Goal: Task Accomplishment & Management: Manage account settings

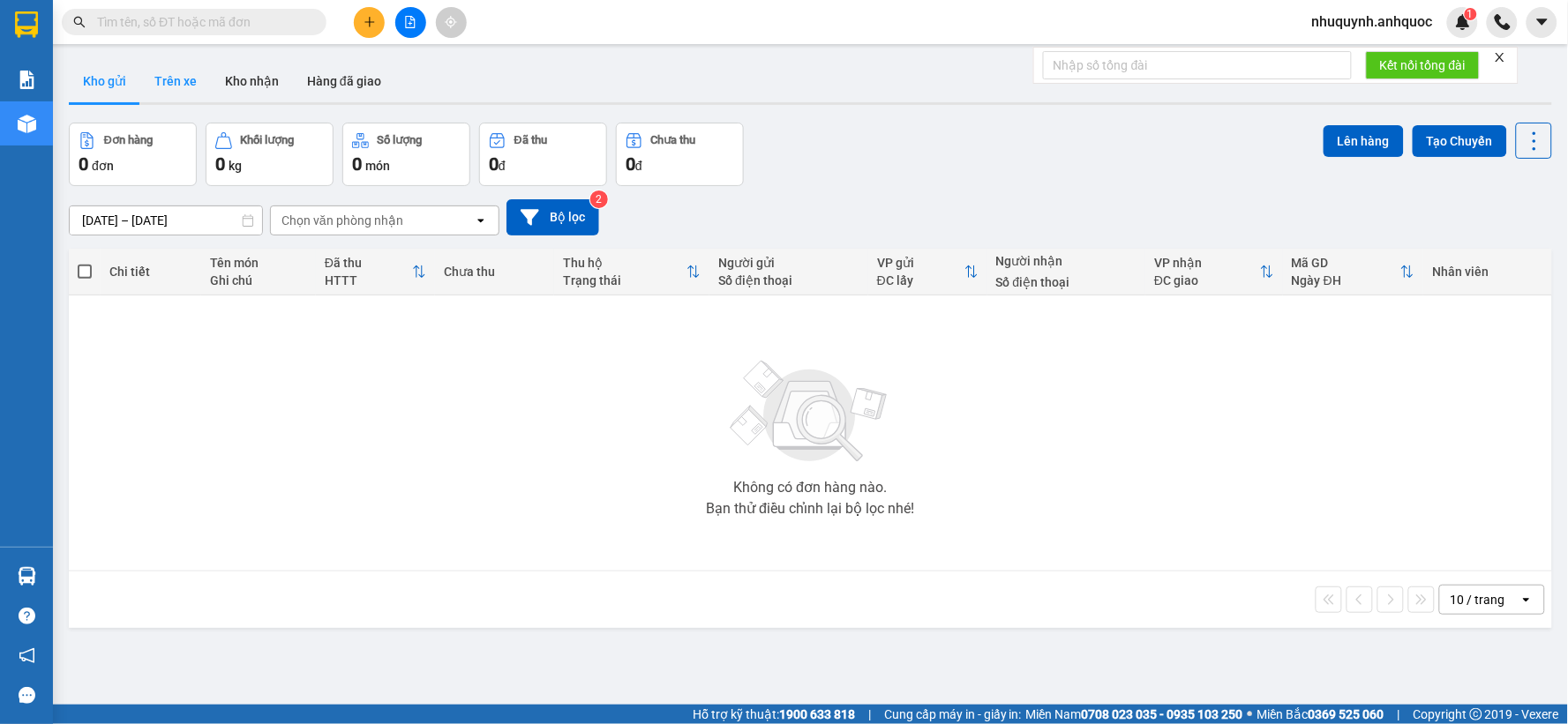
click at [181, 91] on button "Trên xe" at bounding box center [176, 81] width 71 height 43
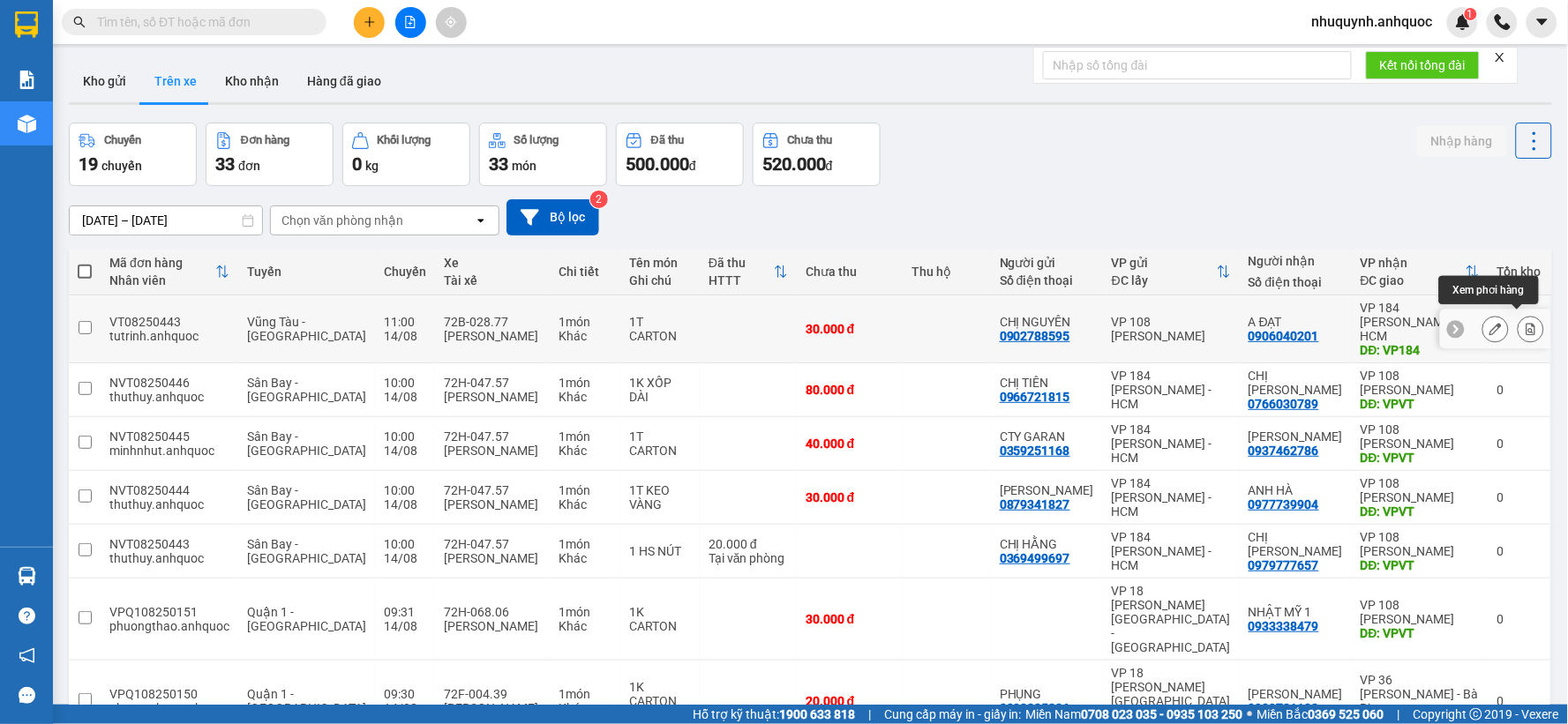
click at [1524, 323] on icon at bounding box center [1531, 329] width 13 height 13
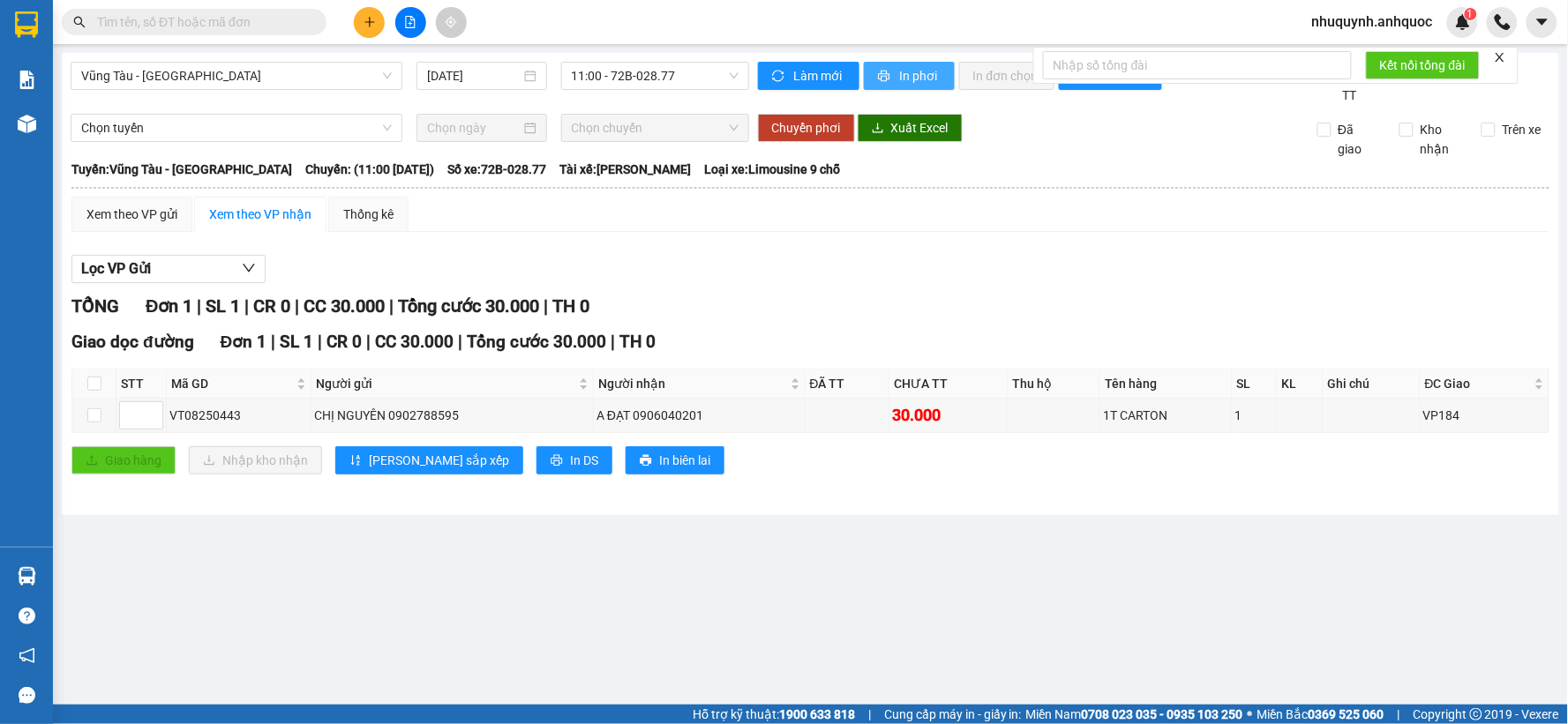
click at [908, 79] on span "In phơi" at bounding box center [920, 75] width 41 height 19
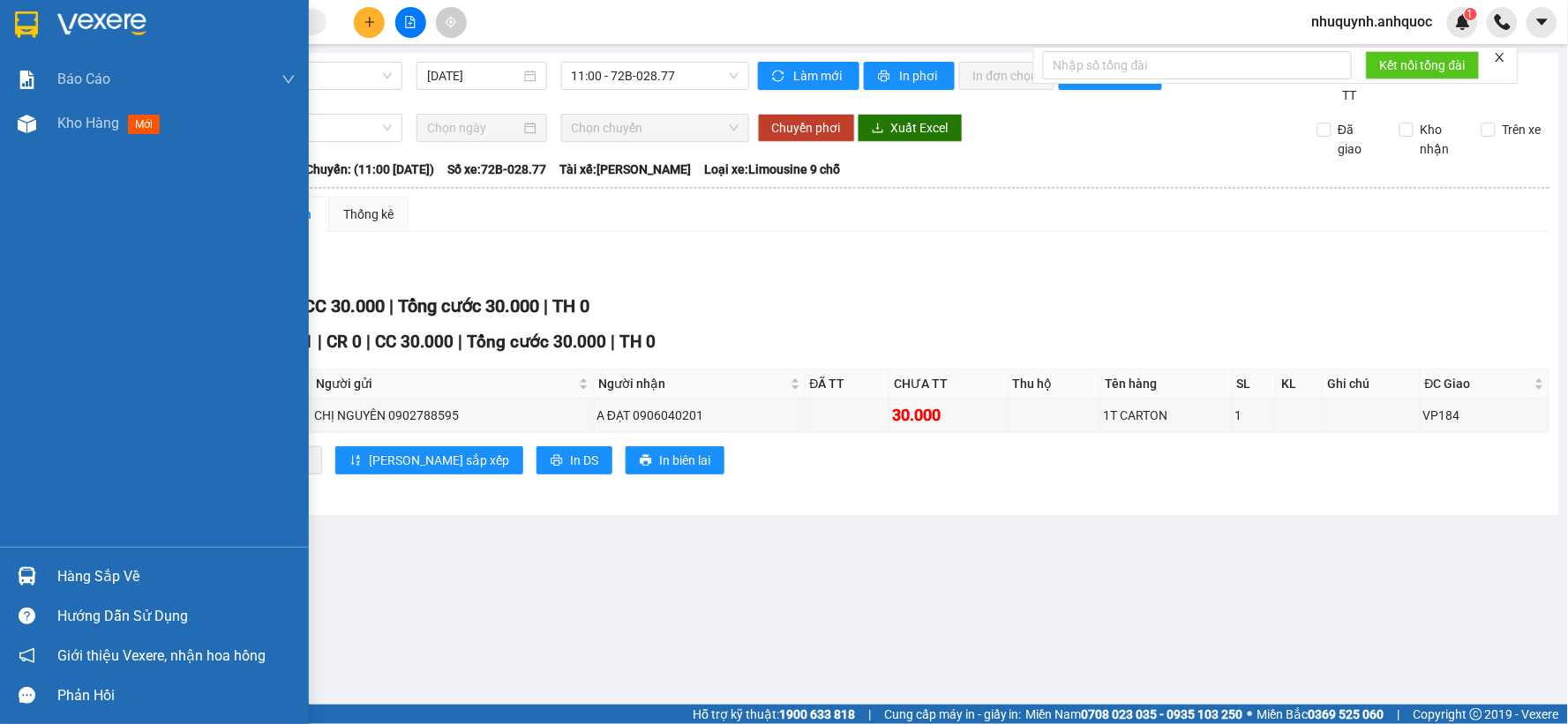
click at [148, 14] on div at bounding box center [176, 24] width 238 height 26
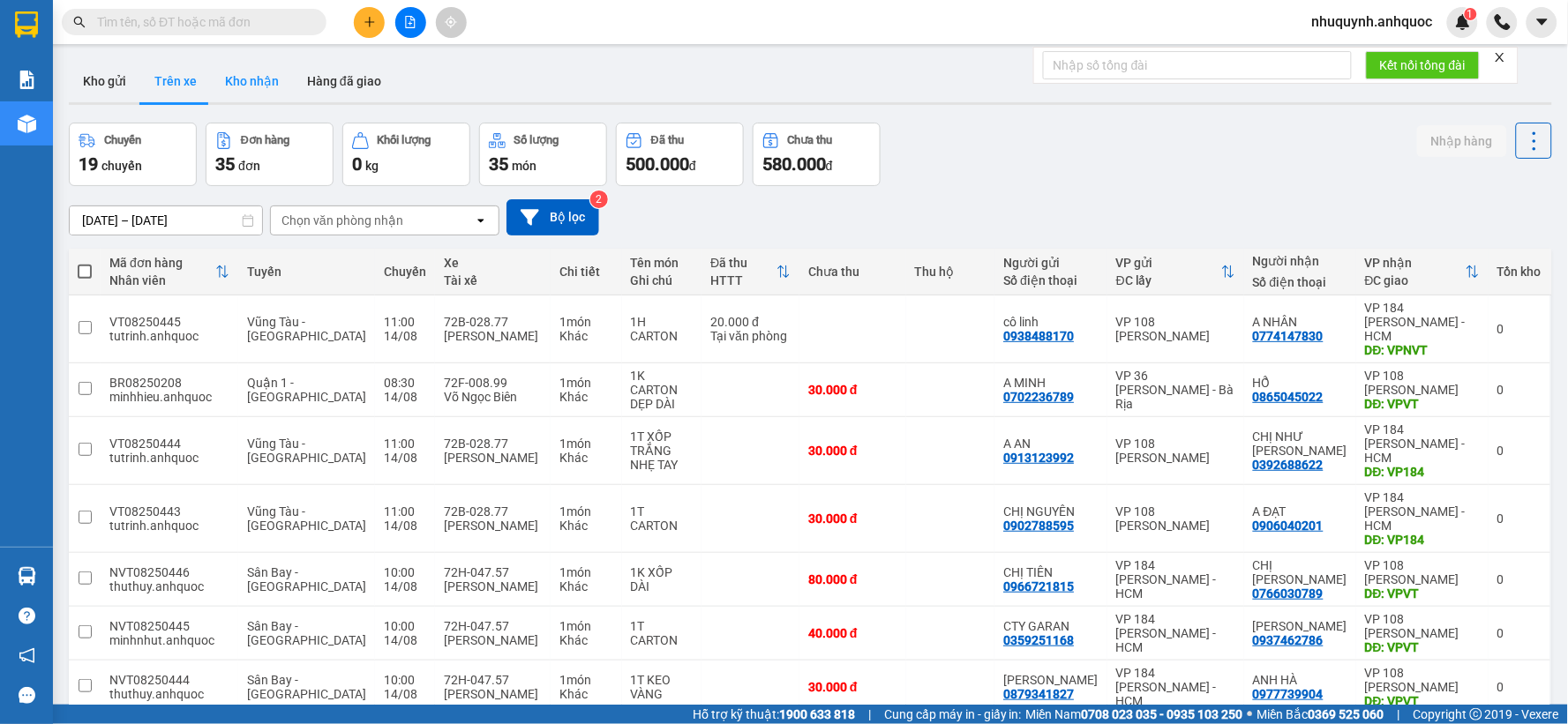
click at [253, 84] on button "Kho nhận" at bounding box center [251, 81] width 82 height 43
type input "[DATE] – [DATE]"
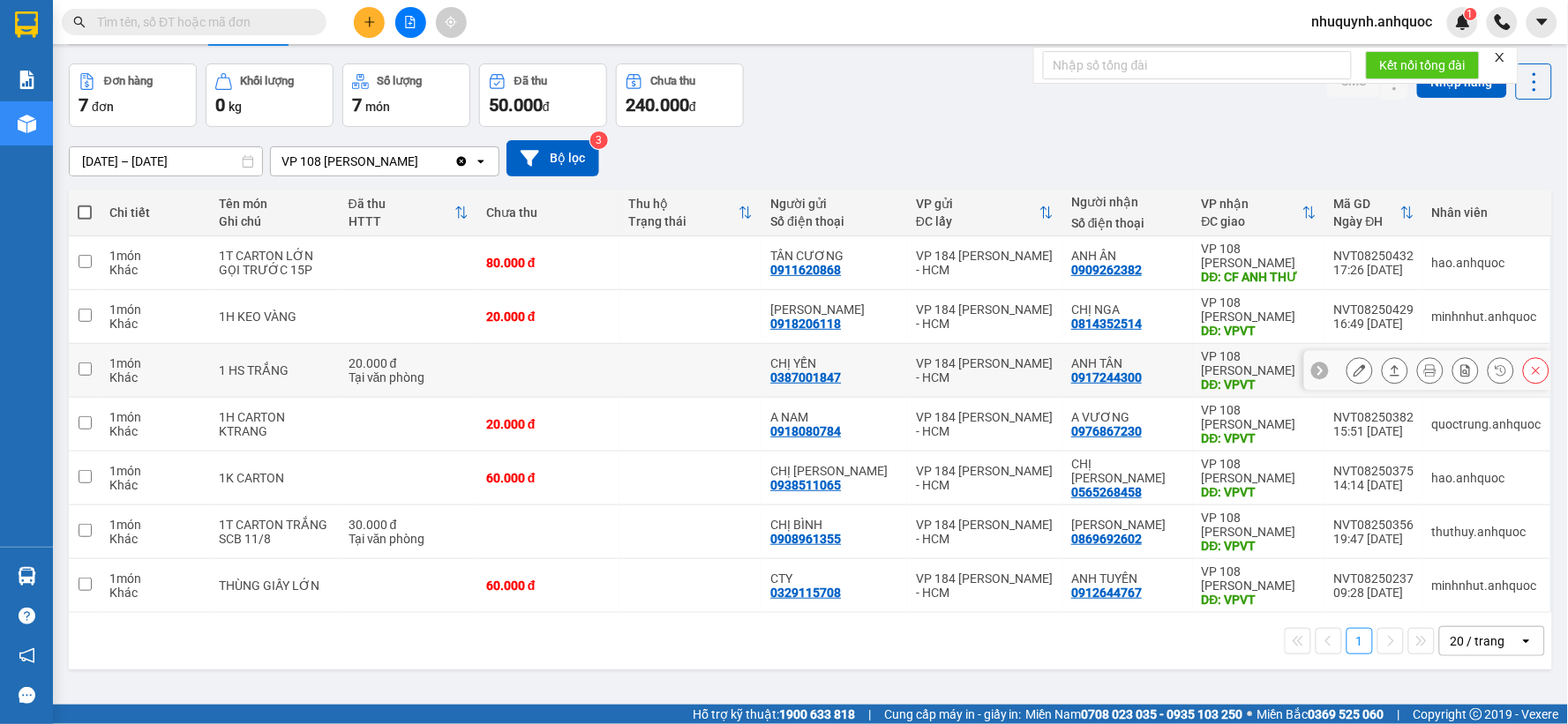
scroll to position [81, 0]
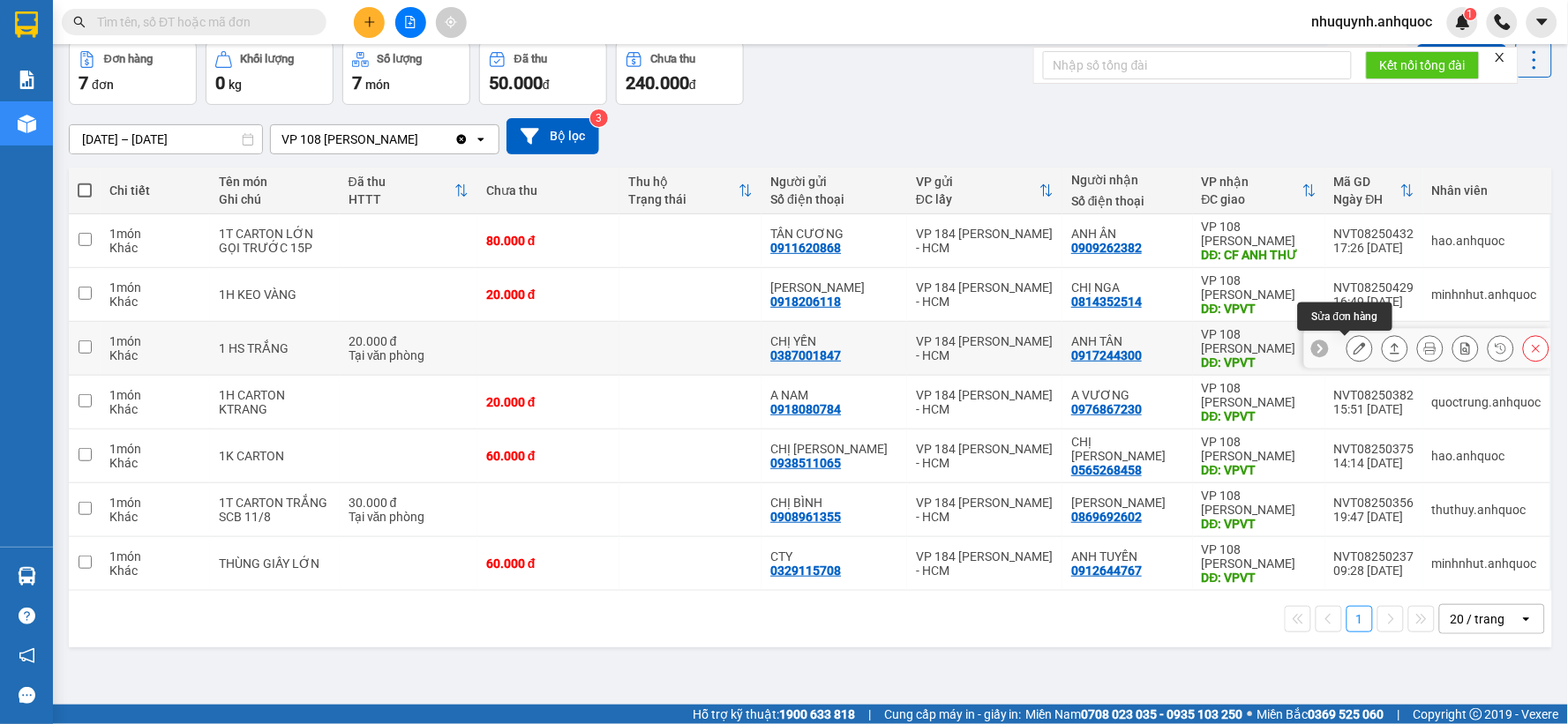
click at [1353, 347] on icon at bounding box center [1359, 348] width 13 height 13
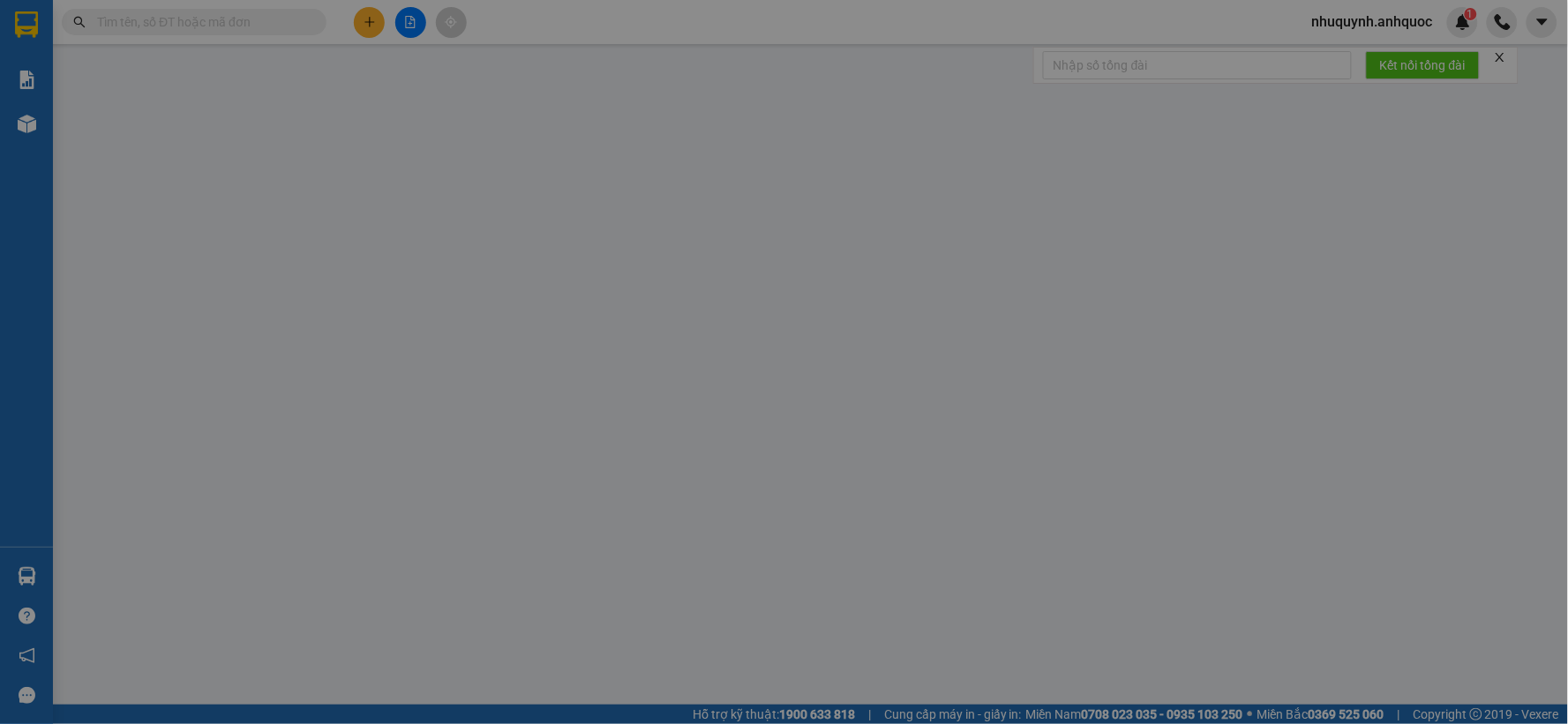
type input "0387001847"
type input "CHỊ YẾN"
type input "0917244300"
type input "ANH TÂN"
type input "VPVT"
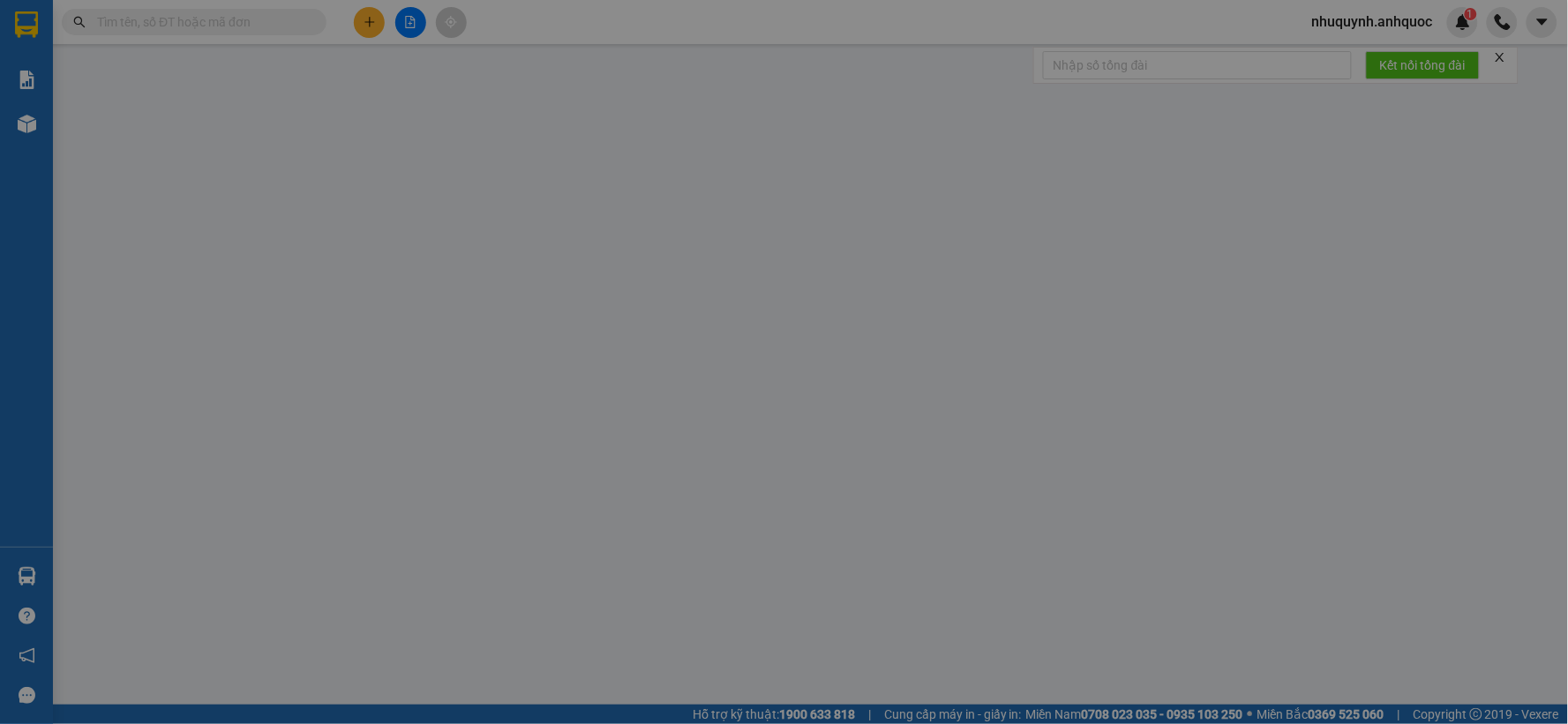
type input "TM 13/8 VP184 HẢO"
type input "20.000"
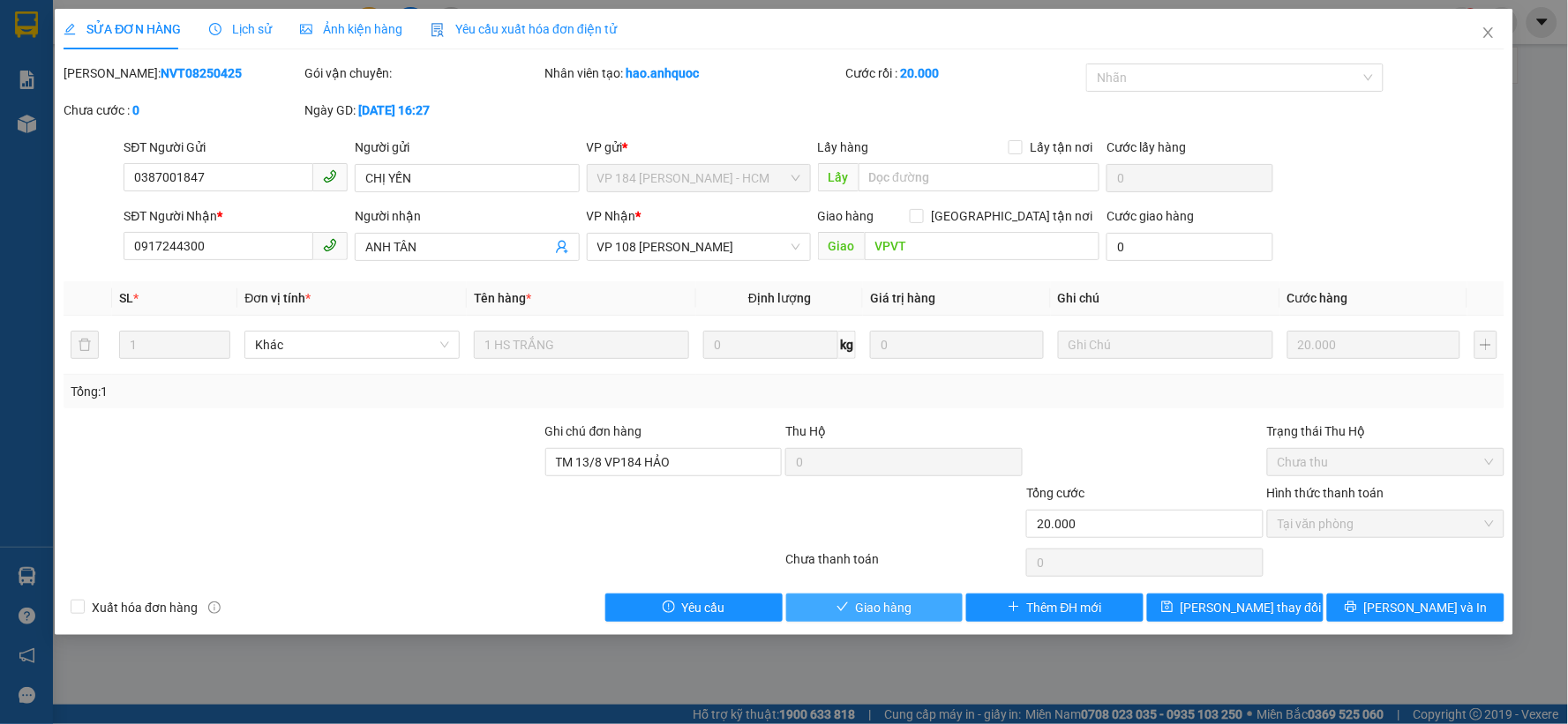
click at [914, 611] on button "Giao hàng" at bounding box center [874, 607] width 177 height 28
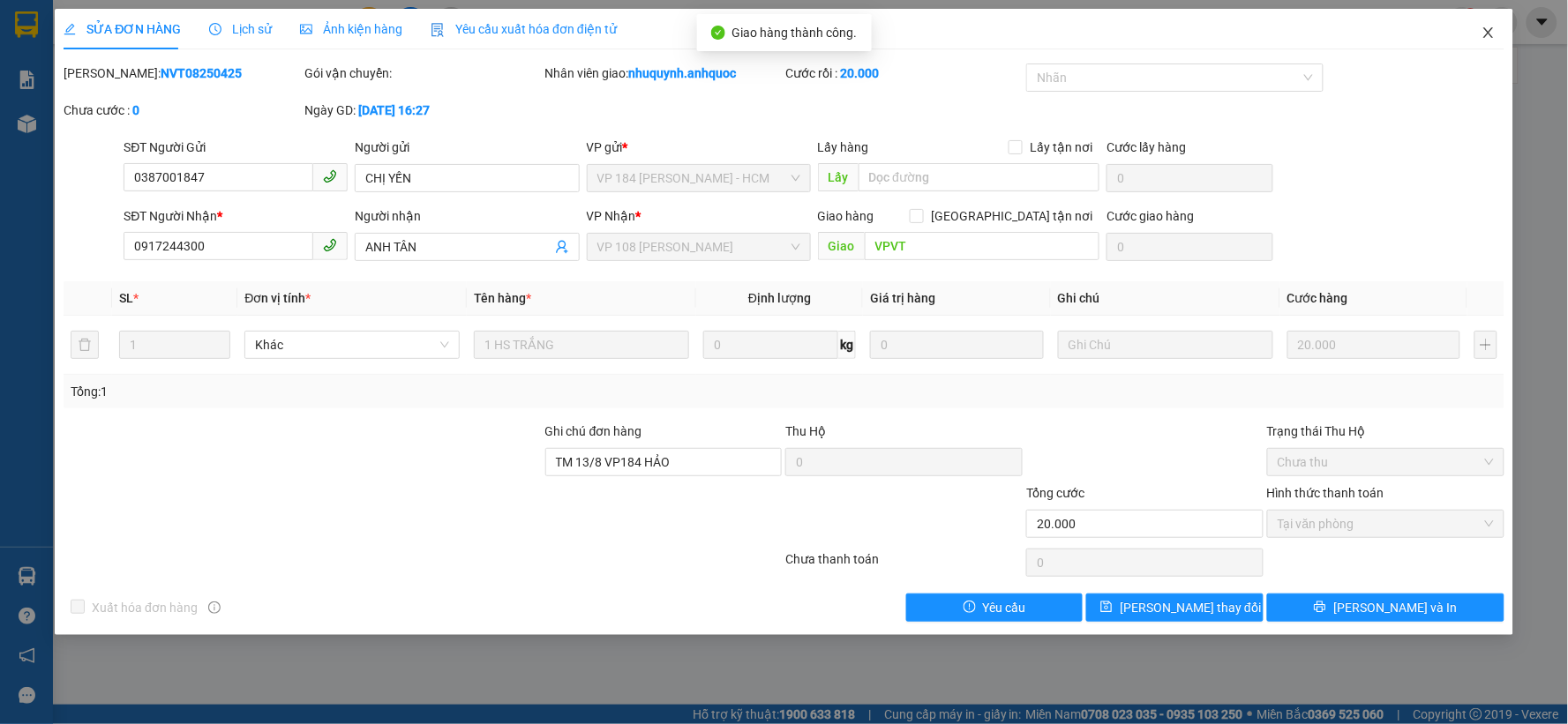
click at [1494, 32] on icon "close" at bounding box center [1488, 33] width 15 height 15
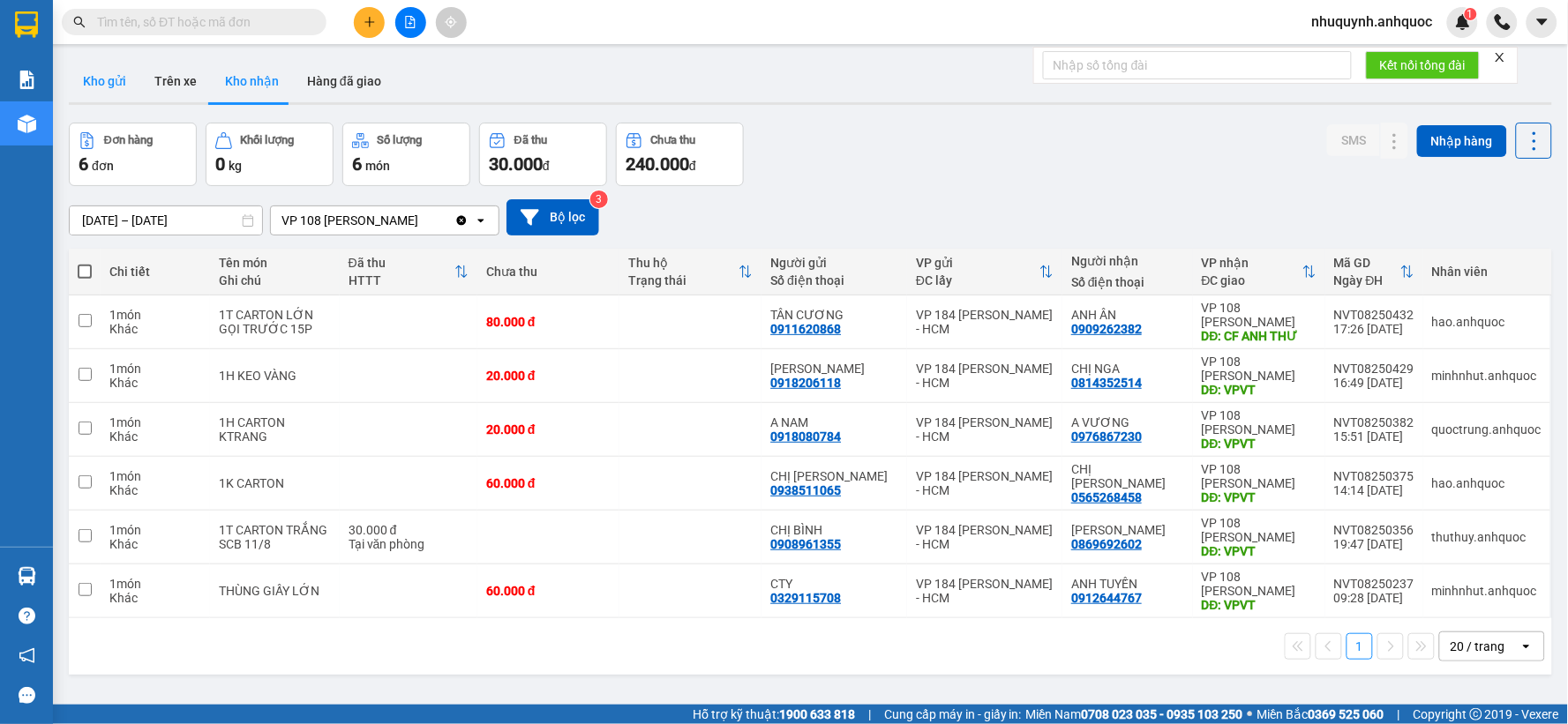
click at [106, 75] on button "Kho gửi" at bounding box center [104, 81] width 72 height 43
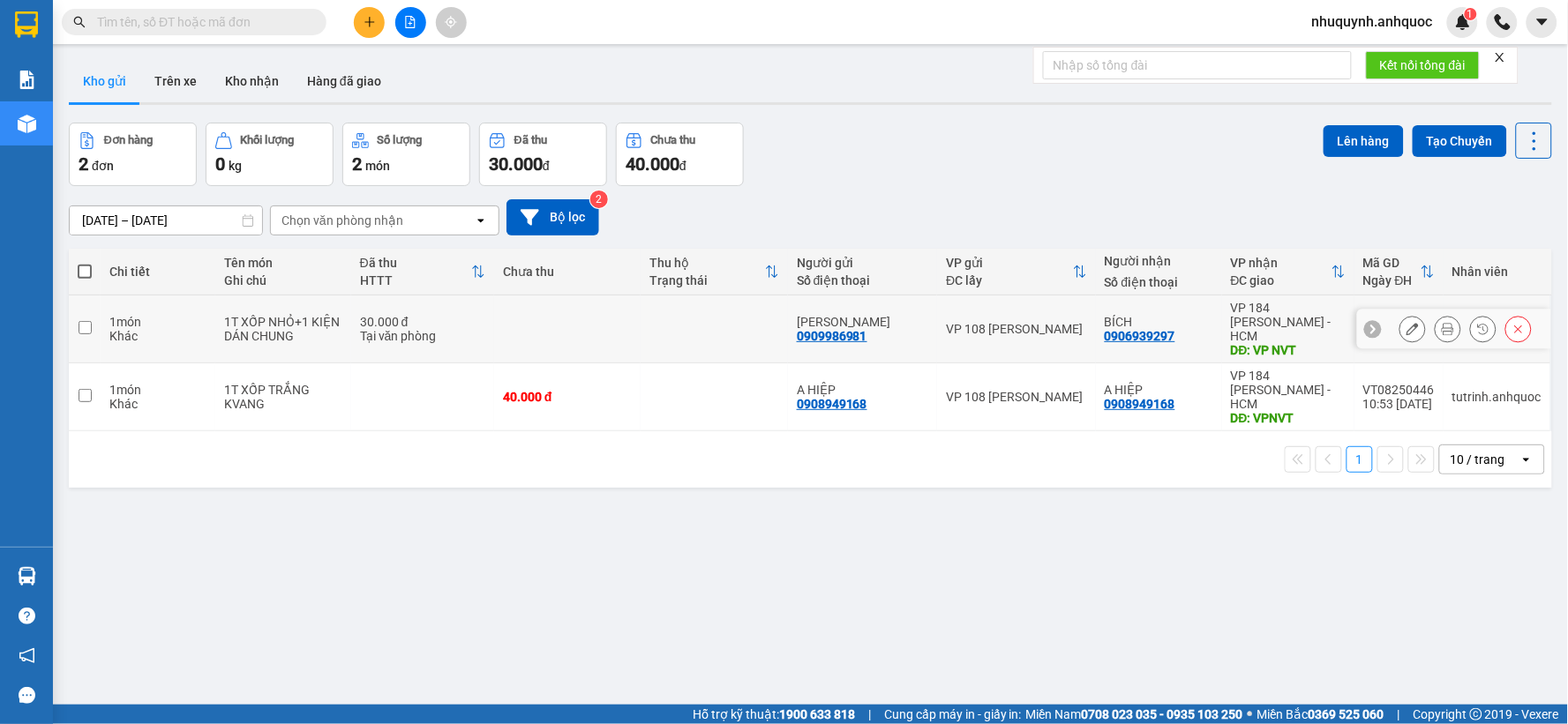
click at [172, 329] on div "Khác" at bounding box center [158, 337] width 97 height 15
checkbox input "true"
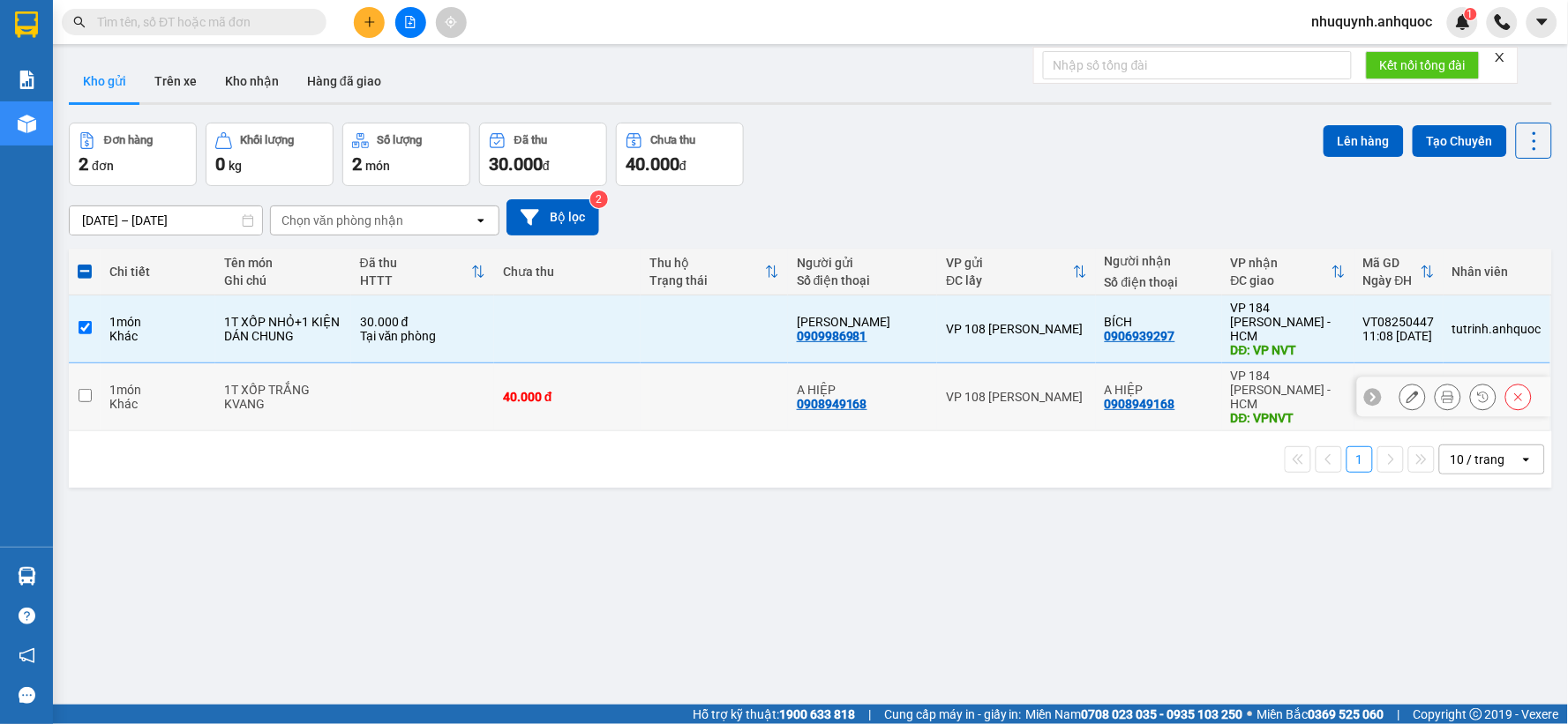
click at [171, 396] on div "Khác" at bounding box center [158, 404] width 97 height 15
checkbox input "true"
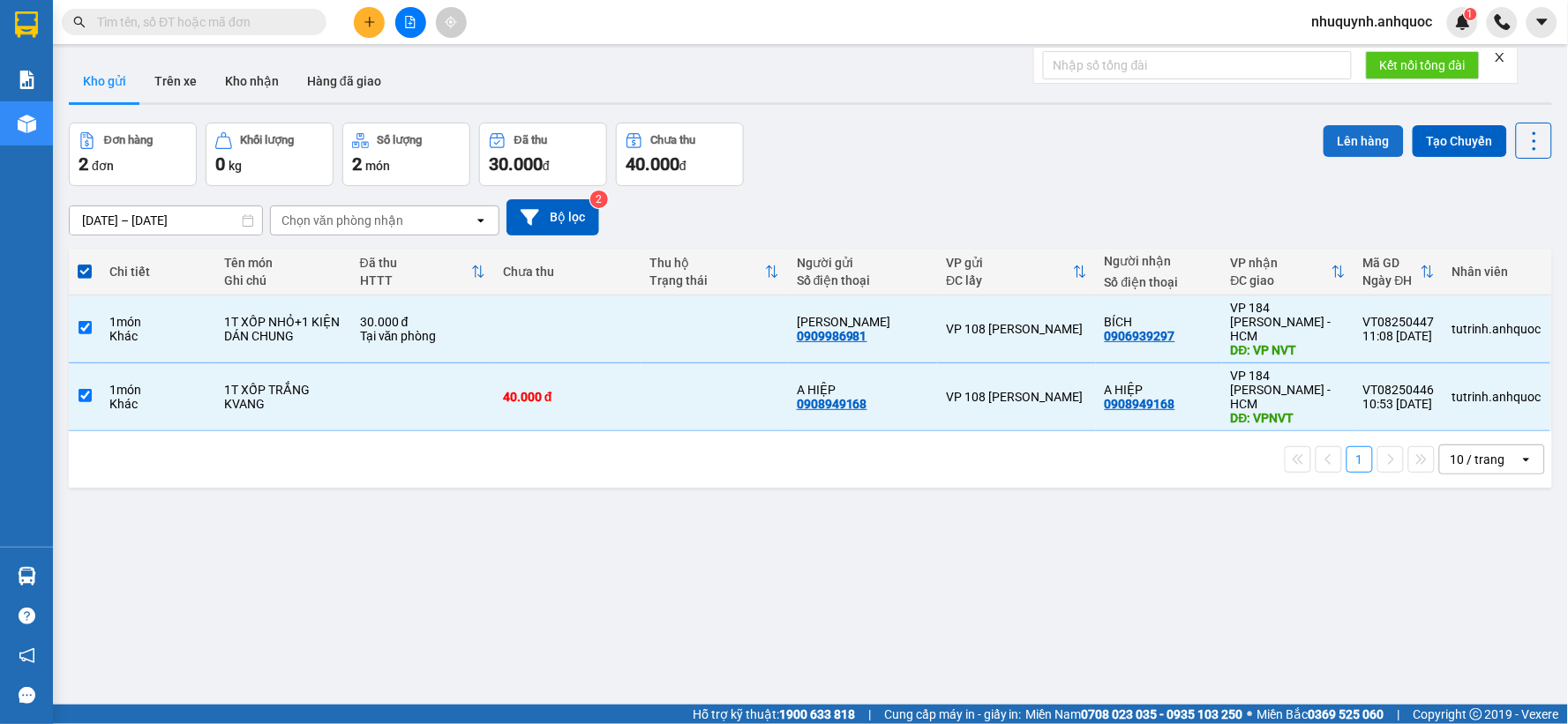
click at [1354, 138] on button "Lên hàng" at bounding box center [1363, 141] width 80 height 32
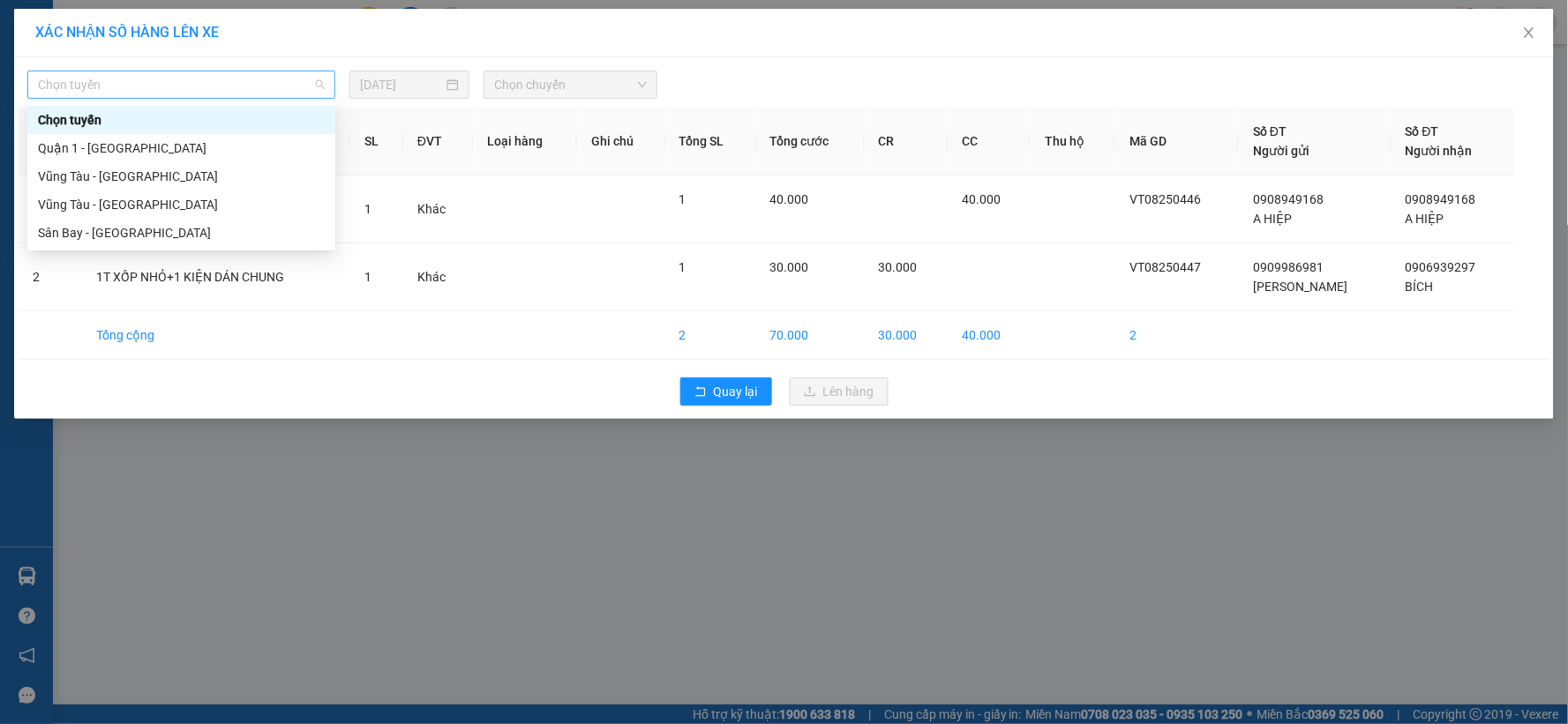
click at [283, 78] on span "Chọn tuyến" at bounding box center [181, 84] width 287 height 26
click at [191, 203] on div "Vũng Tàu - [GEOGRAPHIC_DATA]" at bounding box center [181, 204] width 287 height 19
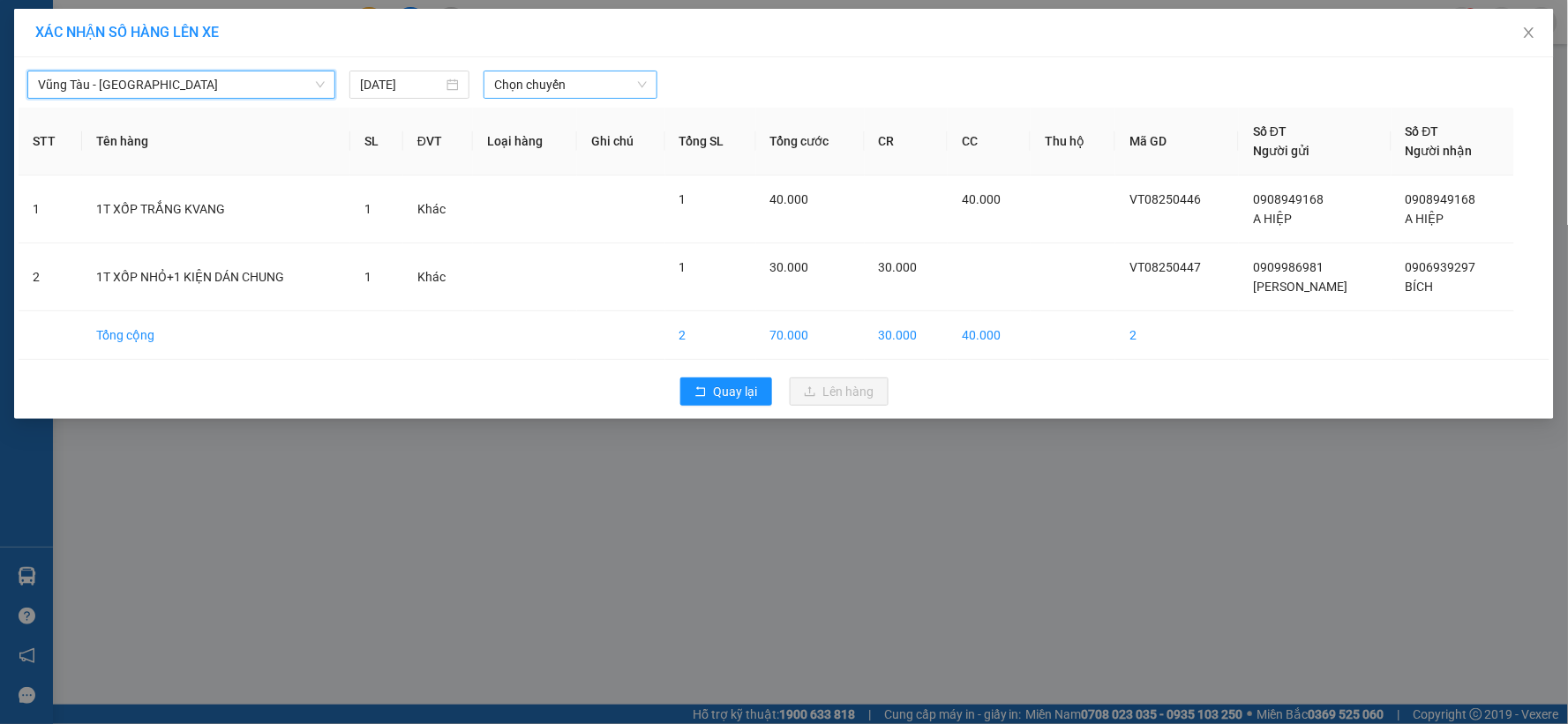
click at [571, 80] on span "Chọn chuyến" at bounding box center [570, 84] width 152 height 26
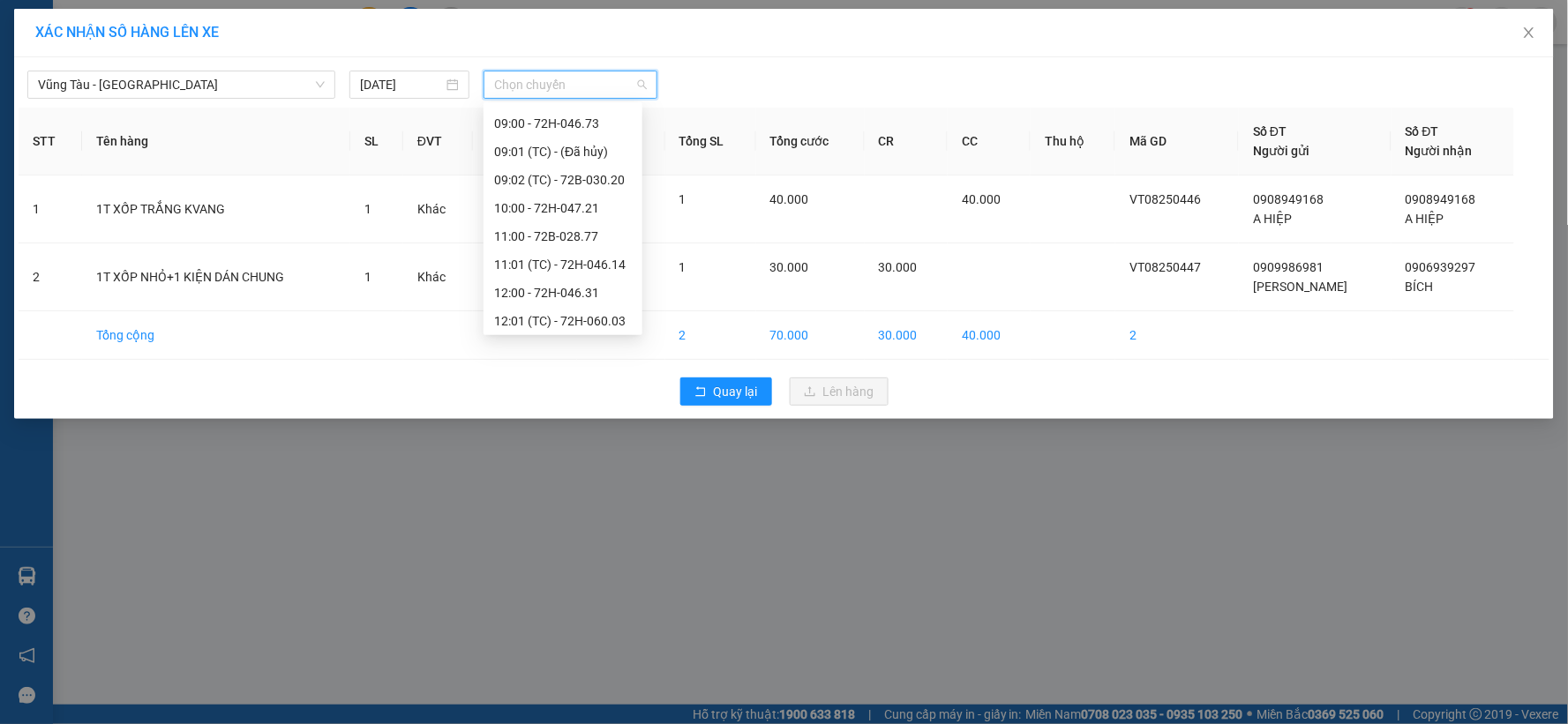
scroll to position [490, 0]
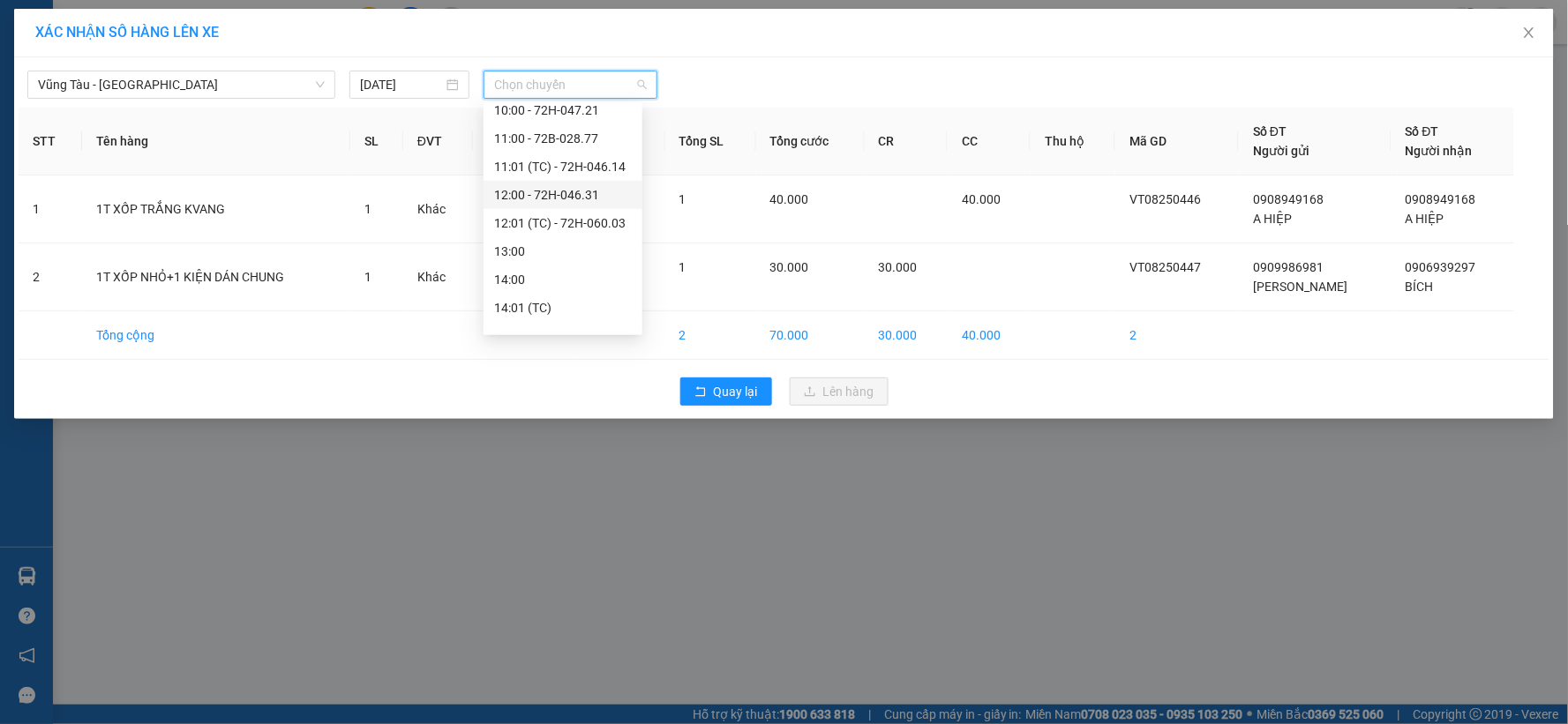
click at [541, 190] on div "12:00 - 72H-046.31" at bounding box center [563, 194] width 138 height 19
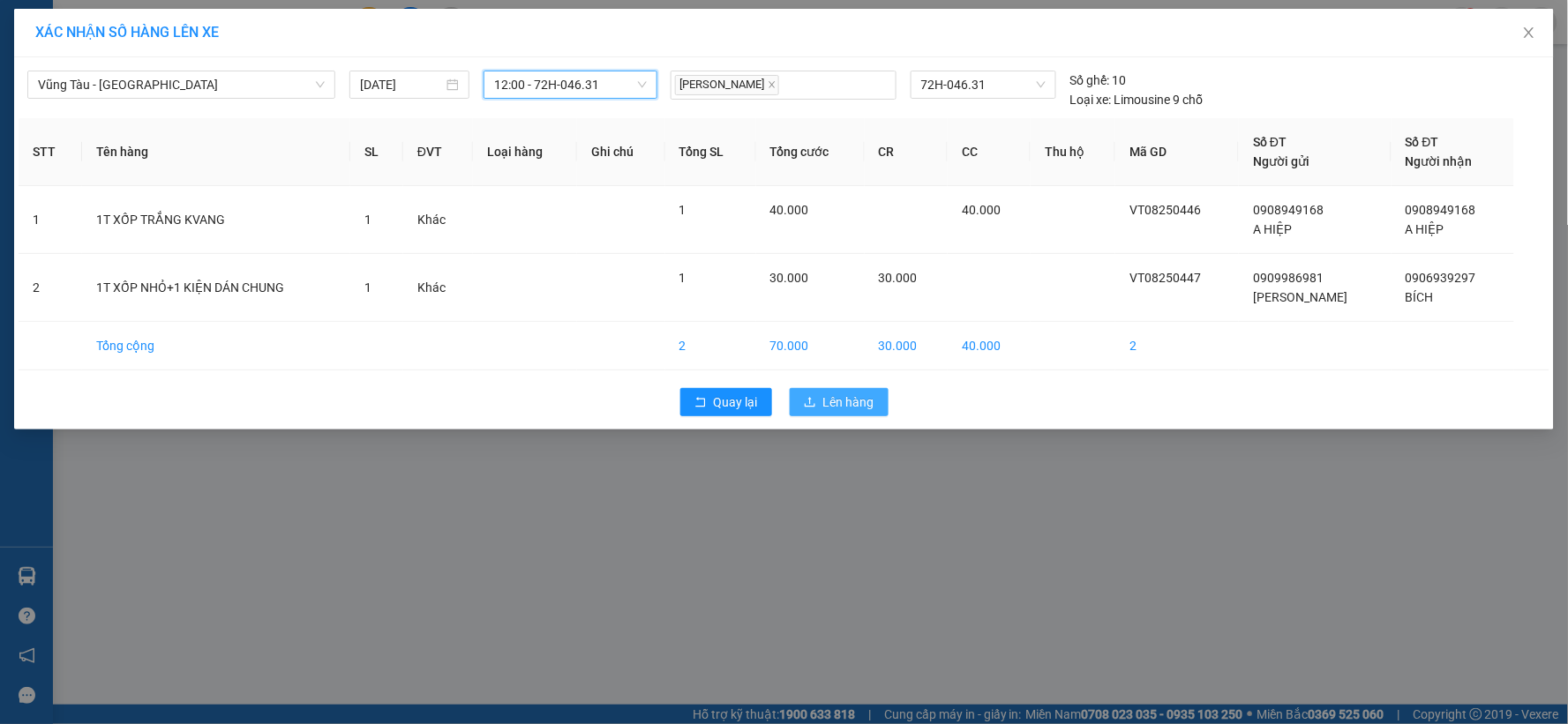
click at [848, 400] on span "Lên hàng" at bounding box center [848, 402] width 51 height 19
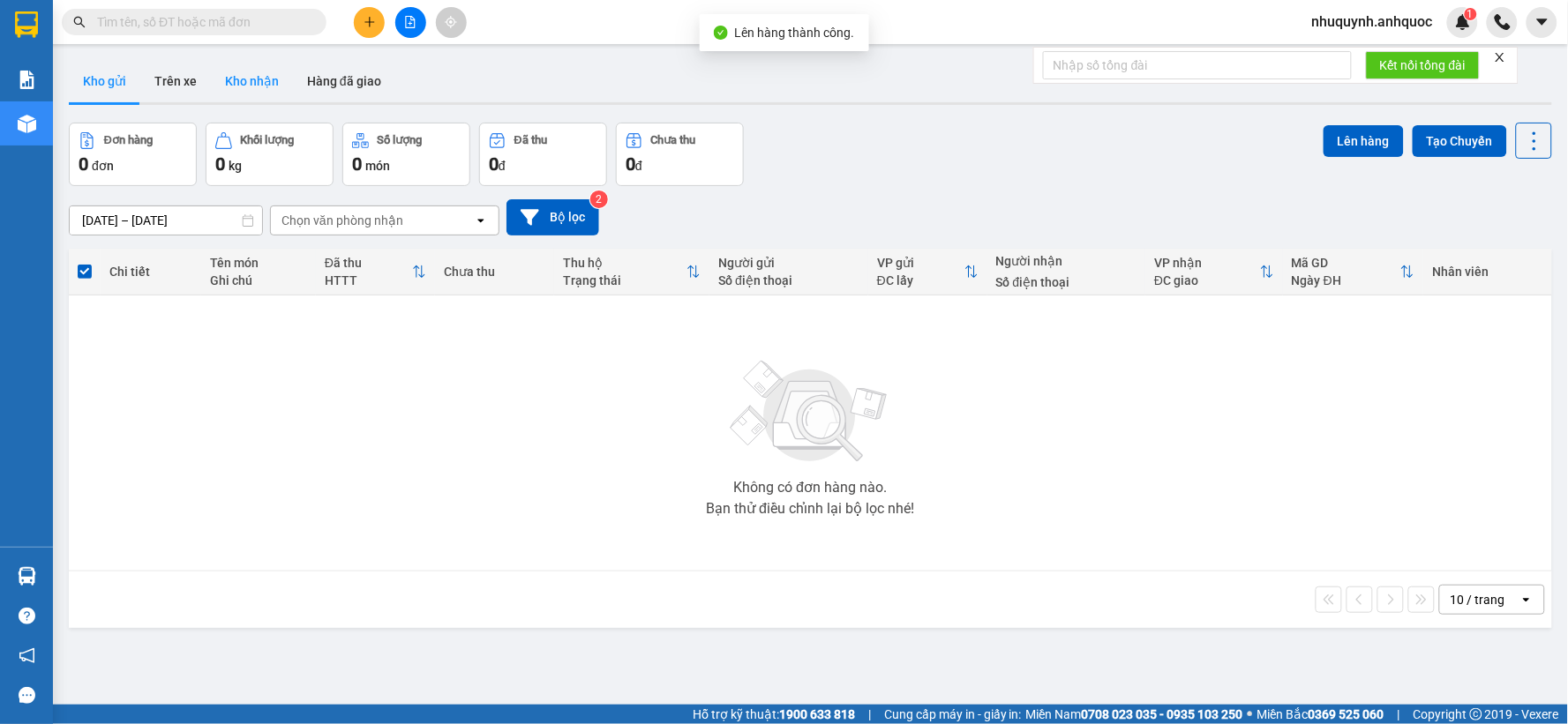
click at [231, 88] on button "Kho nhận" at bounding box center [251, 81] width 82 height 43
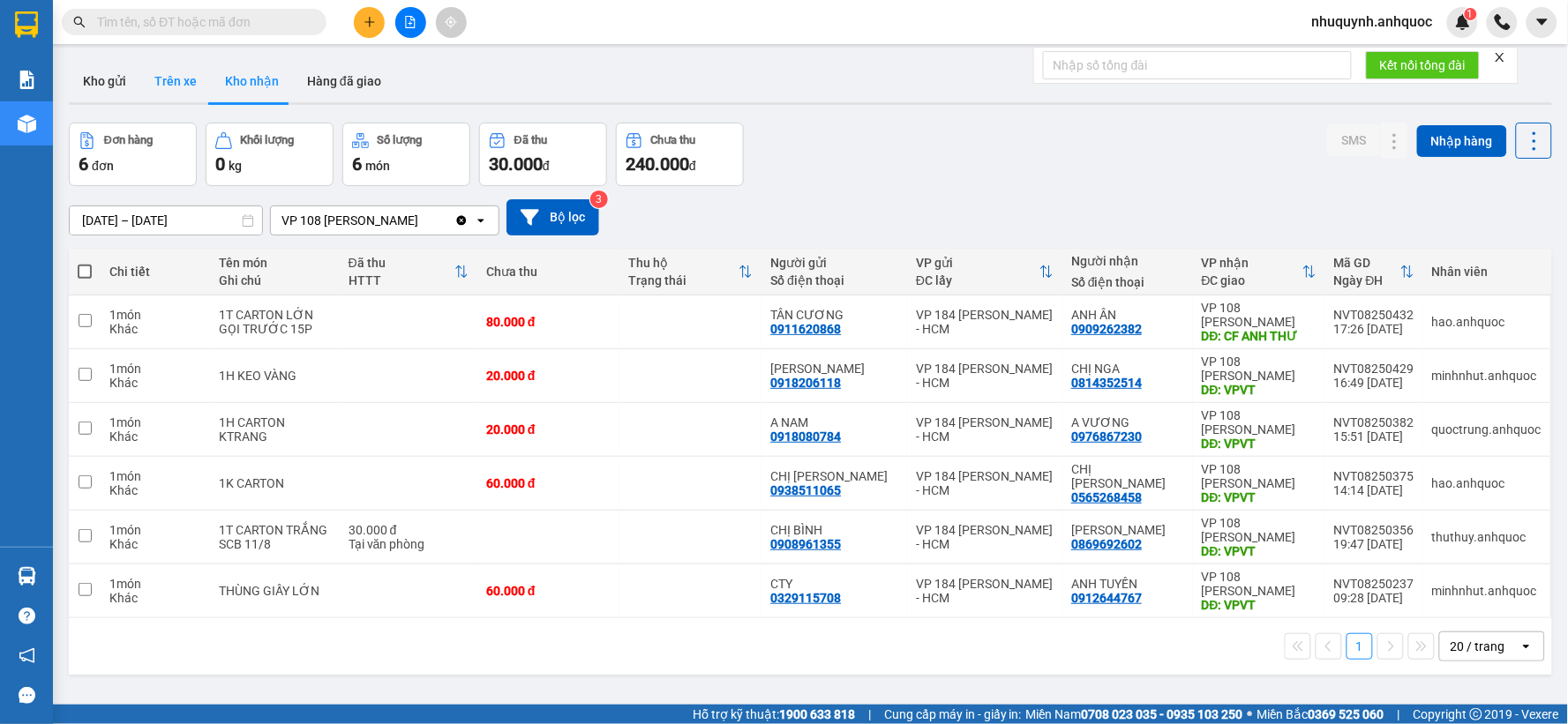
click at [164, 88] on button "Trên xe" at bounding box center [176, 81] width 71 height 43
type input "[DATE] – [DATE]"
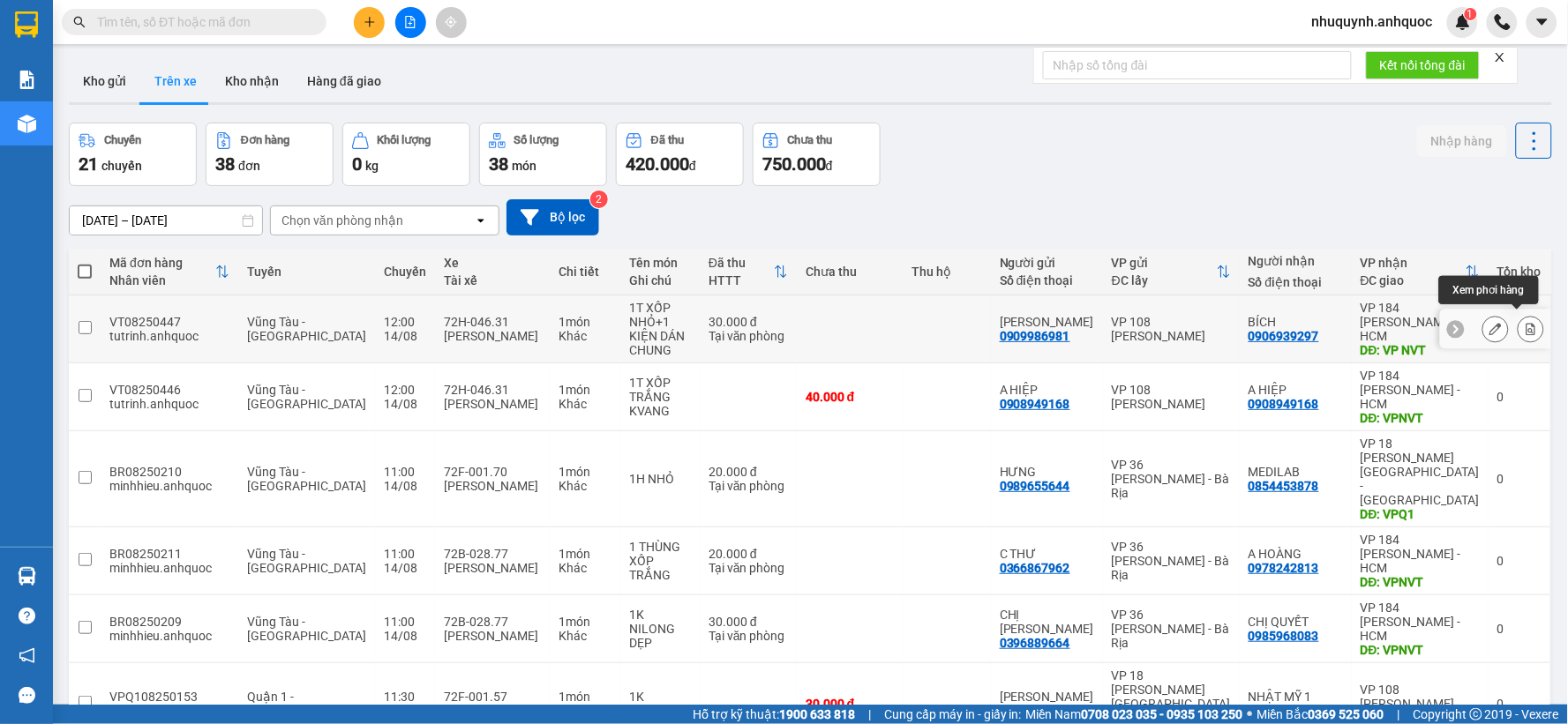
click at [1524, 323] on icon at bounding box center [1531, 329] width 13 height 13
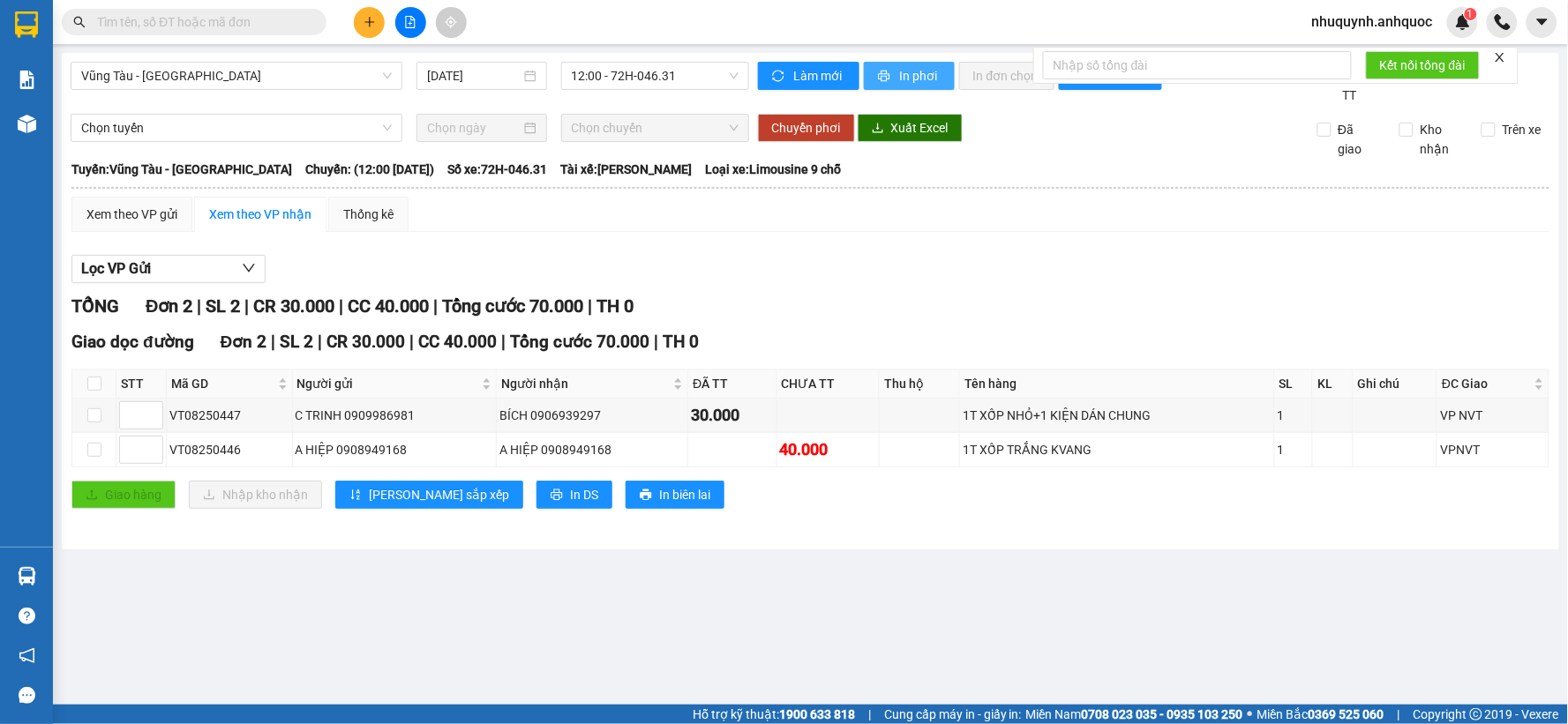
click at [922, 78] on span "In phơi" at bounding box center [920, 75] width 41 height 19
click at [911, 74] on span "In phơi" at bounding box center [920, 75] width 41 height 19
click at [905, 77] on span "In phơi" at bounding box center [920, 75] width 41 height 19
click at [377, 15] on button at bounding box center [369, 23] width 31 height 31
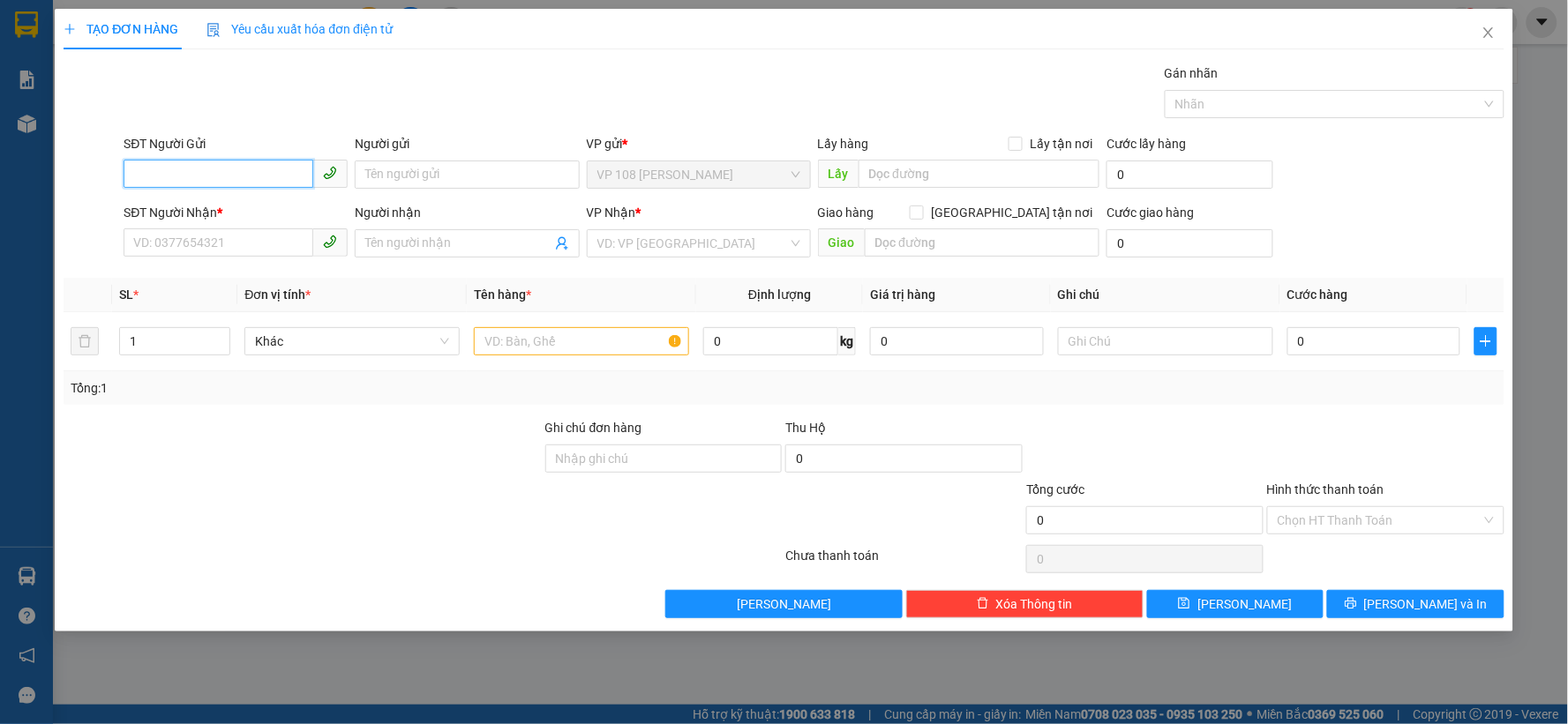
click at [233, 174] on input "SĐT Người Gửi" at bounding box center [218, 173] width 190 height 28
click at [230, 168] on input "SĐT Người Gửi" at bounding box center [218, 173] width 190 height 28
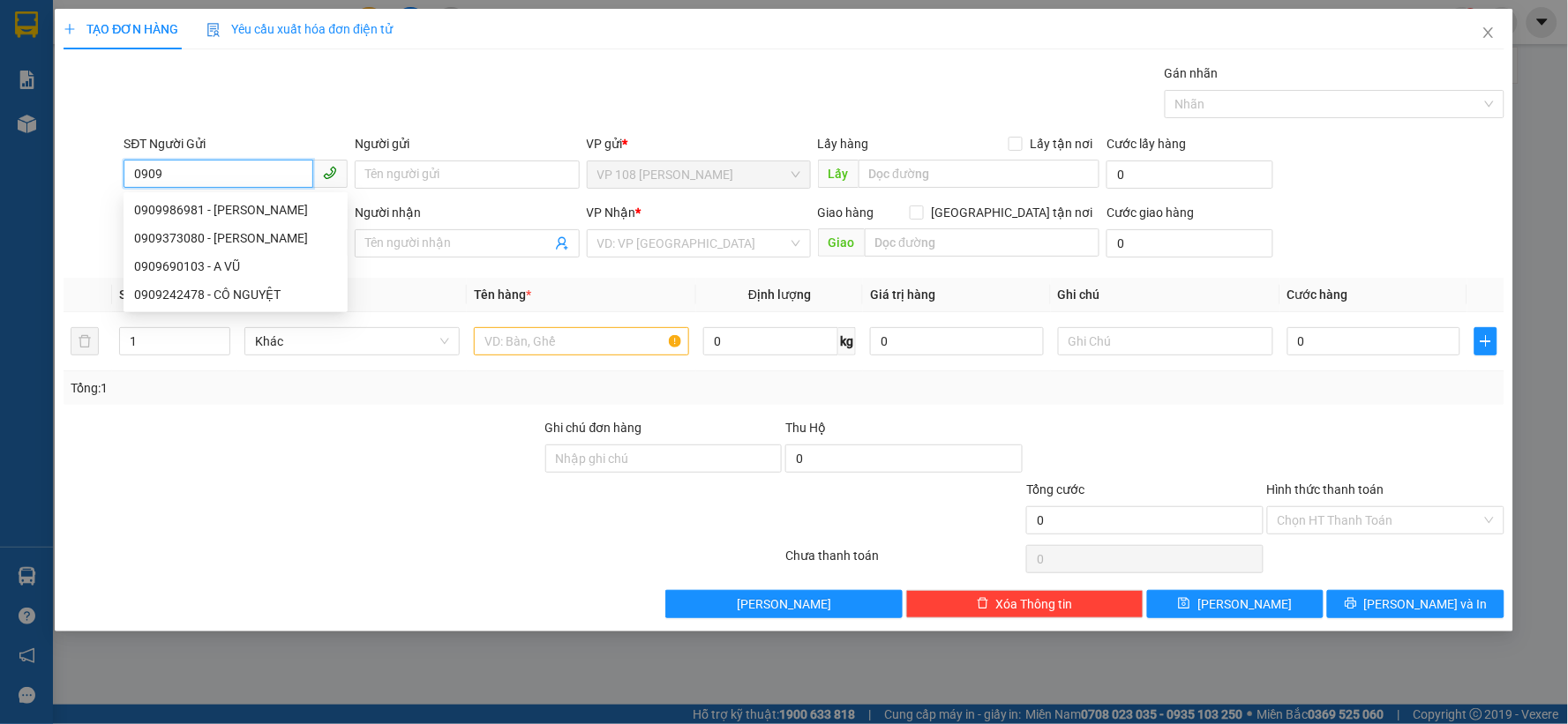
type input "09092"
drag, startPoint x: 266, startPoint y: 171, endPoint x: 123, endPoint y: 165, distance: 143.1
click at [123, 165] on input "09092" at bounding box center [218, 173] width 190 height 28
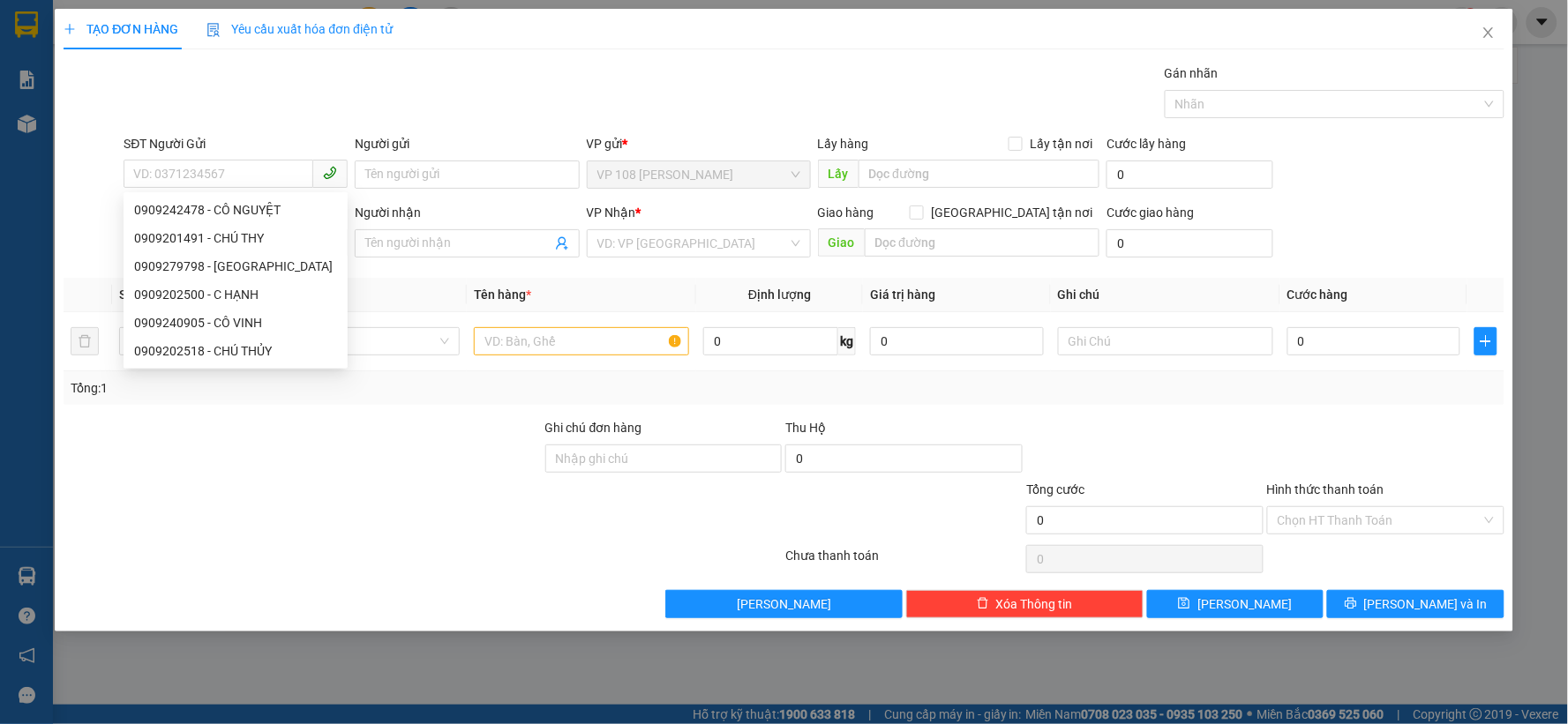
click at [549, 109] on div "Gán nhãn Nhãn" at bounding box center [813, 94] width 1387 height 62
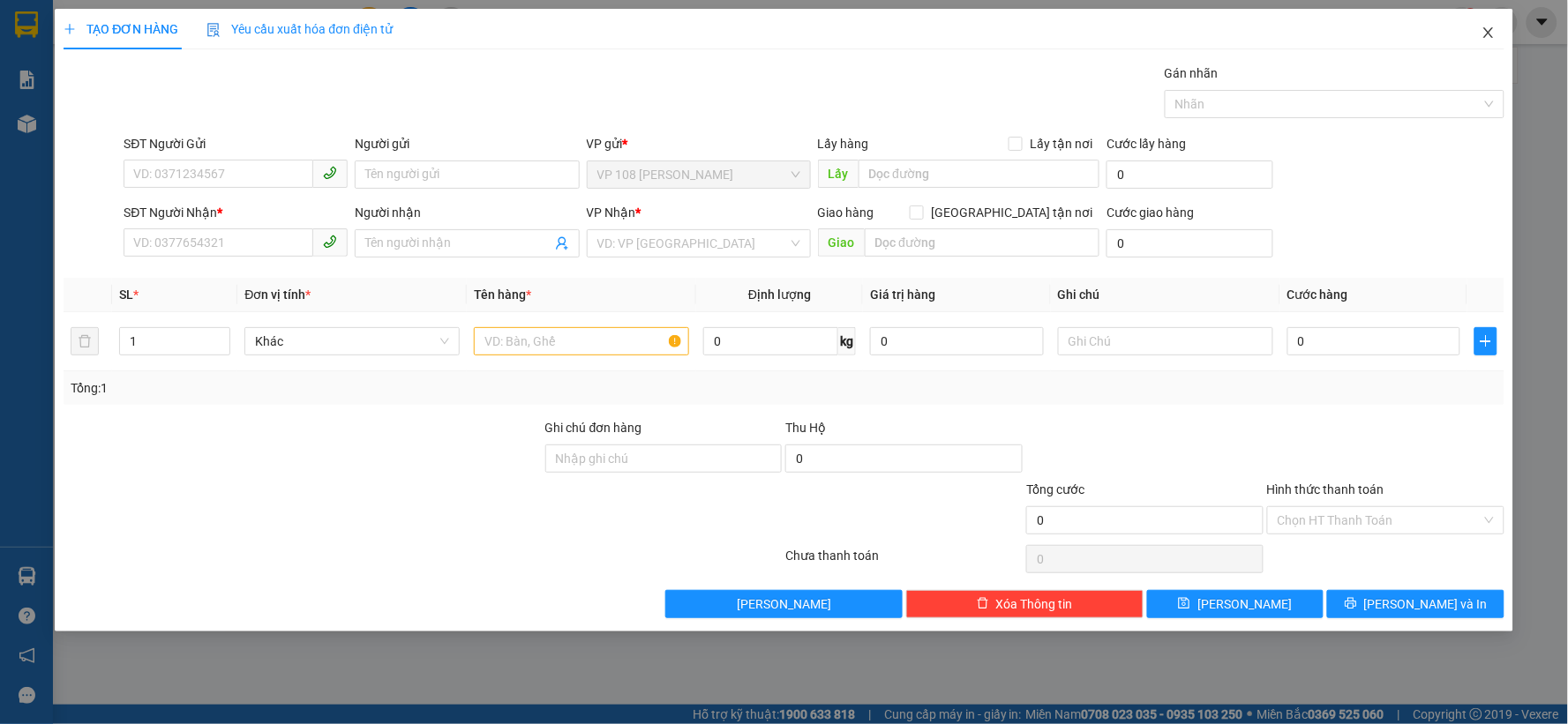
click at [1494, 41] on span "Close" at bounding box center [1488, 34] width 49 height 49
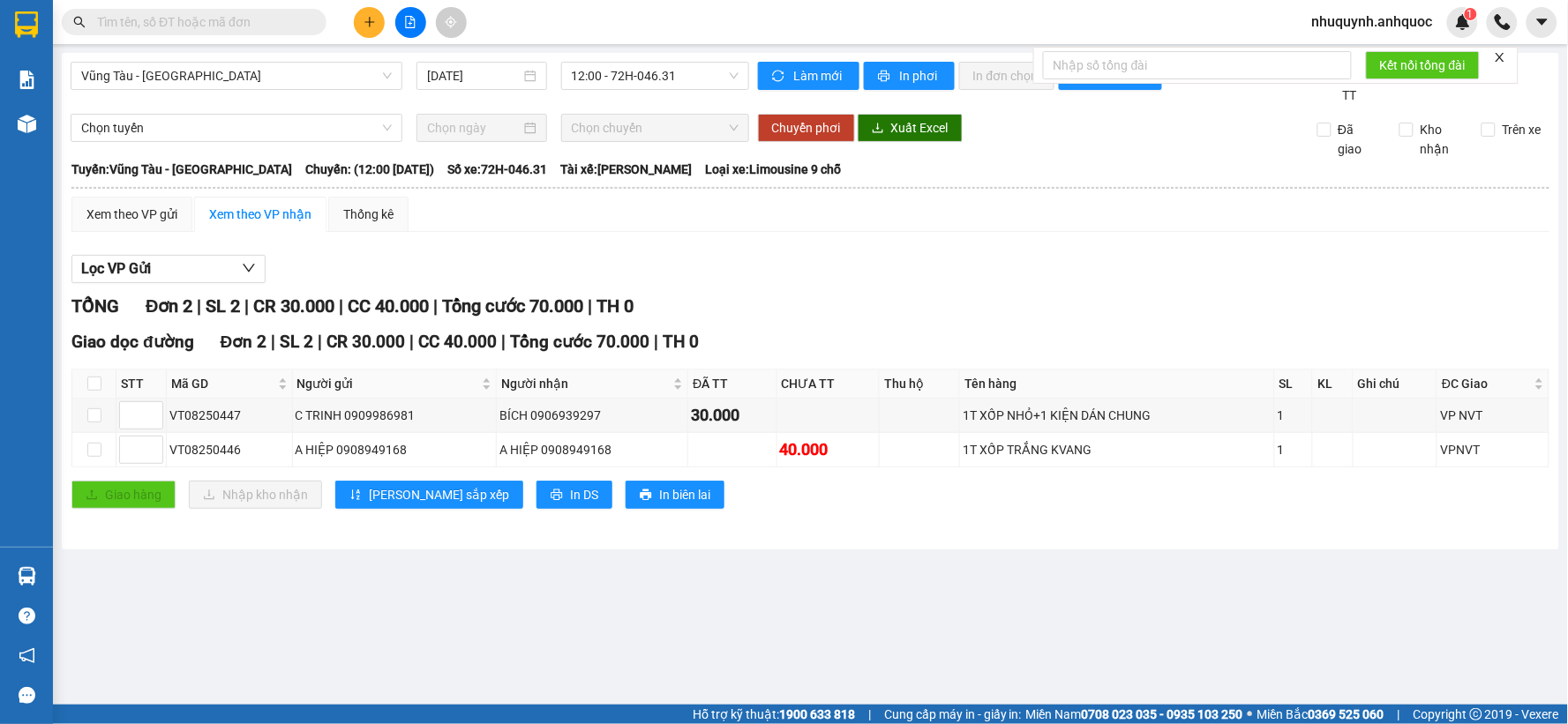
click at [256, 15] on input "text" at bounding box center [201, 22] width 208 height 19
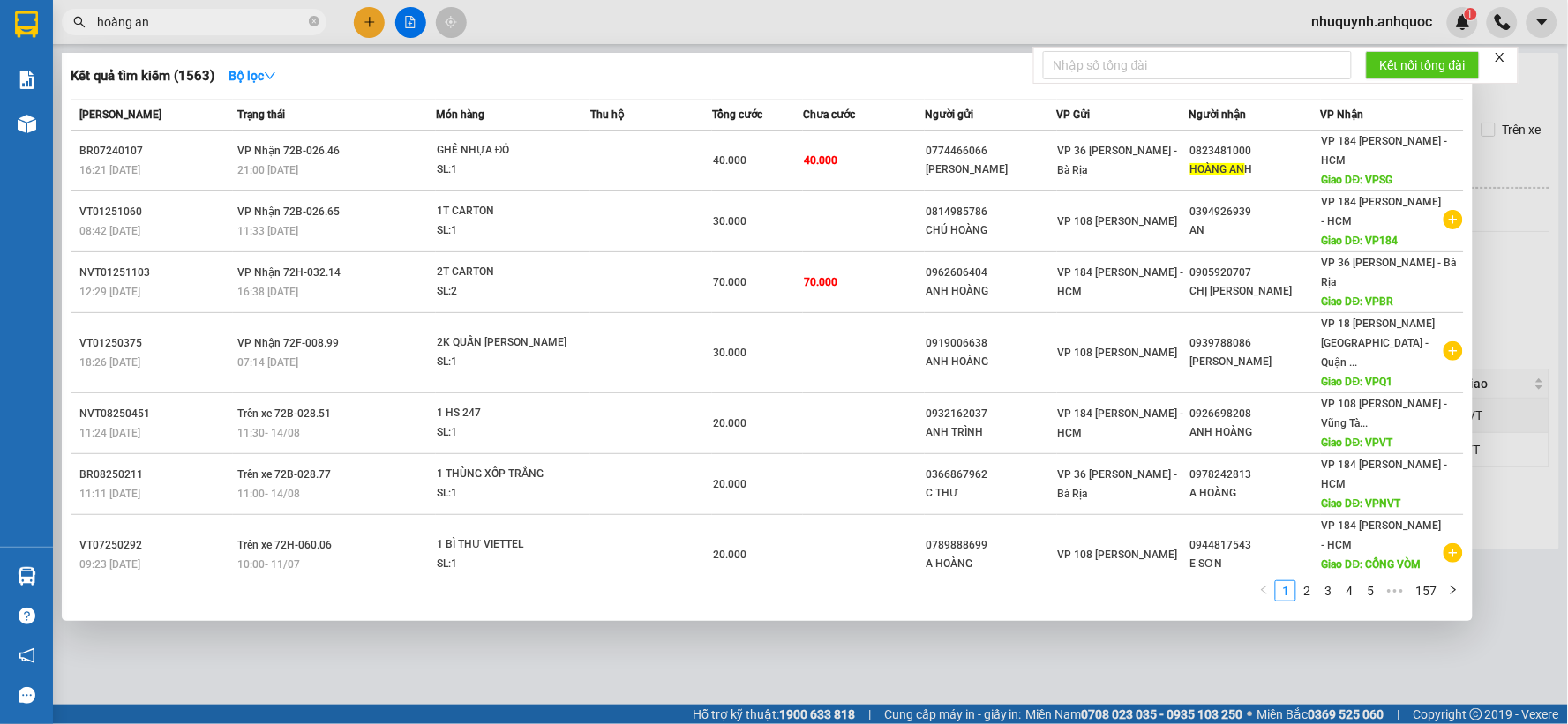
type input "hoàng anh"
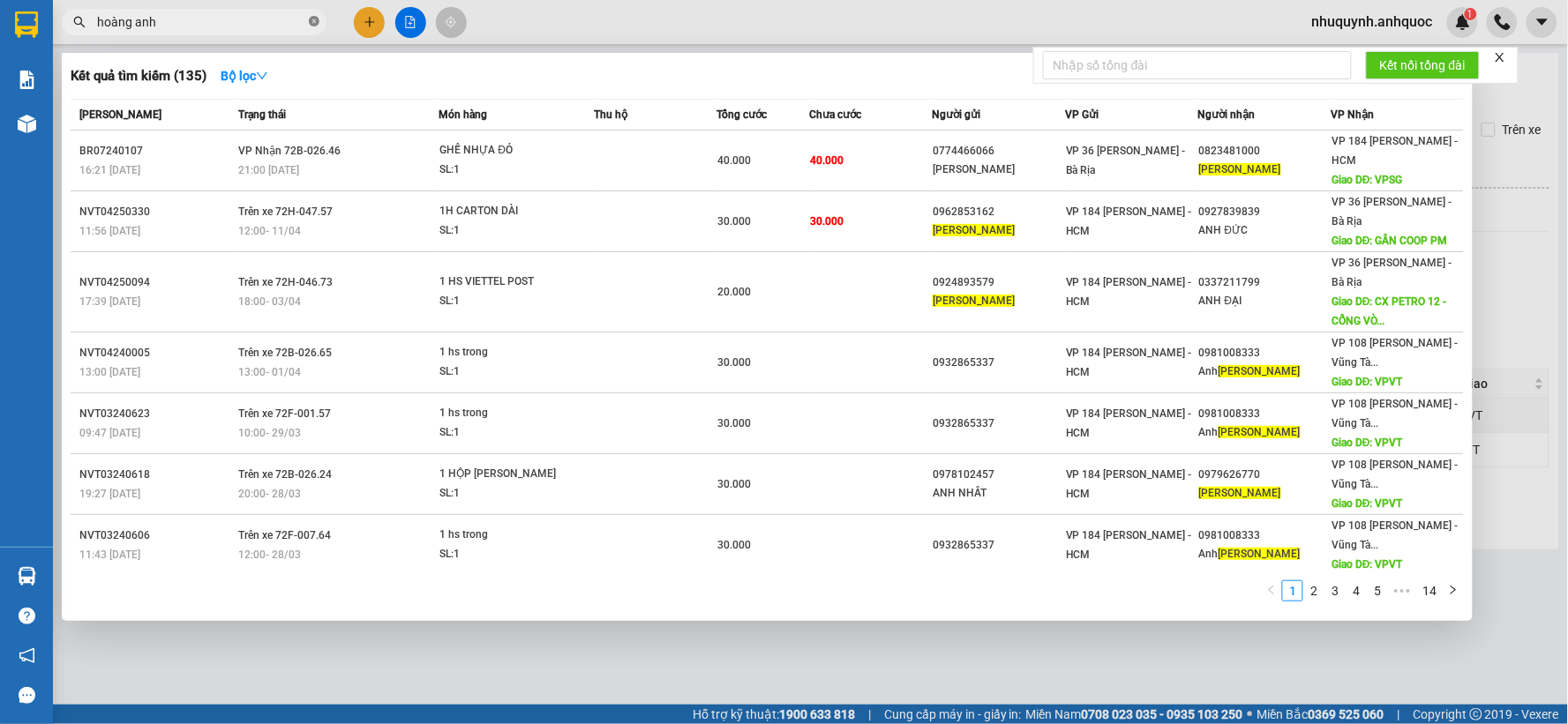
click at [313, 20] on icon "close-circle" at bounding box center [314, 21] width 11 height 11
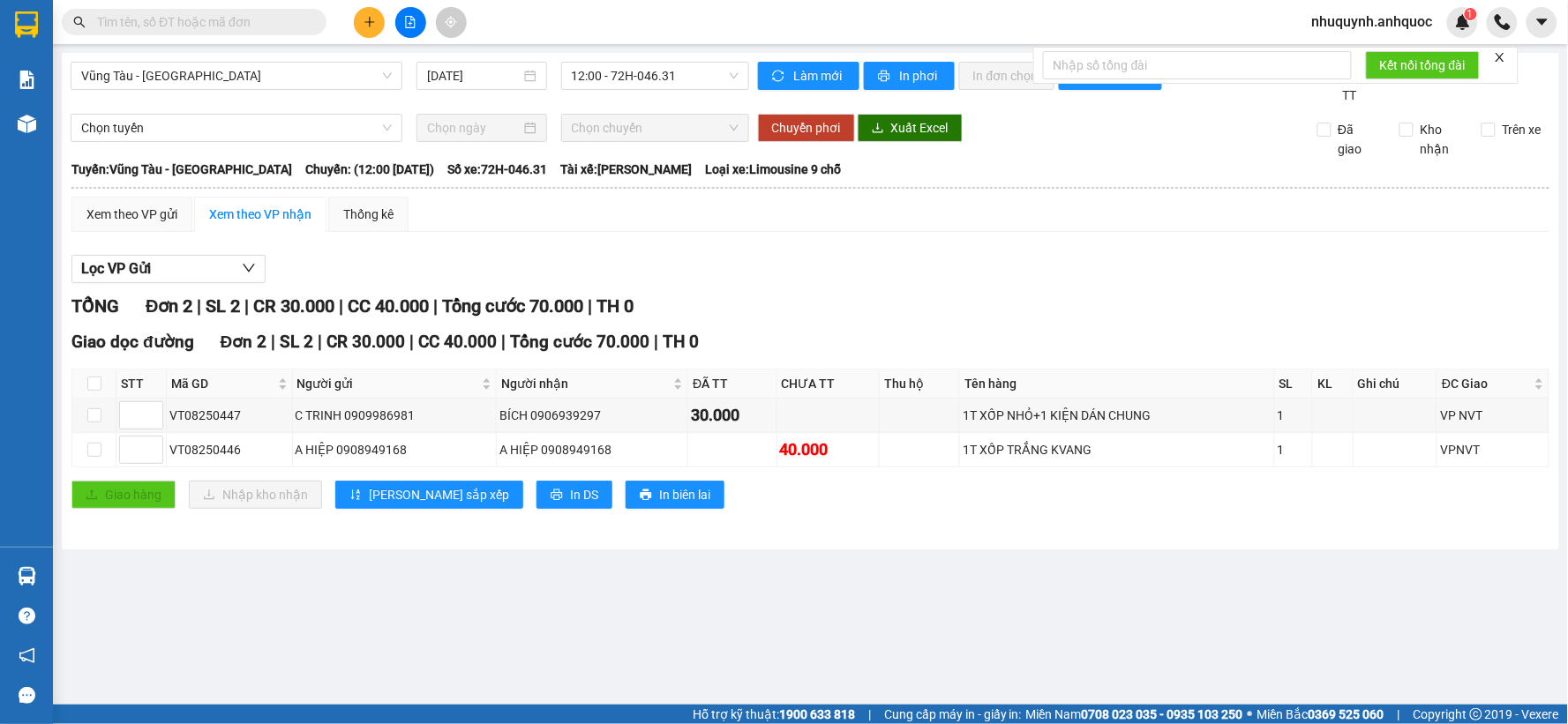
click at [207, 31] on input "text" at bounding box center [201, 22] width 208 height 19
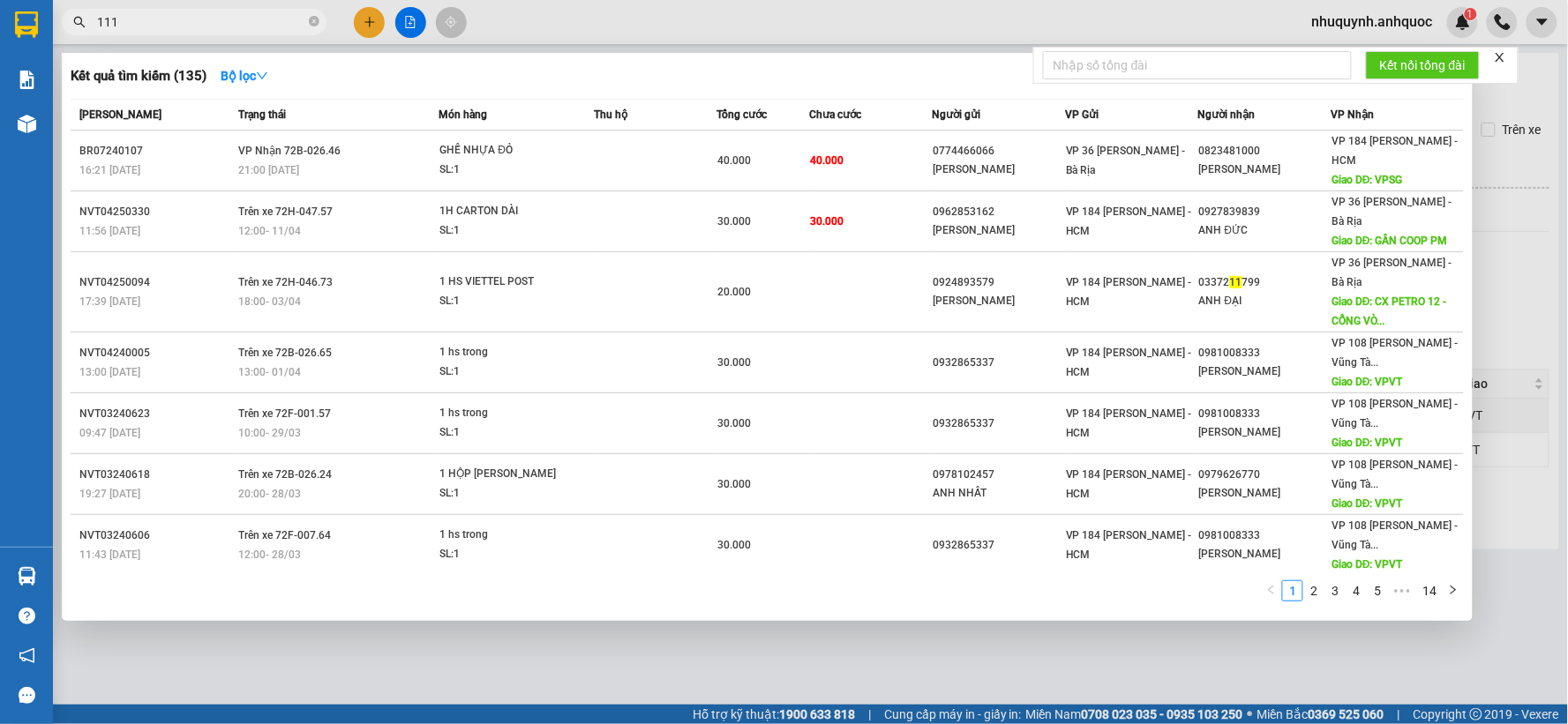
type input "1111"
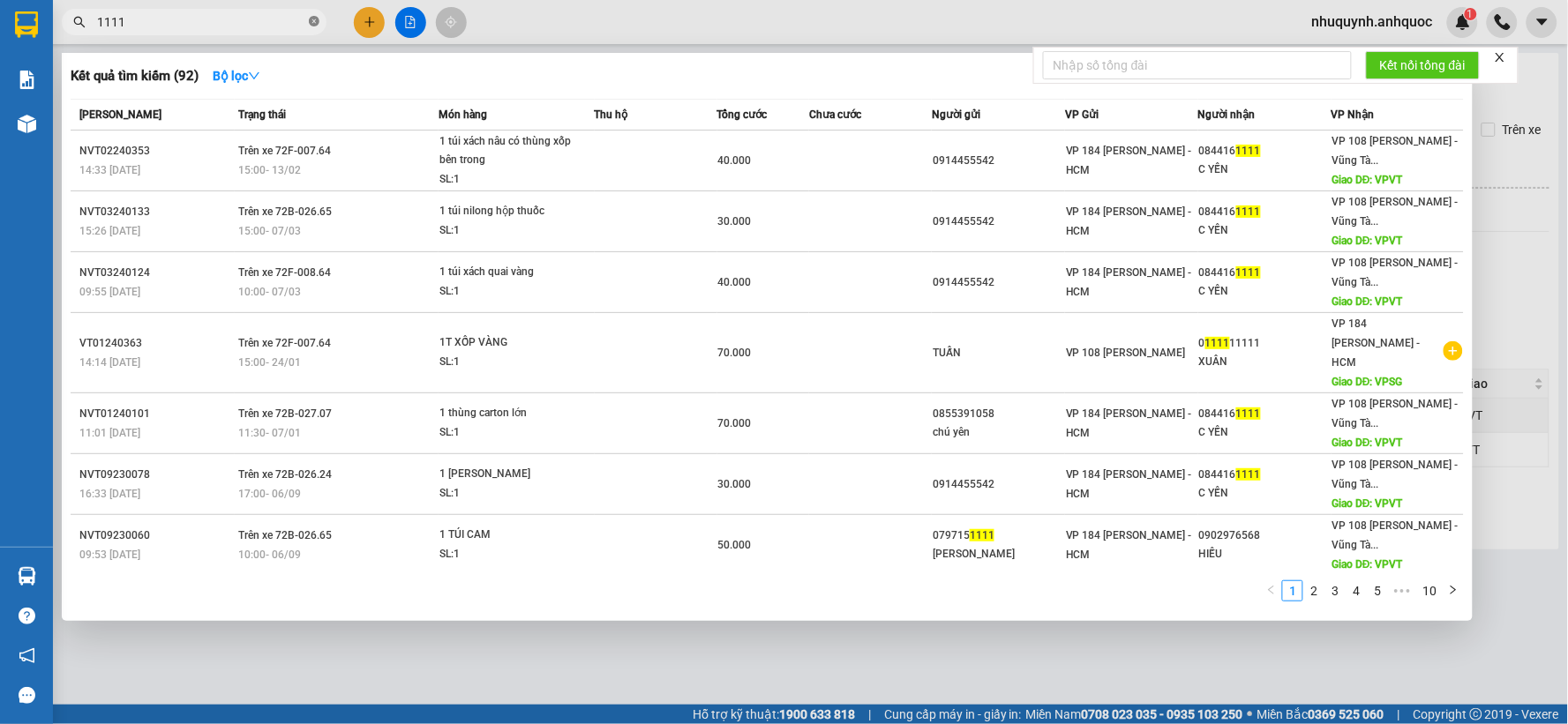
click at [309, 18] on icon "close-circle" at bounding box center [314, 21] width 11 height 11
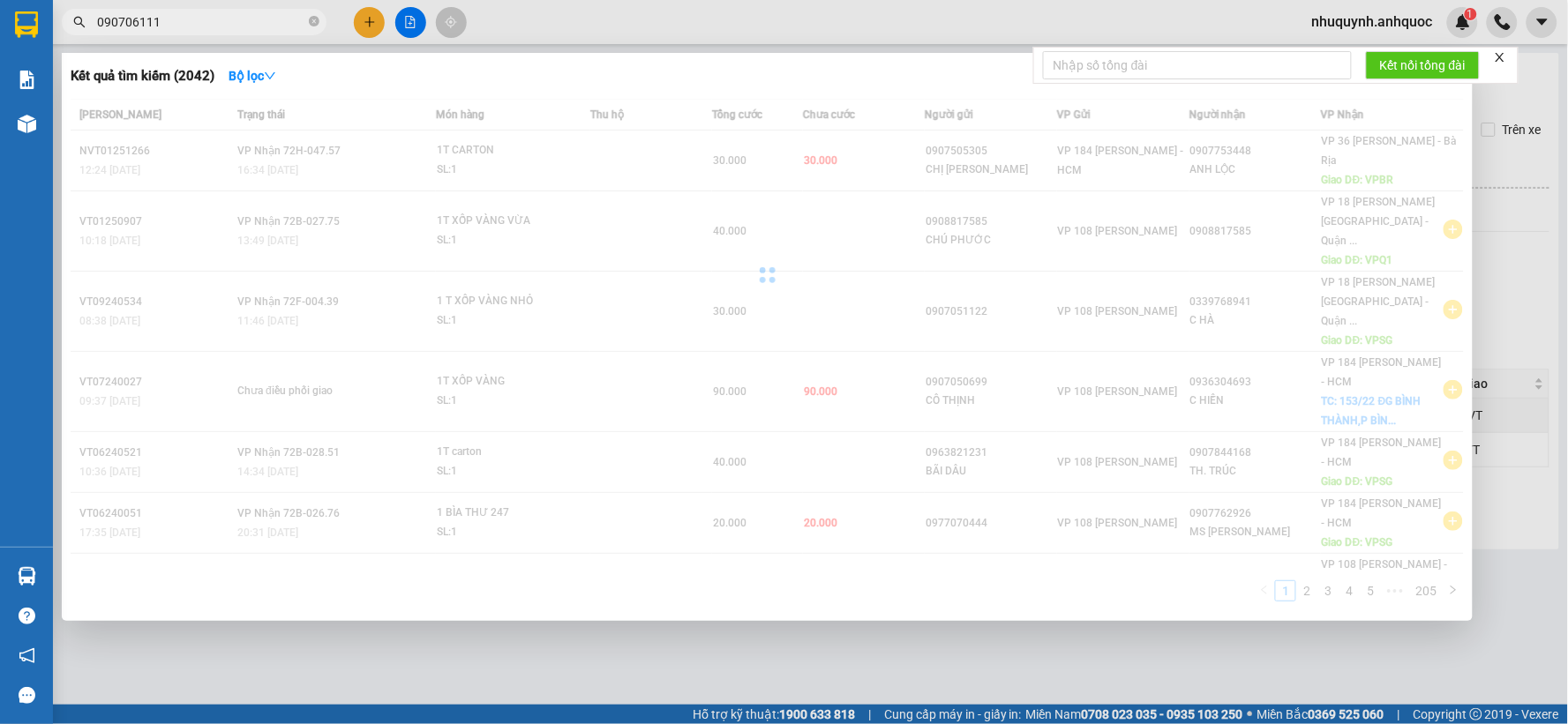
type input "0907061111"
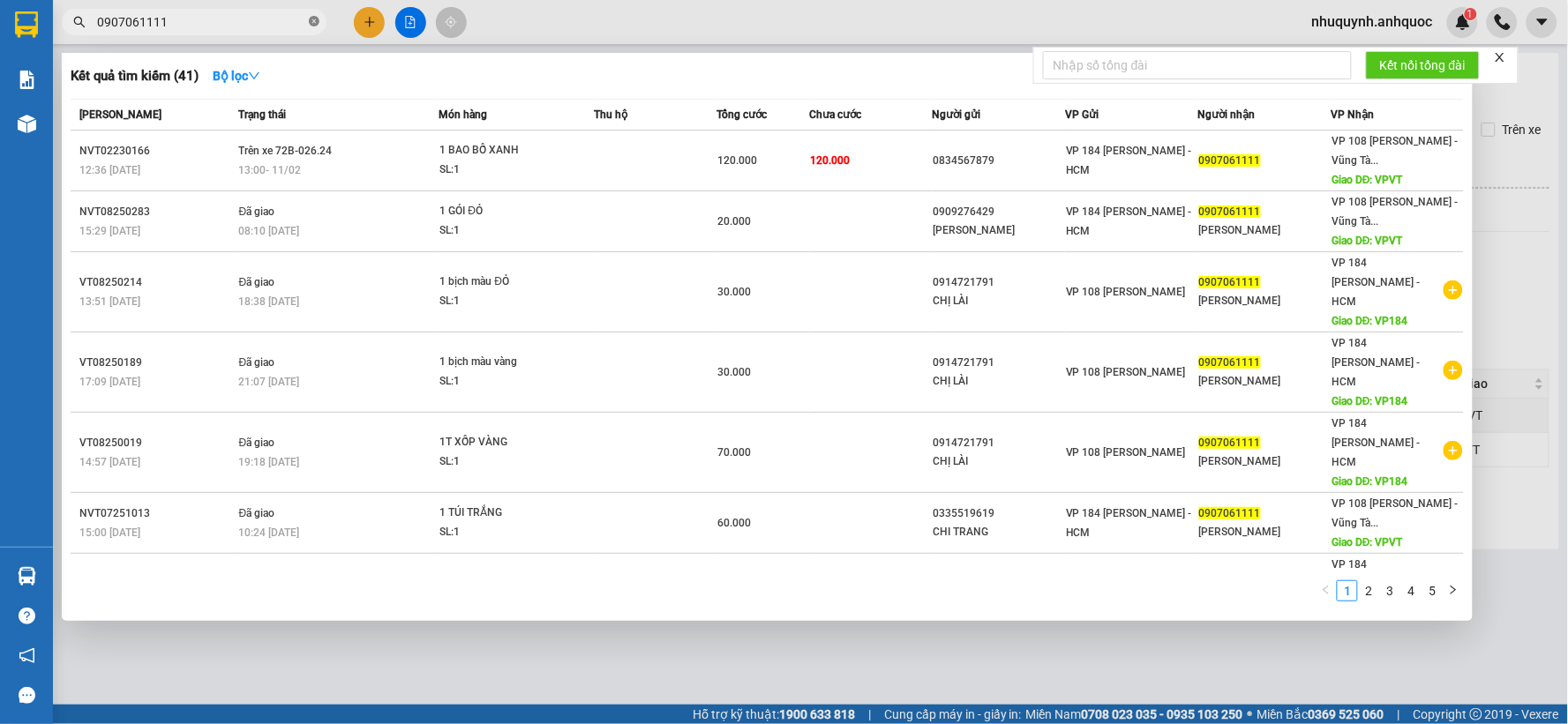
click at [311, 18] on icon "close-circle" at bounding box center [314, 21] width 11 height 11
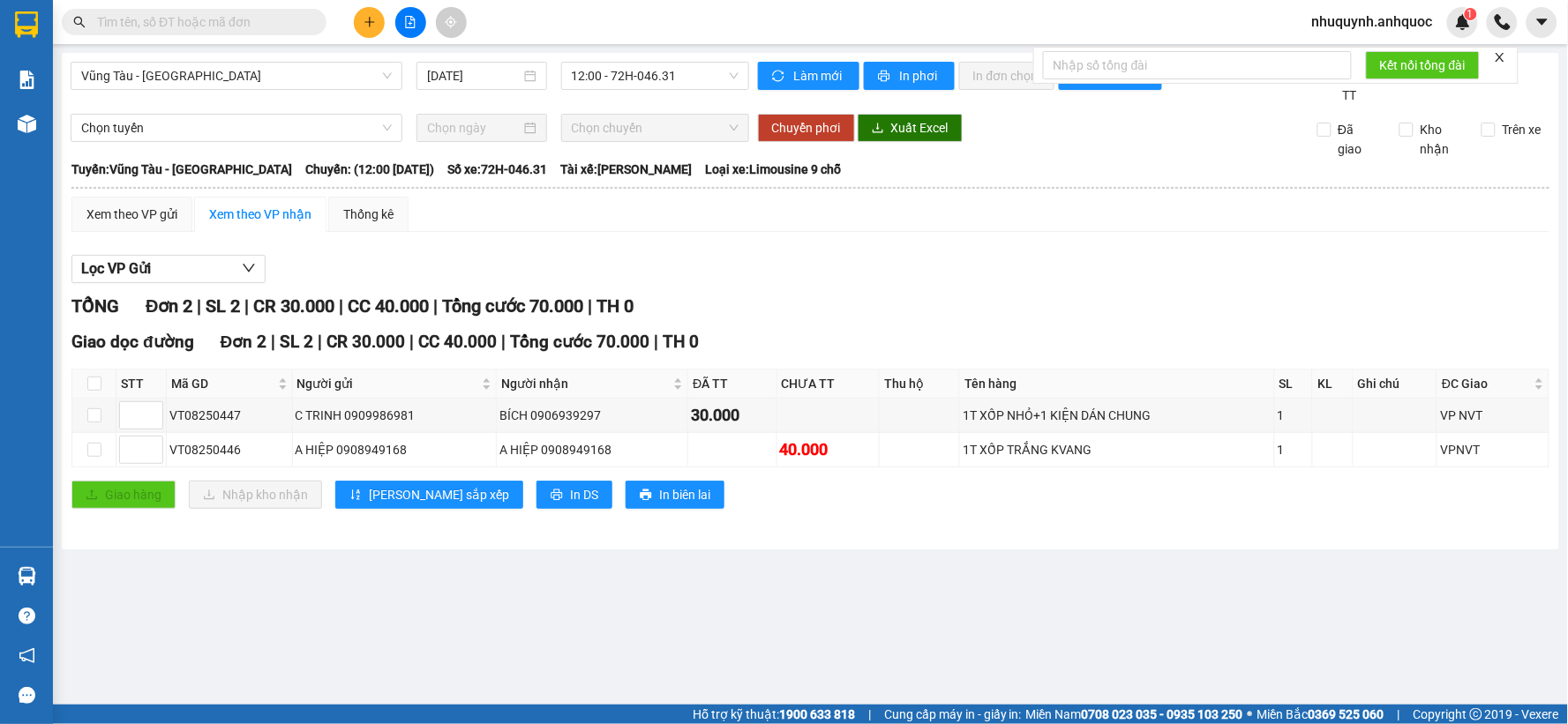
click at [203, 26] on input "text" at bounding box center [201, 22] width 208 height 19
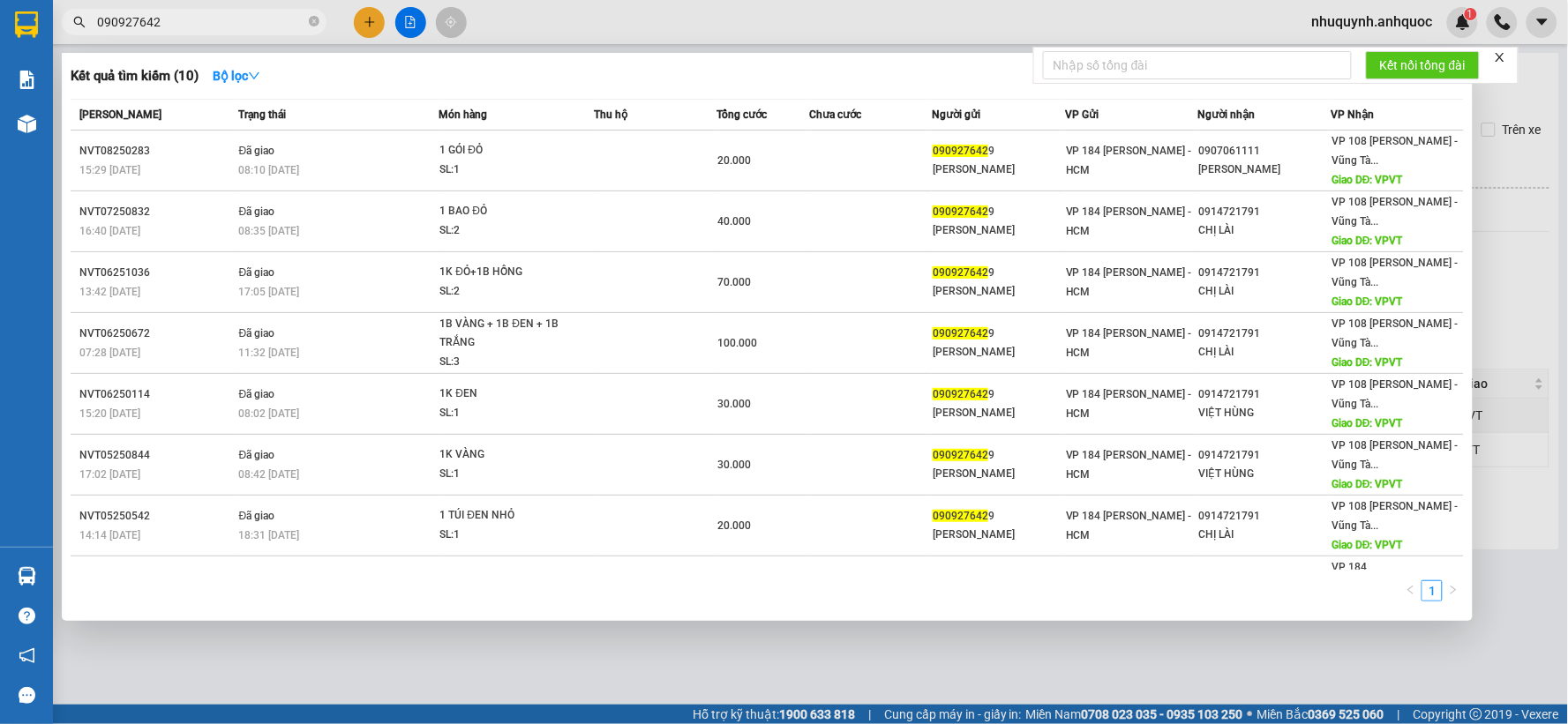
type input "0909276429"
click at [311, 24] on icon "close-circle" at bounding box center [314, 21] width 11 height 11
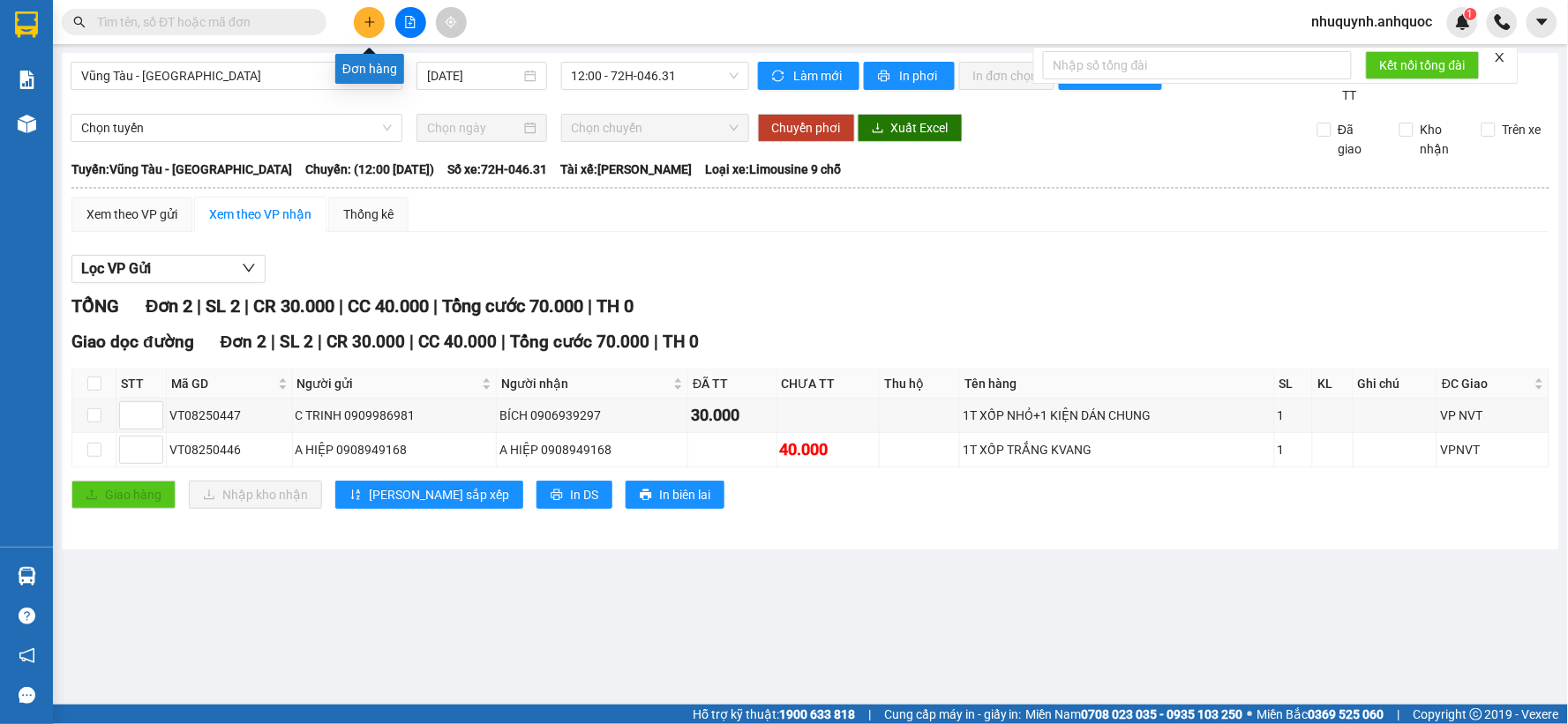
click at [374, 19] on icon "plus" at bounding box center [370, 22] width 13 height 13
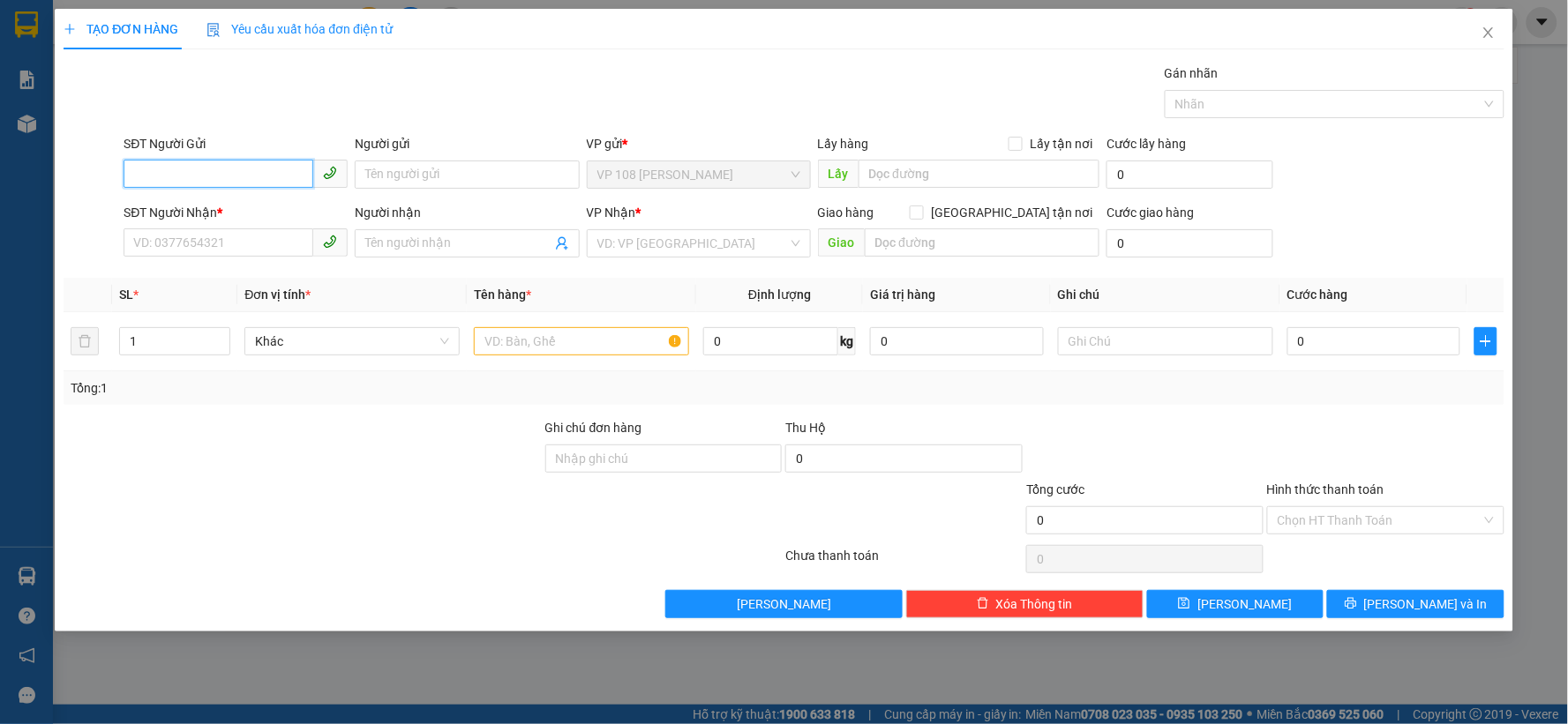
click at [223, 179] on input "SĐT Người Gửi" at bounding box center [218, 173] width 190 height 28
type input "0907061111"
click at [268, 210] on div "0907061111 - [GEOGRAPHIC_DATA]" at bounding box center [236, 210] width 203 height 19
type input "[PERSON_NAME]"
type input "0942195921"
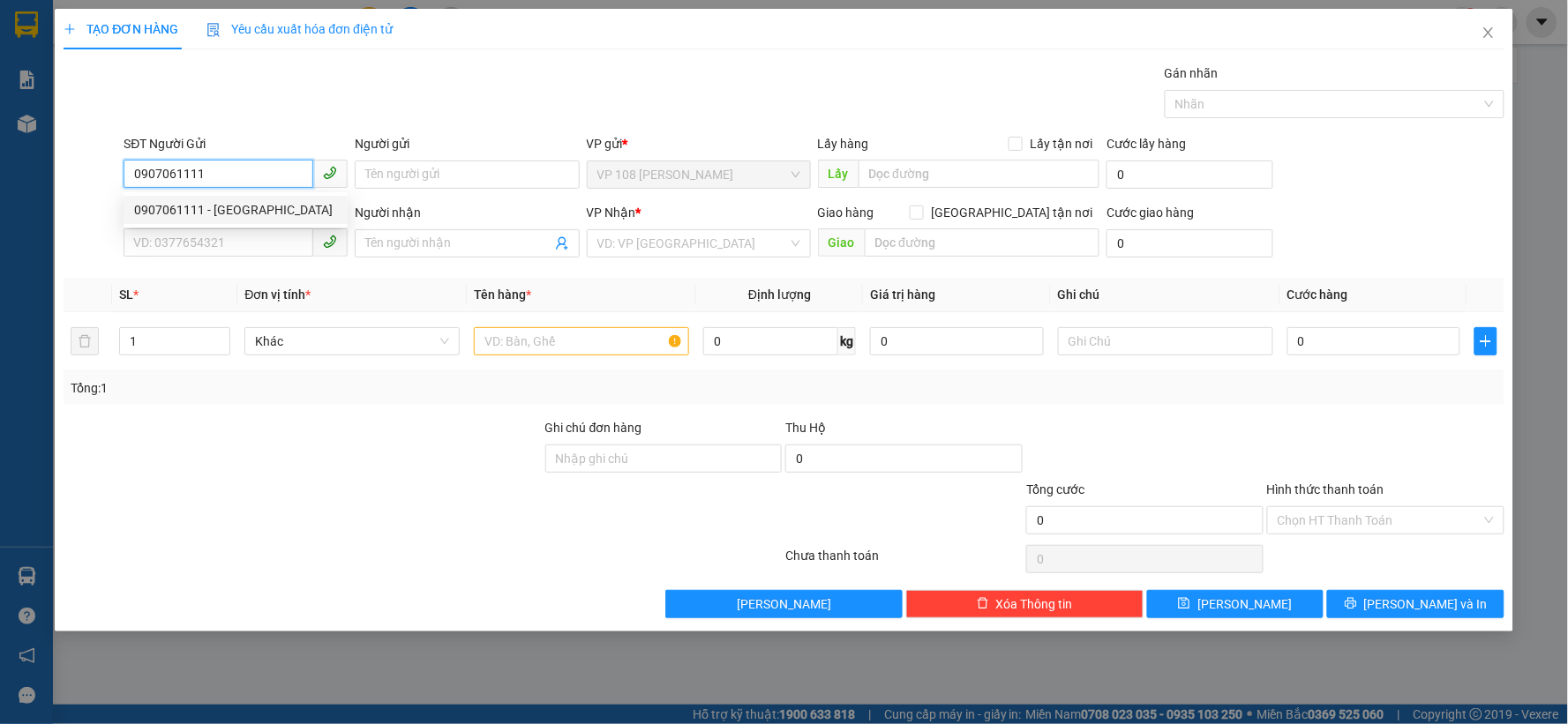
type input "C TRANG"
type input "VPNVT"
type input "50.000"
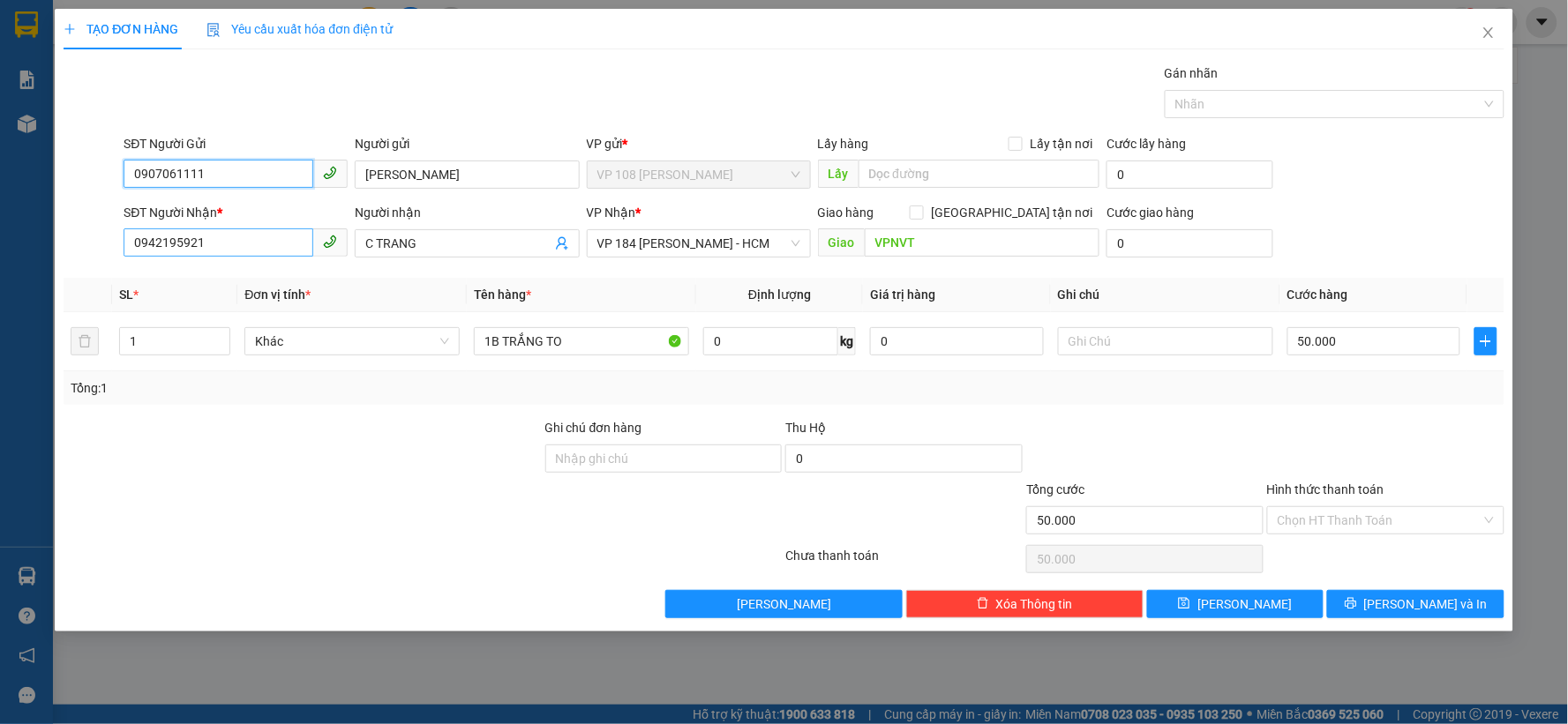
type input "0907061111"
drag, startPoint x: 240, startPoint y: 239, endPoint x: 77, endPoint y: 218, distance: 164.3
click at [77, 224] on div "SĐT Người Nhận * 0942195921 Người nhận C TRANG VP Nhận * VP 184 [PERSON_NAME] -…" at bounding box center [784, 234] width 1445 height 62
type input "0"
drag, startPoint x: 260, startPoint y: 176, endPoint x: 106, endPoint y: 172, distance: 154.1
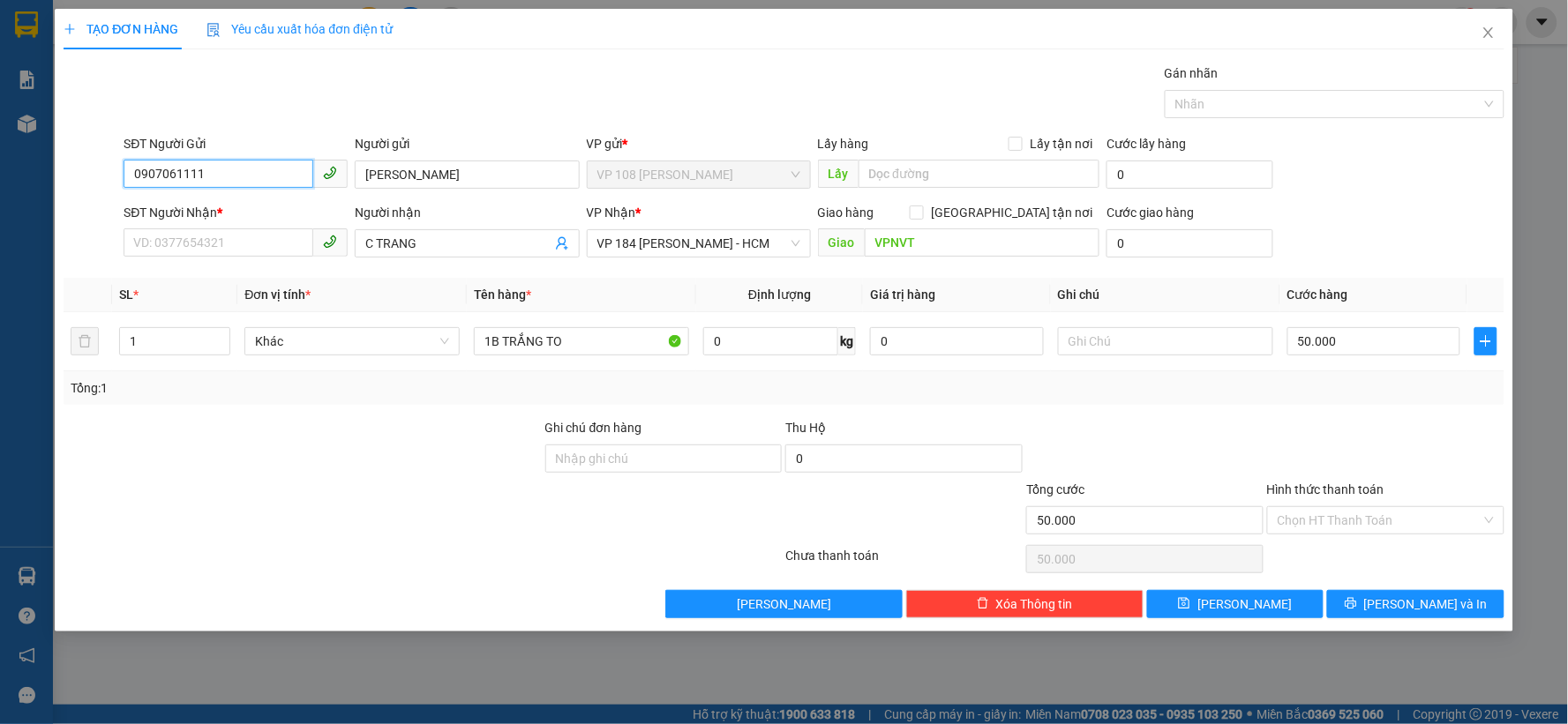
click at [106, 172] on div "SĐT Người Gửi 0907061111 0907061111 Người gửi HOÀNG ANH VP gửi * VP 108 [PERSON…" at bounding box center [784, 165] width 1445 height 62
click at [270, 171] on input "0909276429" at bounding box center [218, 173] width 190 height 28
type input "0909276"
drag, startPoint x: 487, startPoint y: 171, endPoint x: 332, endPoint y: 174, distance: 155.0
click at [332, 174] on div "SĐT Người Gửi 0909276 Người gửi HOÀNG ANH HOÀNG ANH VP gửi * VP 108 [PERSON_NAM…" at bounding box center [813, 165] width 1387 height 62
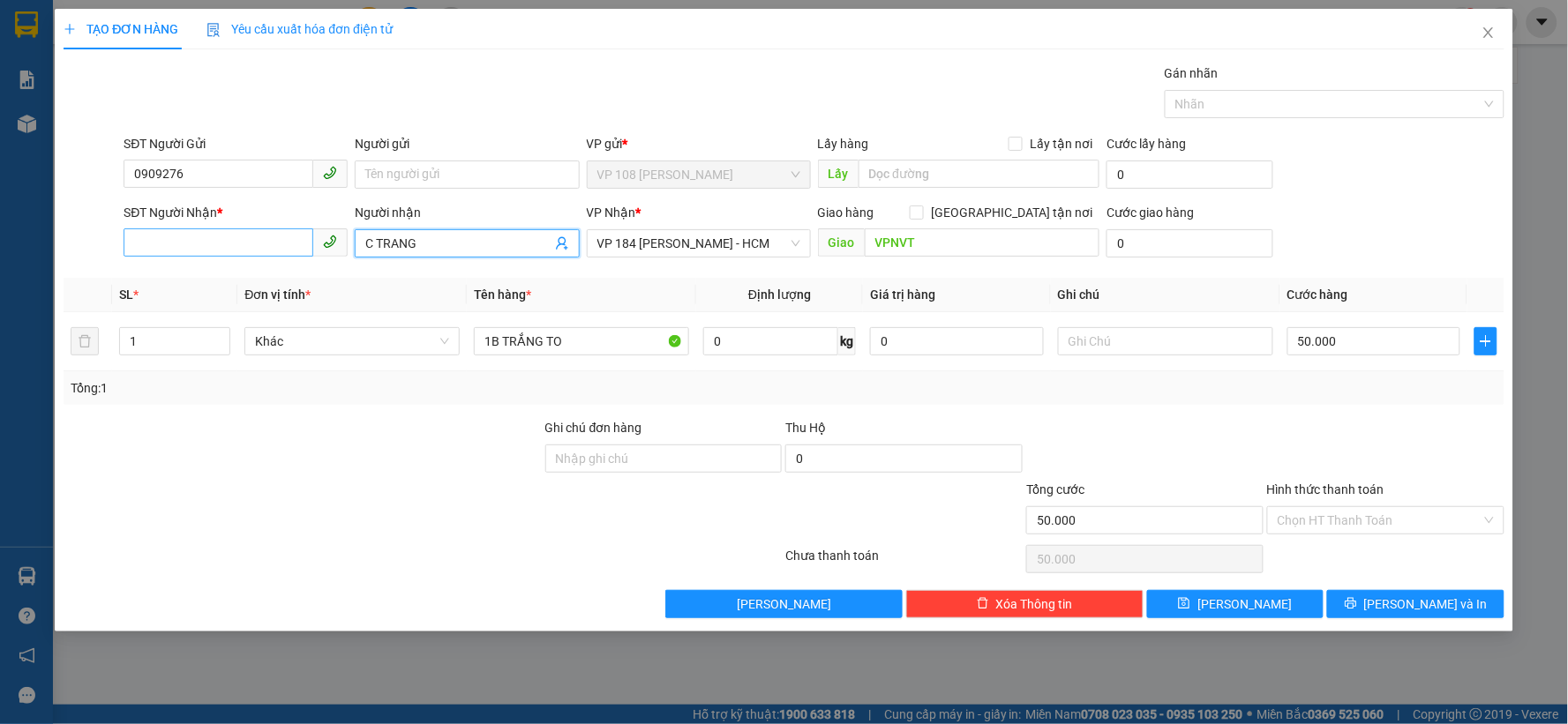
drag, startPoint x: 460, startPoint y: 251, endPoint x: 298, endPoint y: 244, distance: 162.2
click at [298, 244] on div "SĐT Người Nhận * VD: 0377654321 Người nhận C TRANG C TRANG VP Nhận * VP 184 [PE…" at bounding box center [813, 234] width 1387 height 62
click at [239, 176] on input "0909276" at bounding box center [218, 173] width 190 height 28
type input "0"
type input "0909276429"
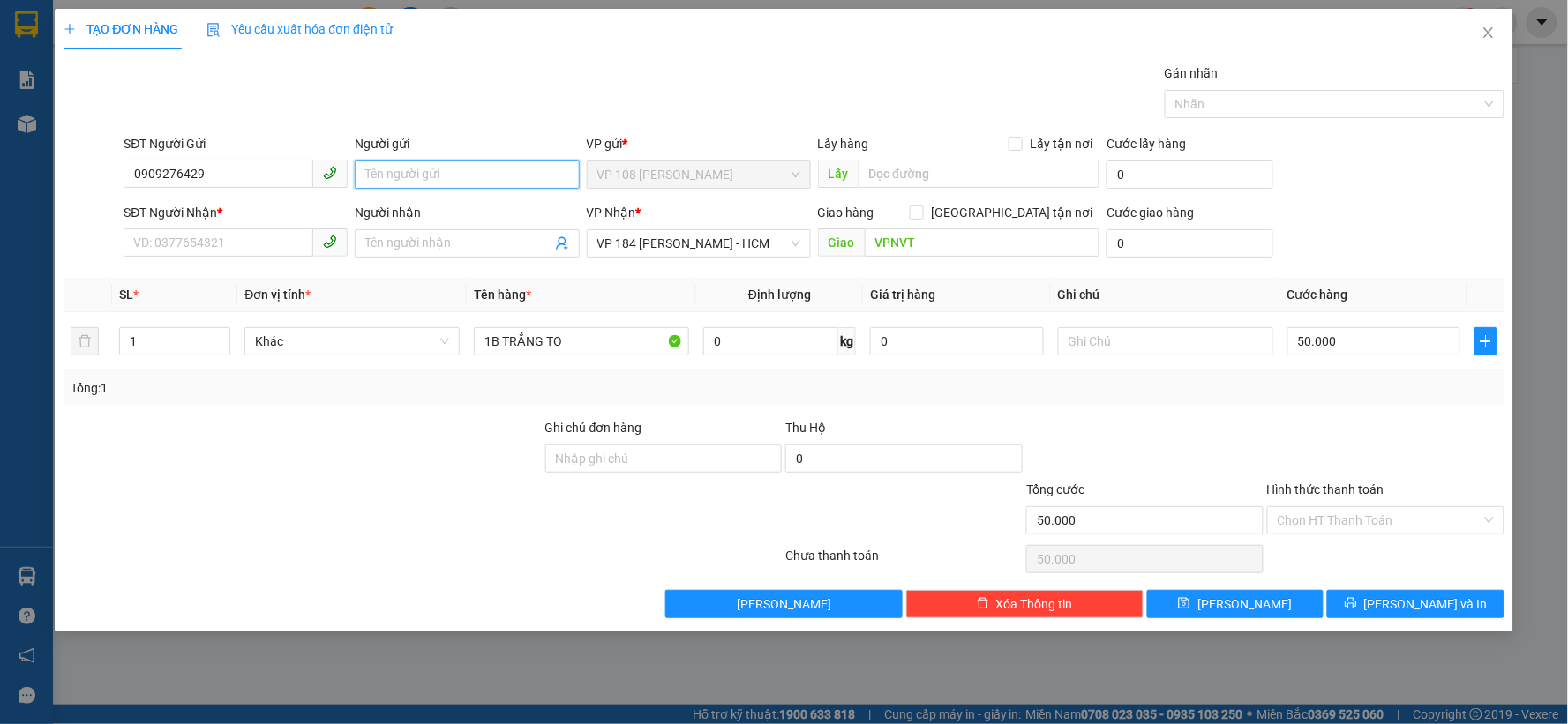
click at [477, 182] on input "Người gửi" at bounding box center [466, 174] width 224 height 28
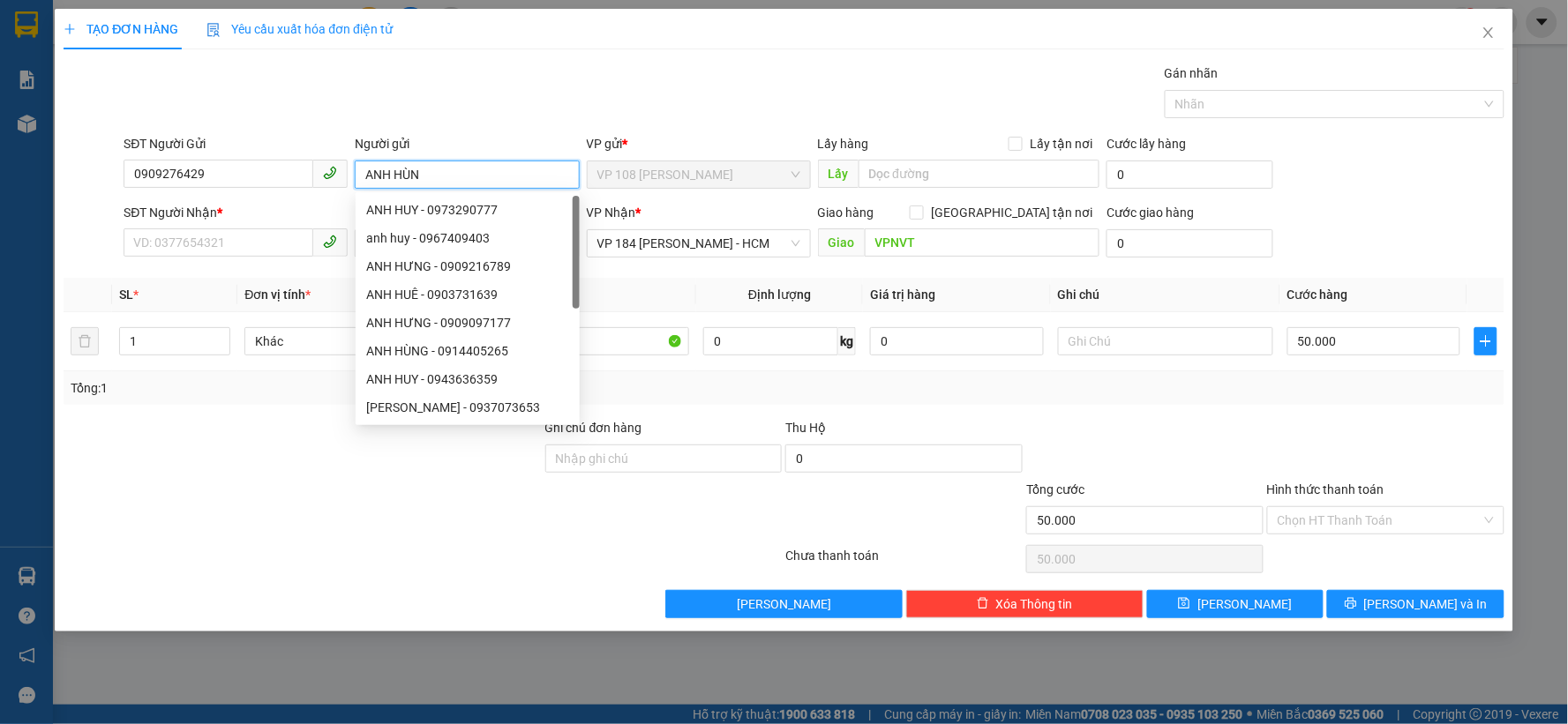
type input "[PERSON_NAME]"
drag, startPoint x: 460, startPoint y: 172, endPoint x: 340, endPoint y: 171, distance: 120.0
click at [340, 171] on div "SĐT Người Gửi 0909276429 Người gửi ANH HÙNG VP gửi * VP 108 [PERSON_NAME] Tàu L…" at bounding box center [813, 165] width 1387 height 62
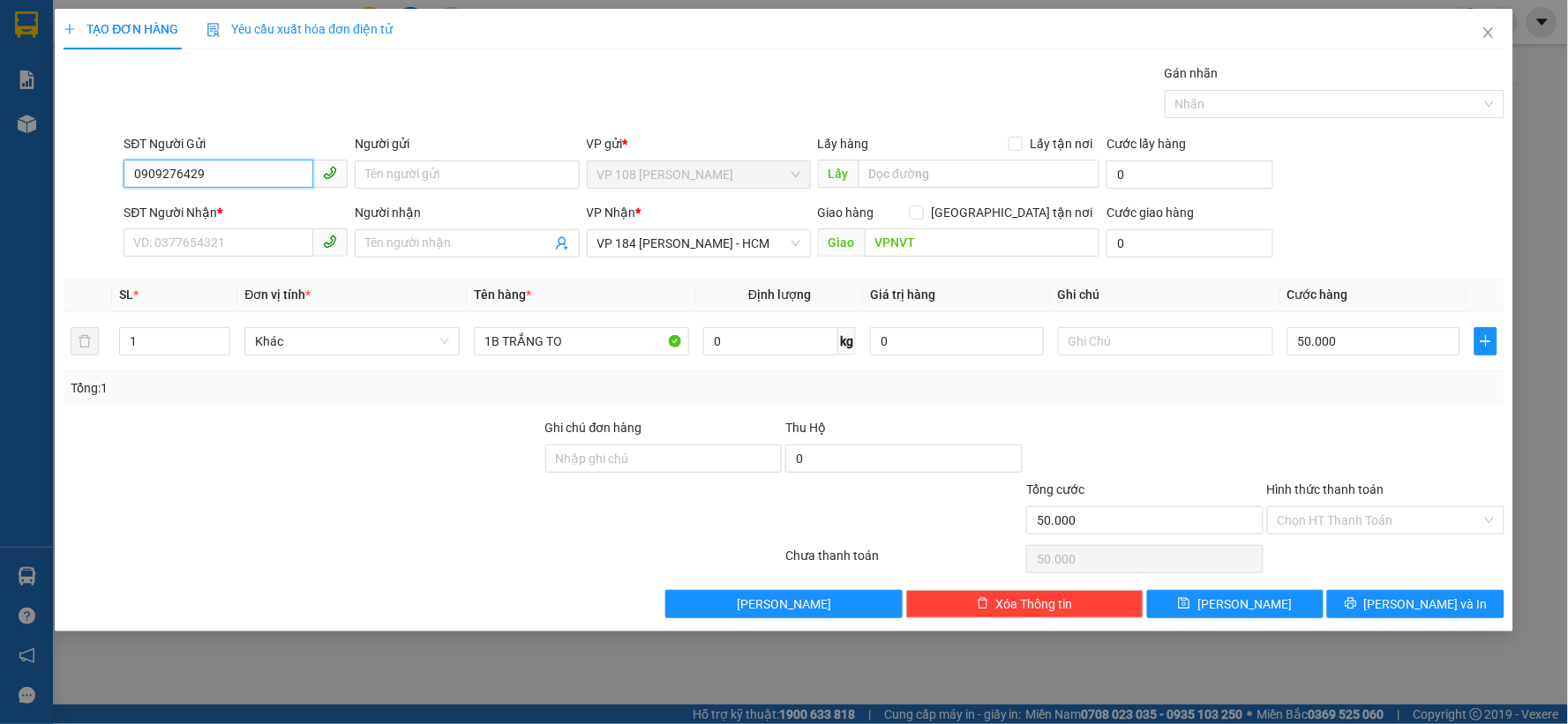
drag, startPoint x: 270, startPoint y: 171, endPoint x: 63, endPoint y: 152, distance: 207.9
click at [63, 152] on div "SĐT Người Gửi 0909276429 0909276429 Người gửi Tên người gửi VP gửi * VP 108 [PE…" at bounding box center [784, 165] width 1445 height 62
type input "0907061111"
click at [283, 215] on div "0907061111 - [GEOGRAPHIC_DATA]" at bounding box center [236, 210] width 203 height 19
type input "[PERSON_NAME]"
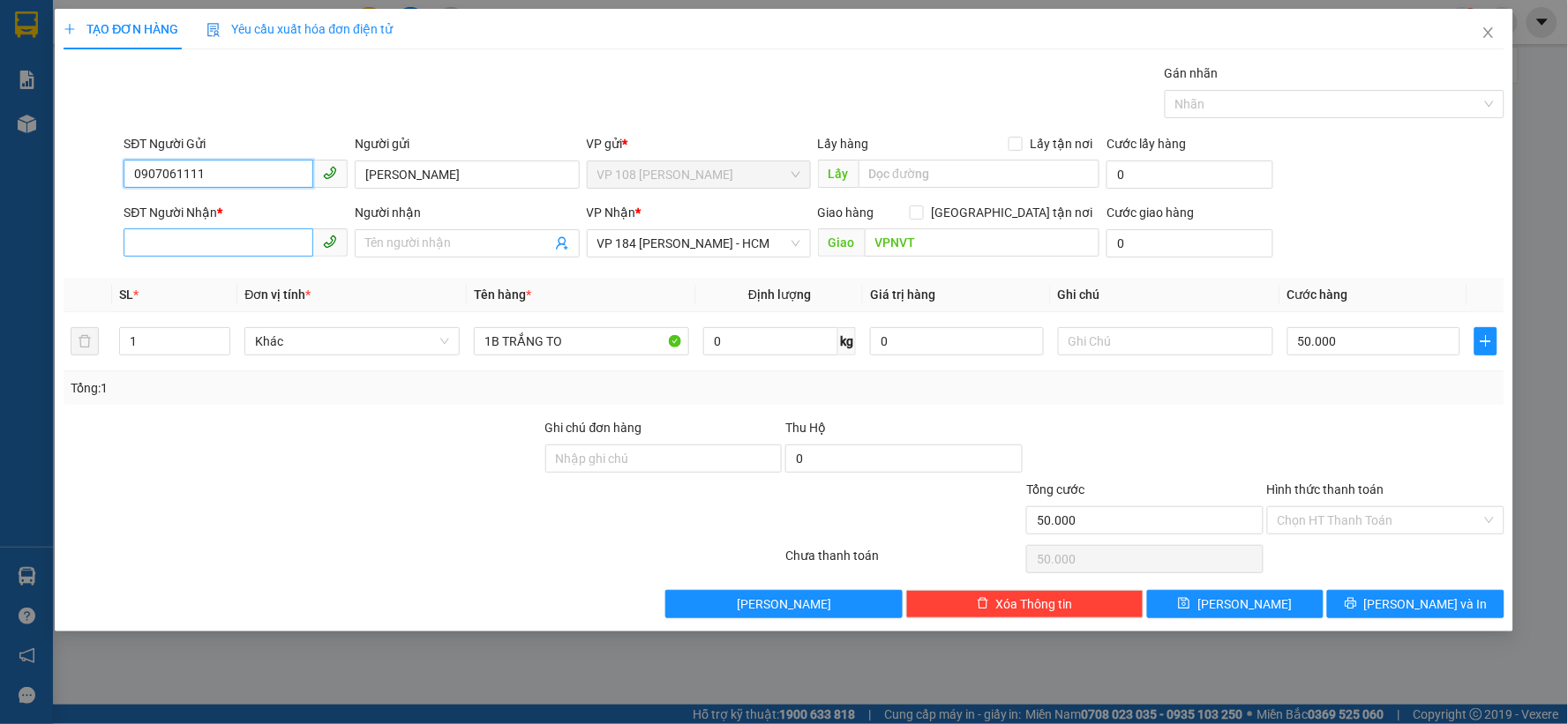
type input "0907061111"
click at [239, 242] on input "SĐT Người Nhận *" at bounding box center [218, 242] width 190 height 28
type input "0909276429"
click at [444, 248] on input "Người nhận" at bounding box center [457, 243] width 185 height 19
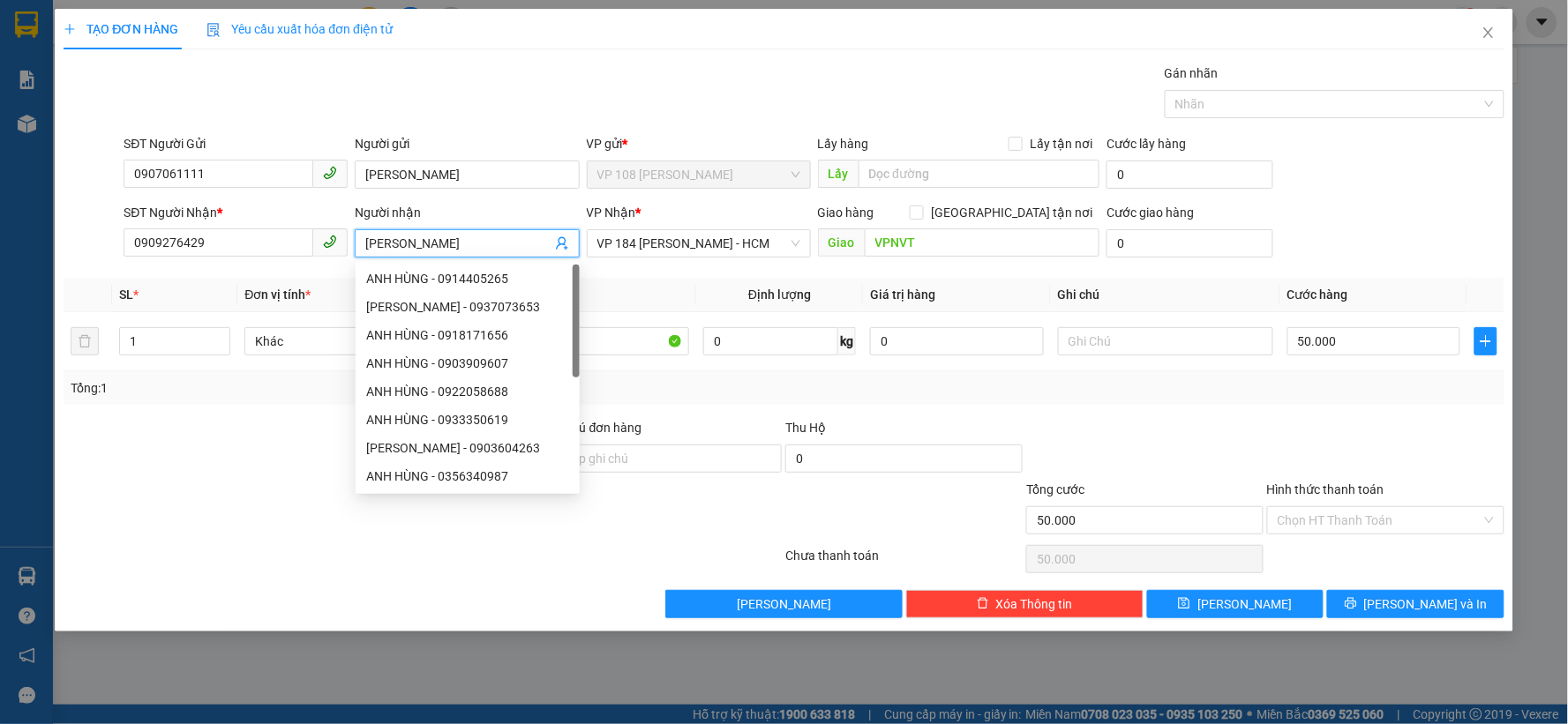
type input "[PERSON_NAME]"
click at [678, 286] on th "Tên hàng *" at bounding box center [581, 295] width 230 height 34
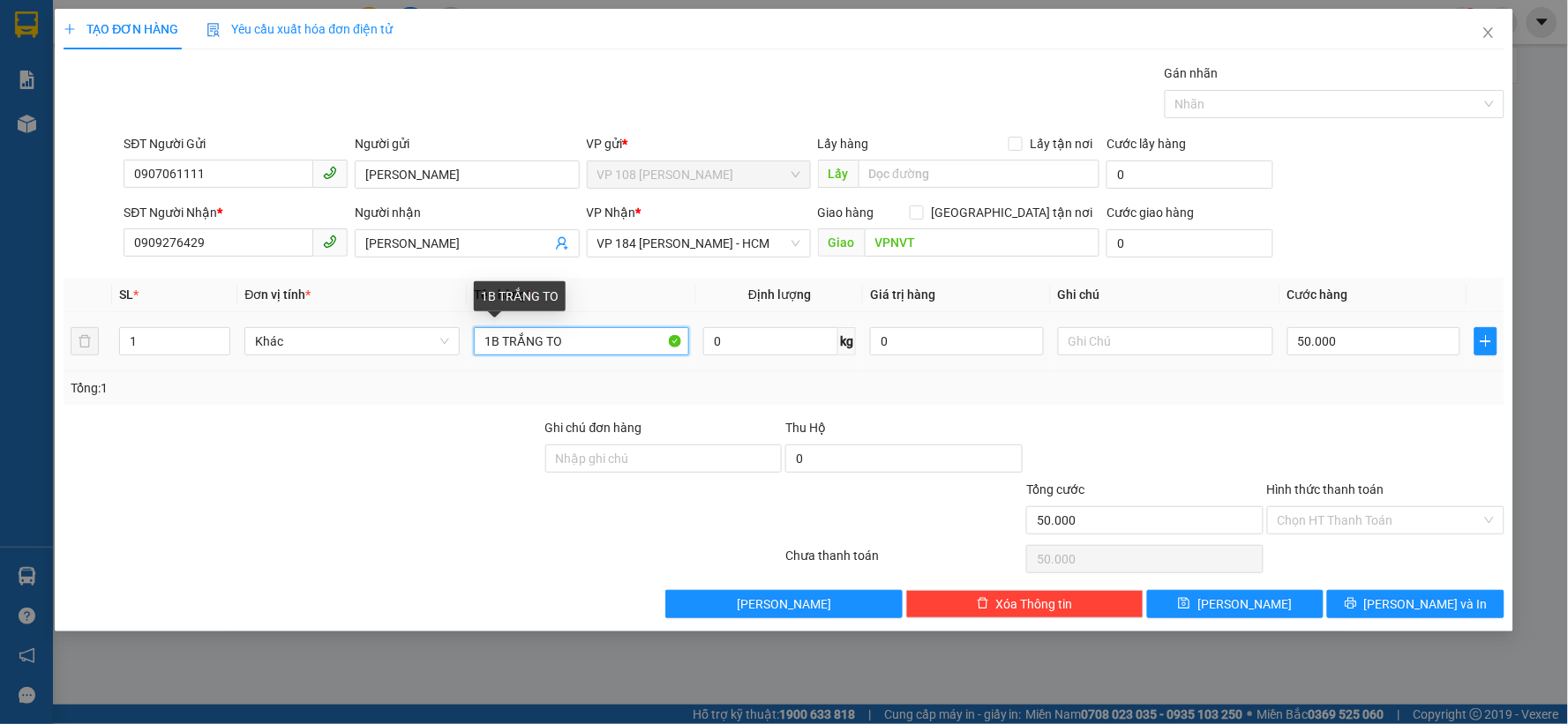
drag, startPoint x: 613, startPoint y: 346, endPoint x: 492, endPoint y: 341, distance: 121.1
click at [492, 341] on input "1B TRẮNG TO" at bounding box center [581, 341] width 215 height 28
type input "1B ĐỎ"
click at [1364, 324] on div "50.000" at bounding box center [1374, 341] width 174 height 35
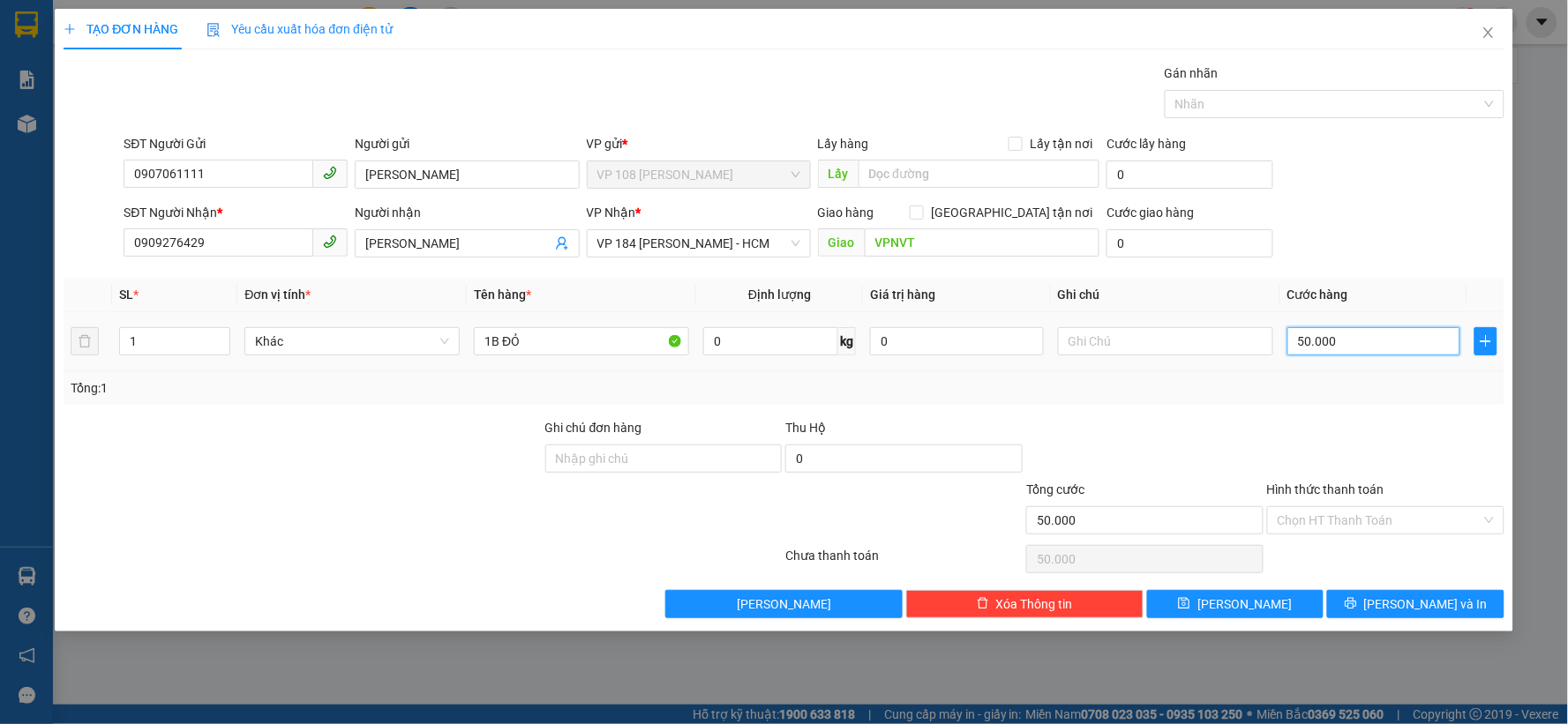
click at [1364, 337] on input "50.000" at bounding box center [1374, 341] width 174 height 28
type input "3"
type input "30"
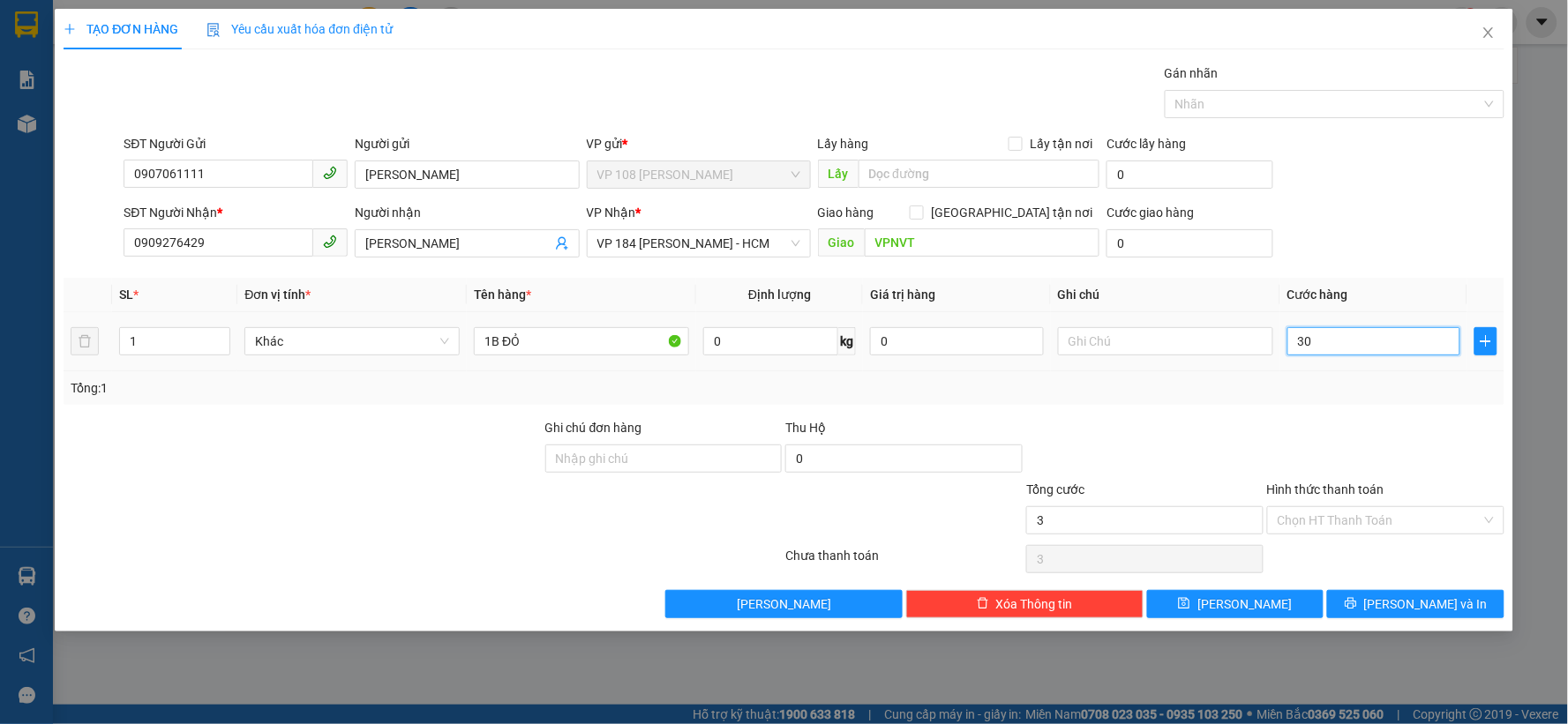
type input "30"
type input "300"
type input "3.000"
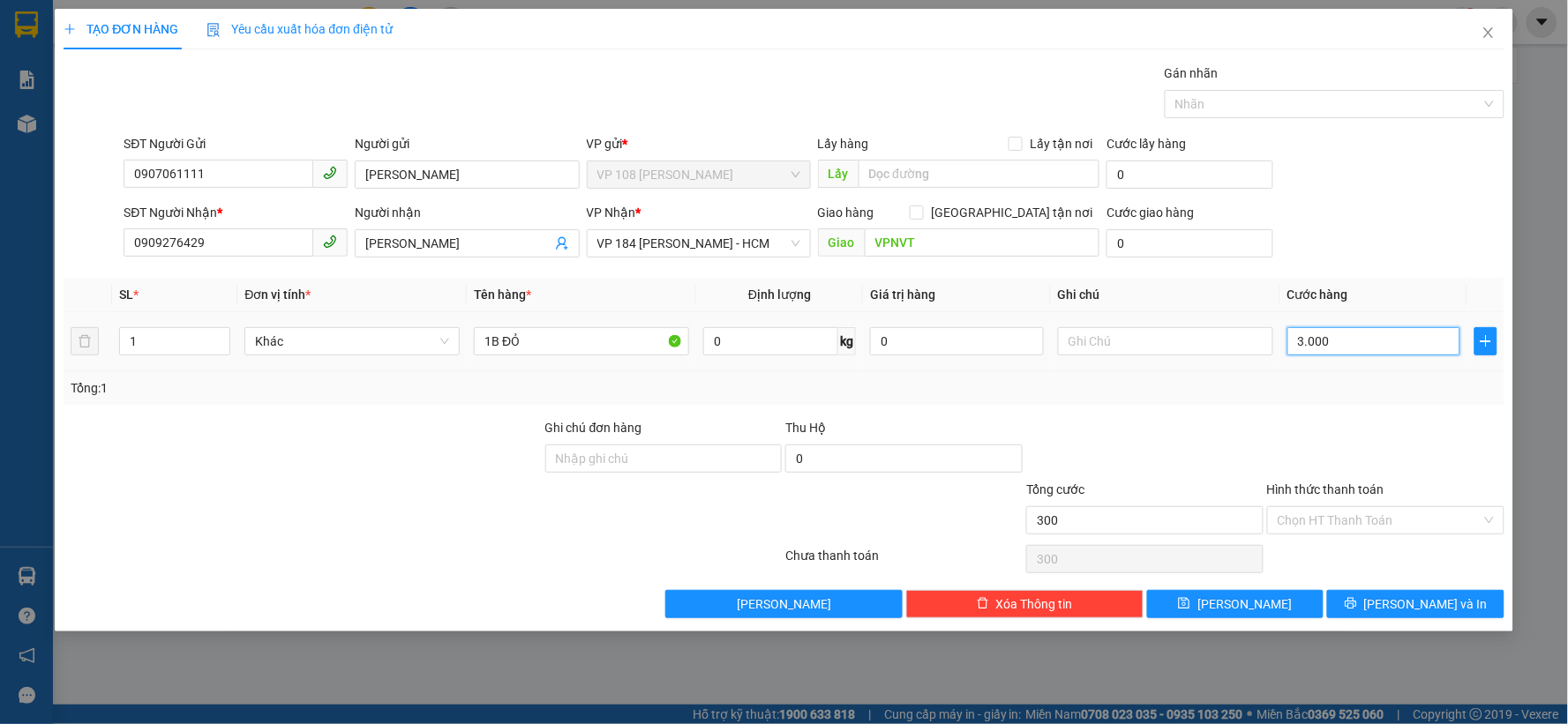
type input "3.000"
type input "30.000"
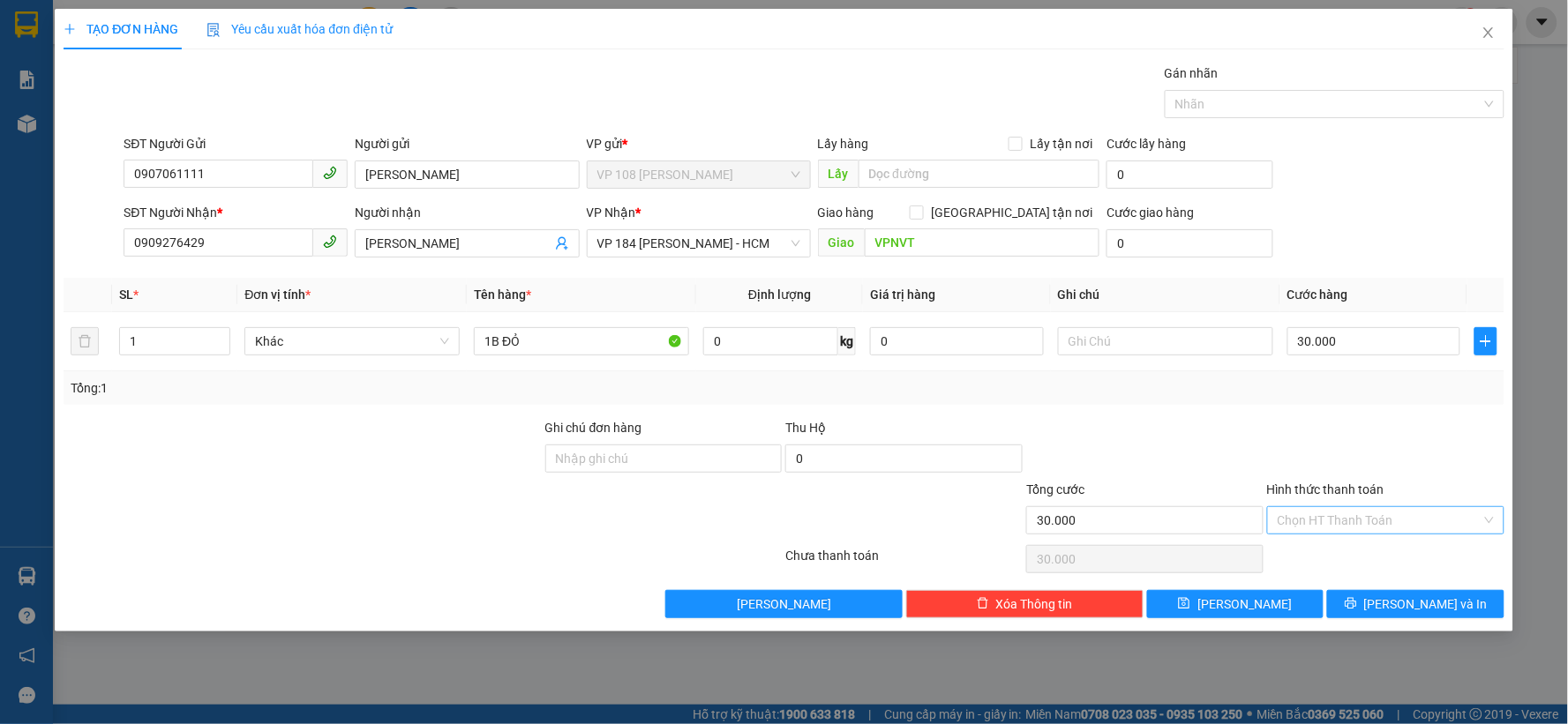
click at [1377, 516] on input "Hình thức thanh toán" at bounding box center [1379, 520] width 204 height 26
click at [1320, 548] on div "Tại văn phòng" at bounding box center [1387, 555] width 216 height 19
click at [1404, 611] on span "[PERSON_NAME] và In" at bounding box center [1426, 603] width 123 height 19
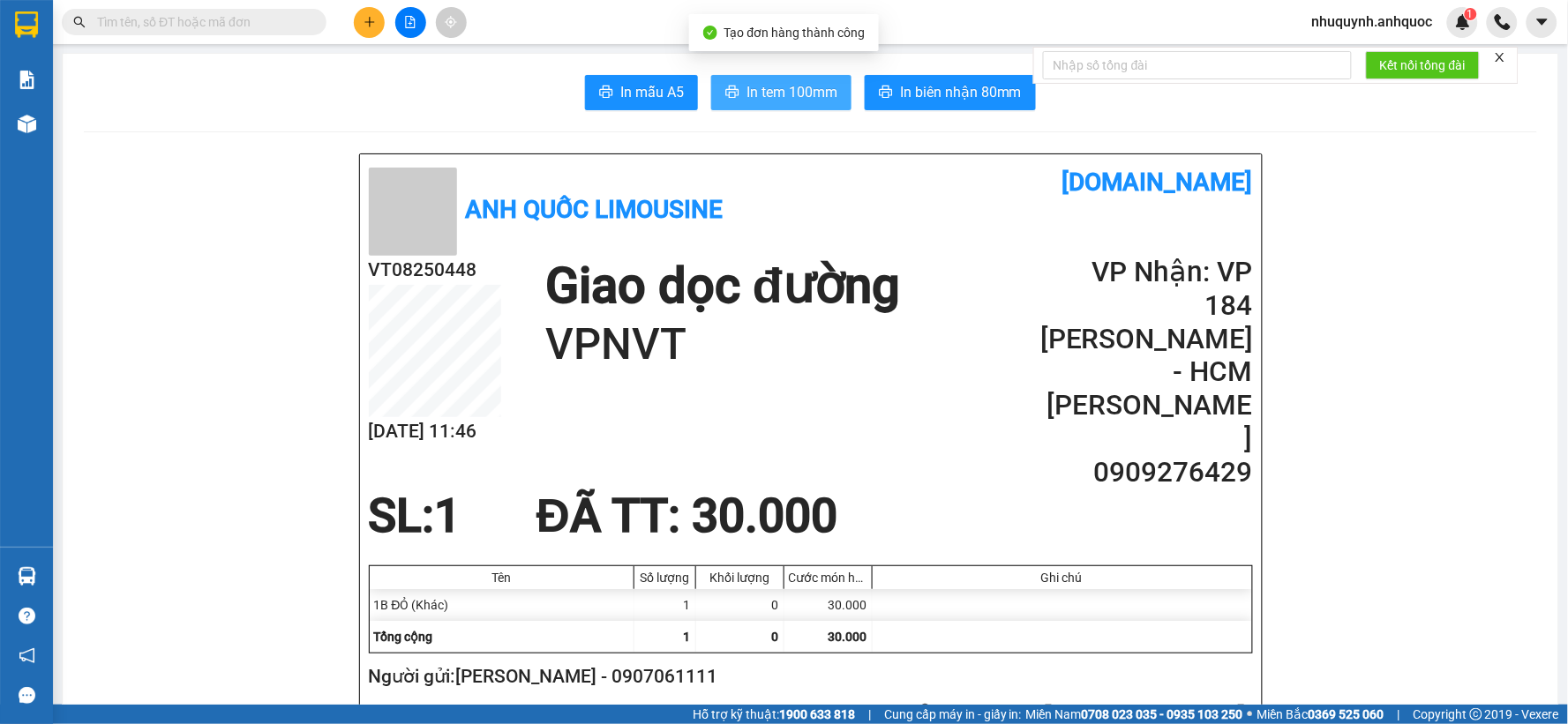
click at [789, 84] on span "In tem 100mm" at bounding box center [791, 92] width 91 height 22
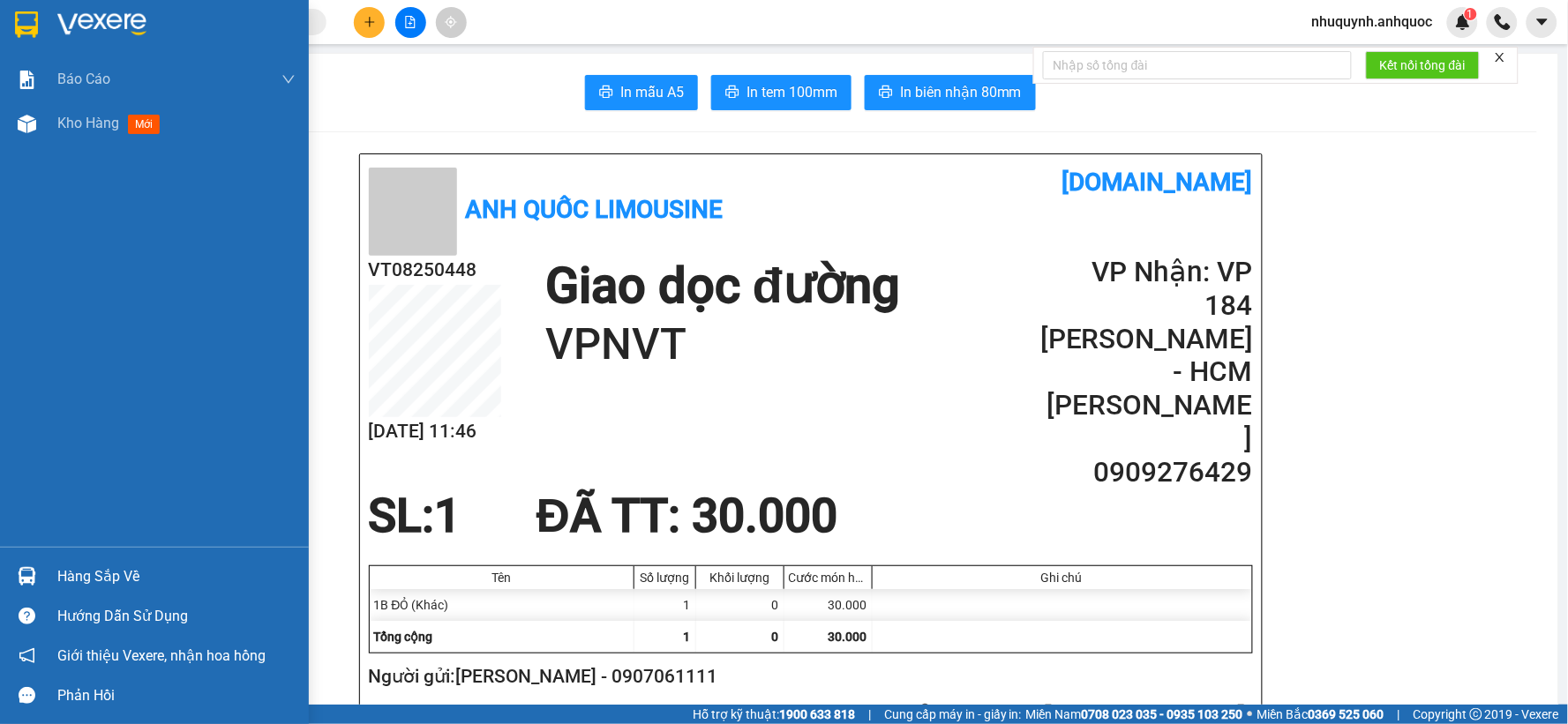
click at [80, 19] on img at bounding box center [102, 24] width 89 height 26
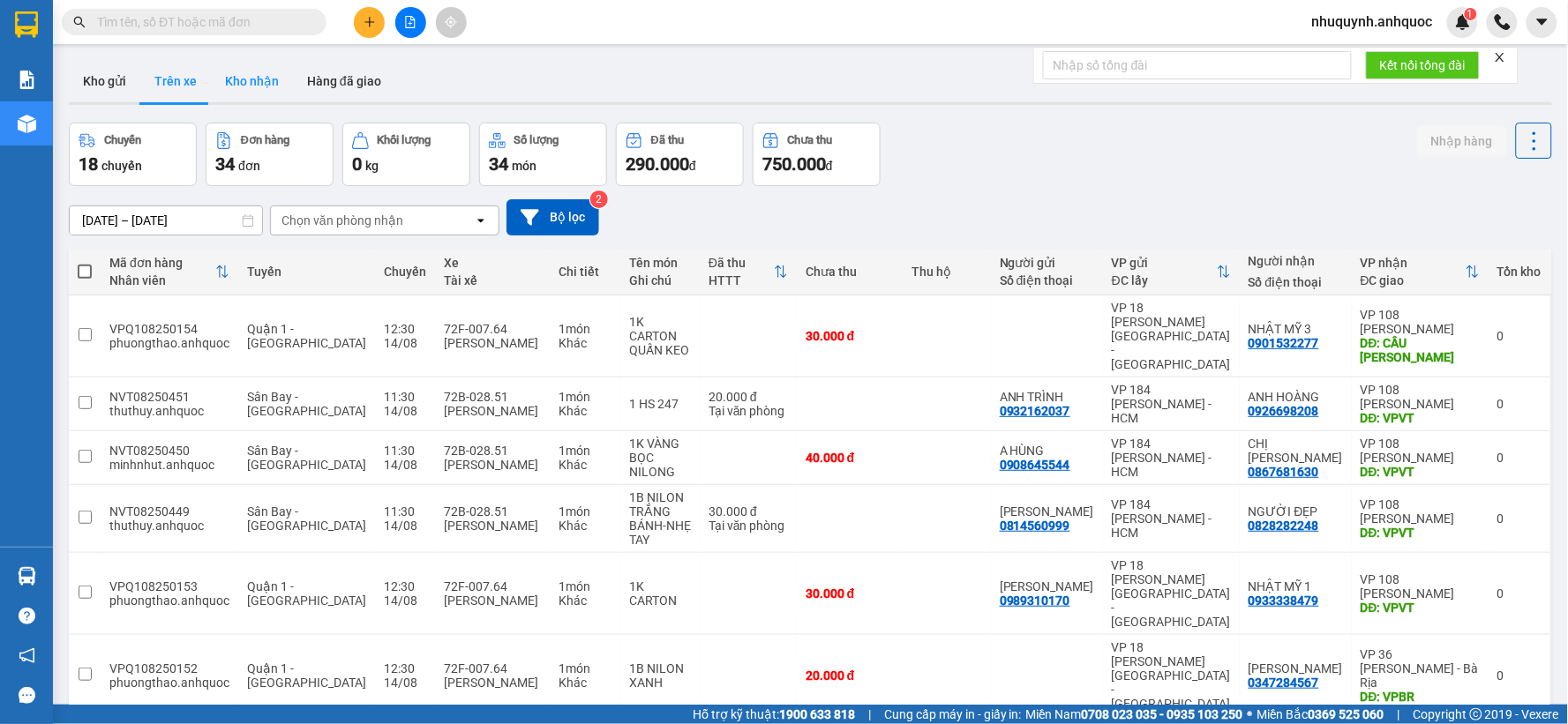
click at [251, 83] on button "Kho nhận" at bounding box center [251, 81] width 82 height 43
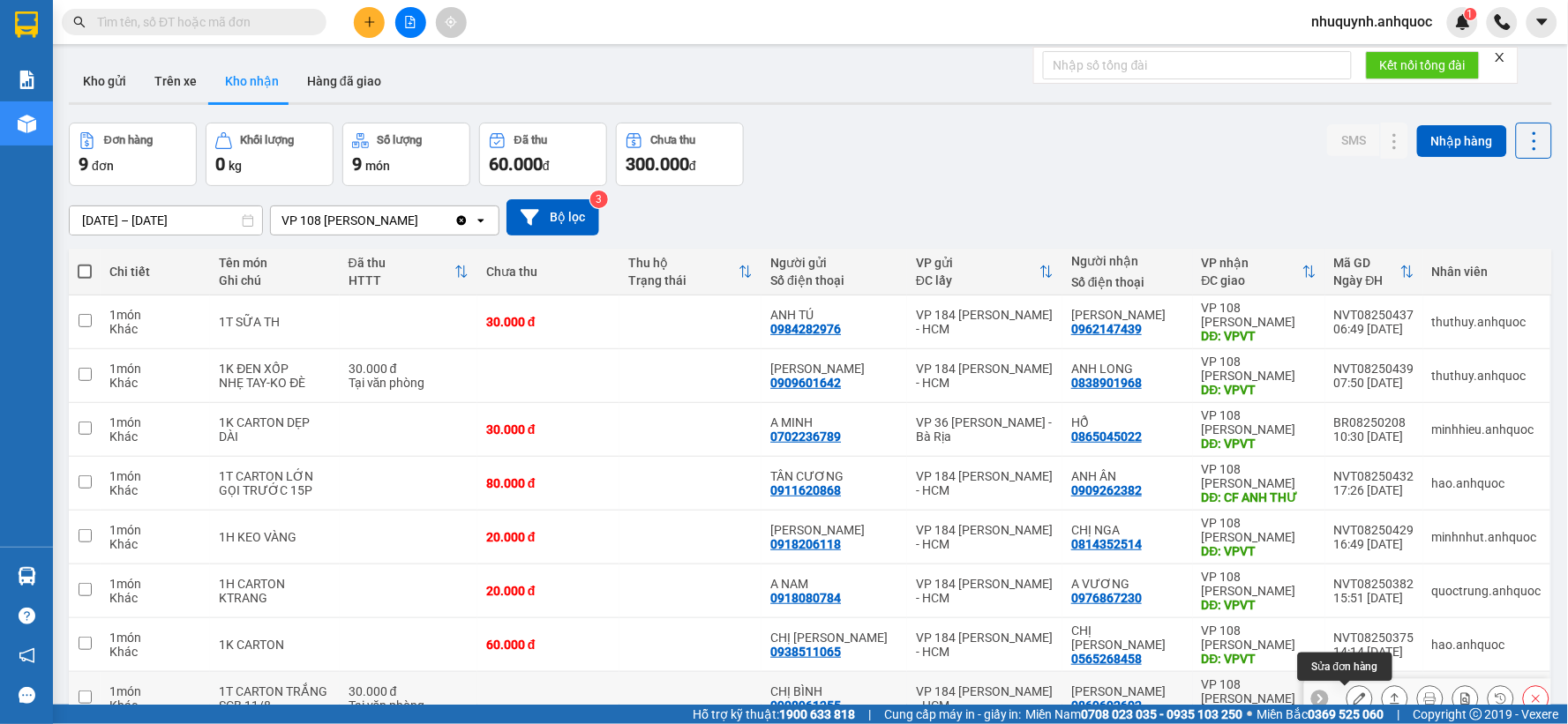
click at [1353, 692] on icon at bounding box center [1359, 699] width 13 height 13
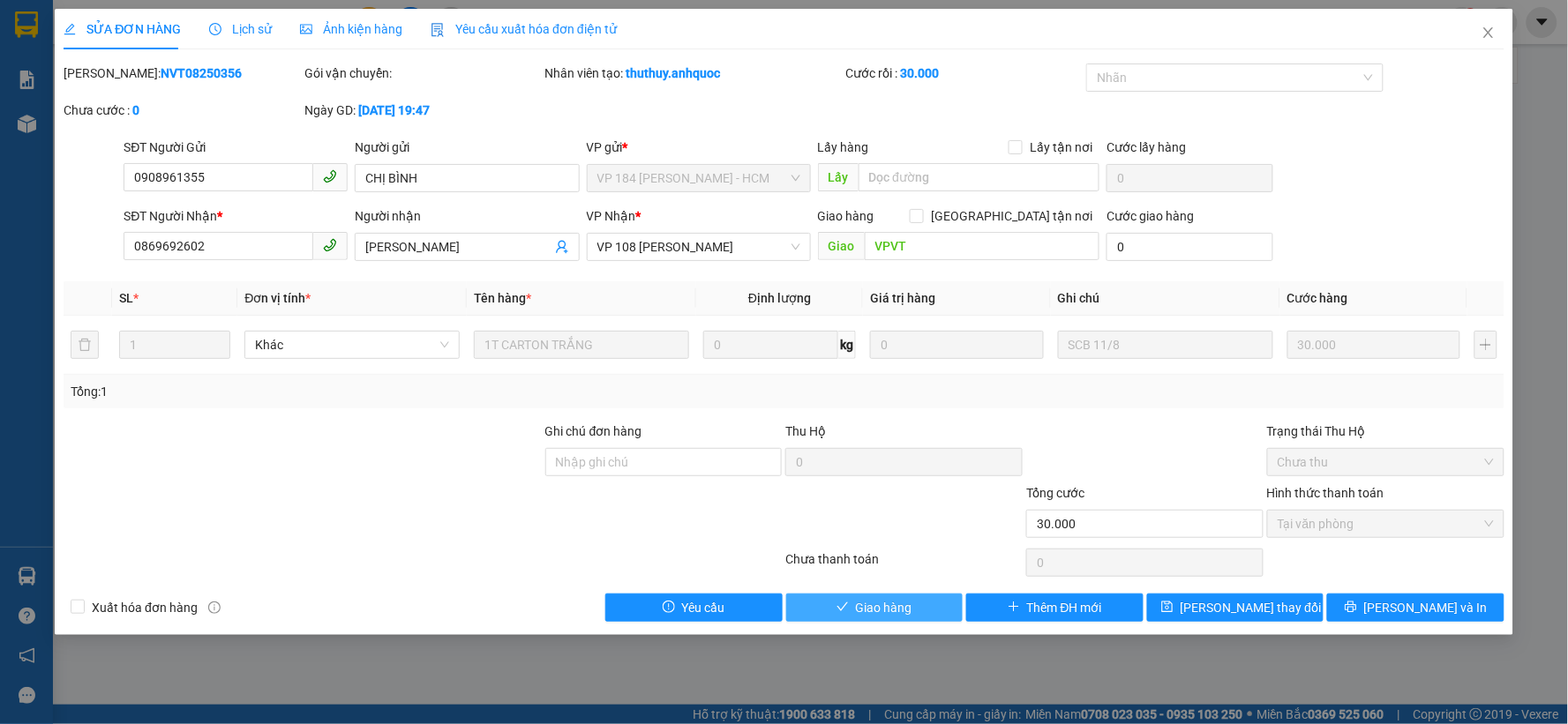
click at [894, 607] on span "Giao hàng" at bounding box center [884, 607] width 56 height 19
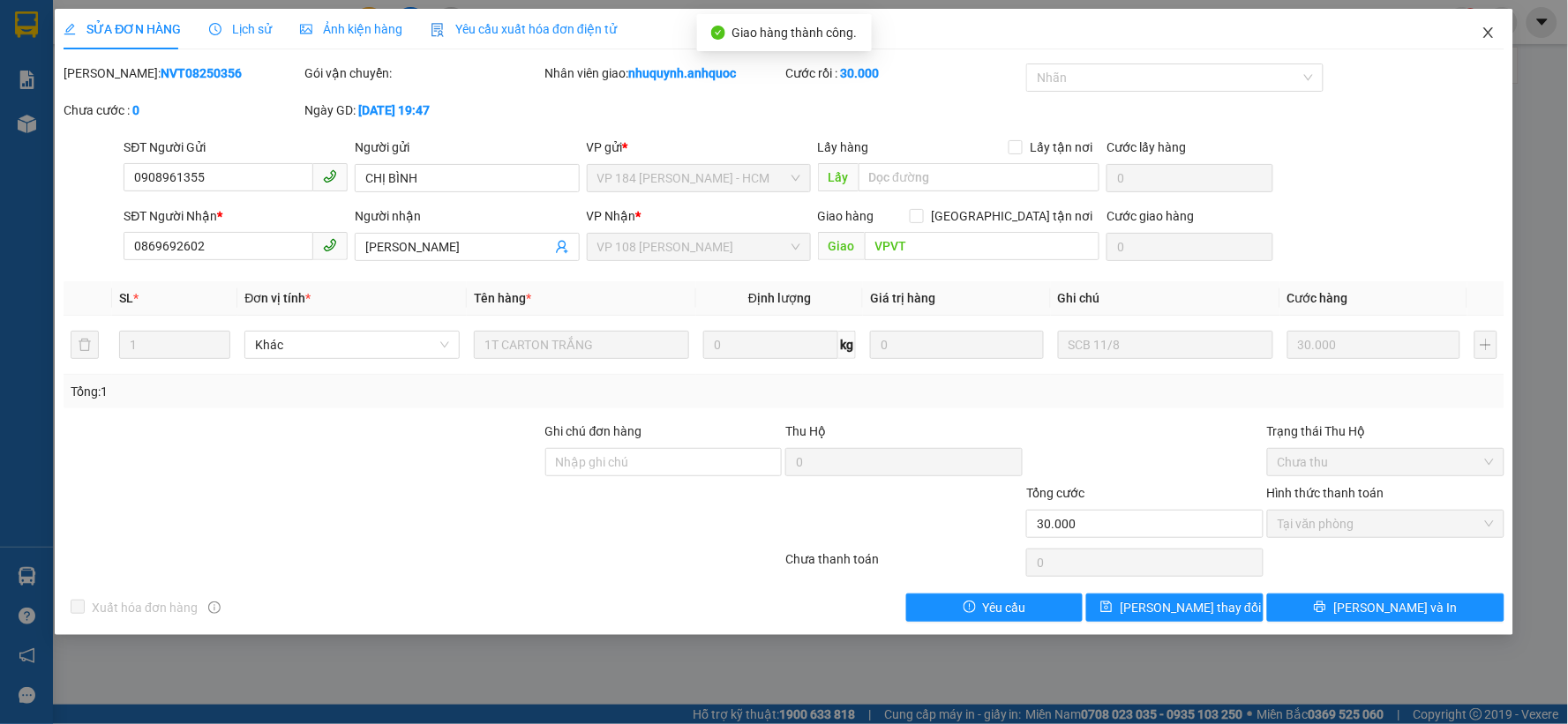
click at [1491, 30] on icon "close" at bounding box center [1487, 33] width 10 height 11
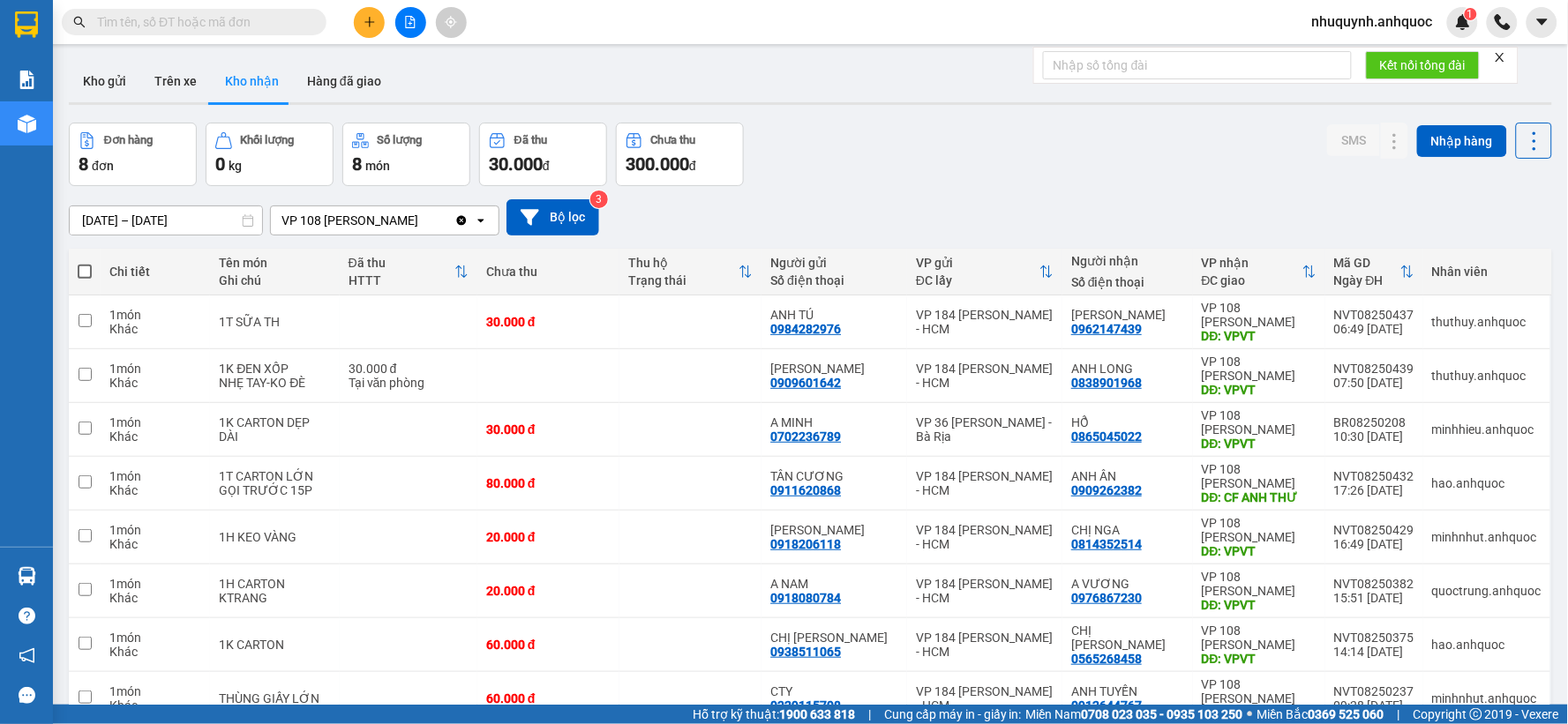
click at [373, 29] on button at bounding box center [369, 23] width 31 height 31
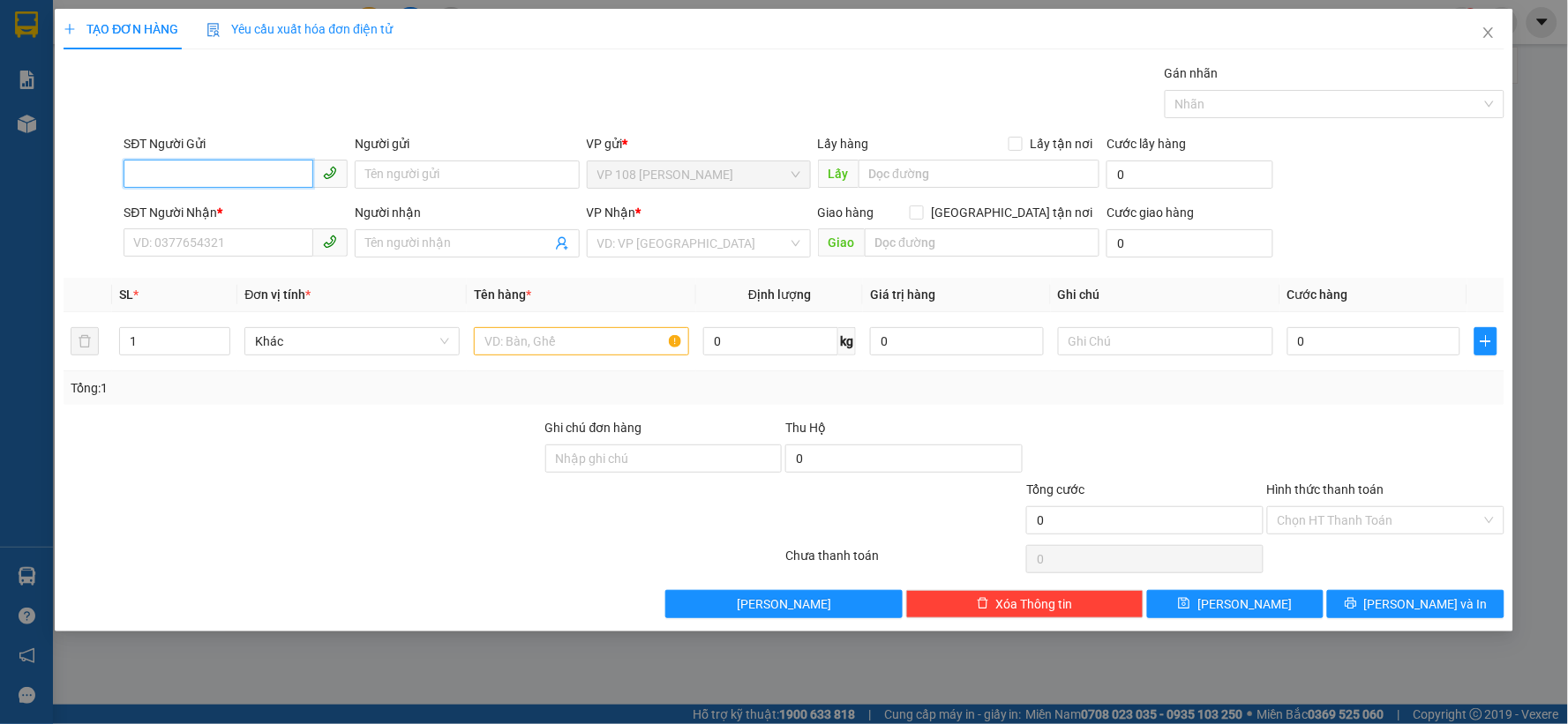
click at [207, 174] on input "SĐT Người Gửi" at bounding box center [218, 173] width 190 height 28
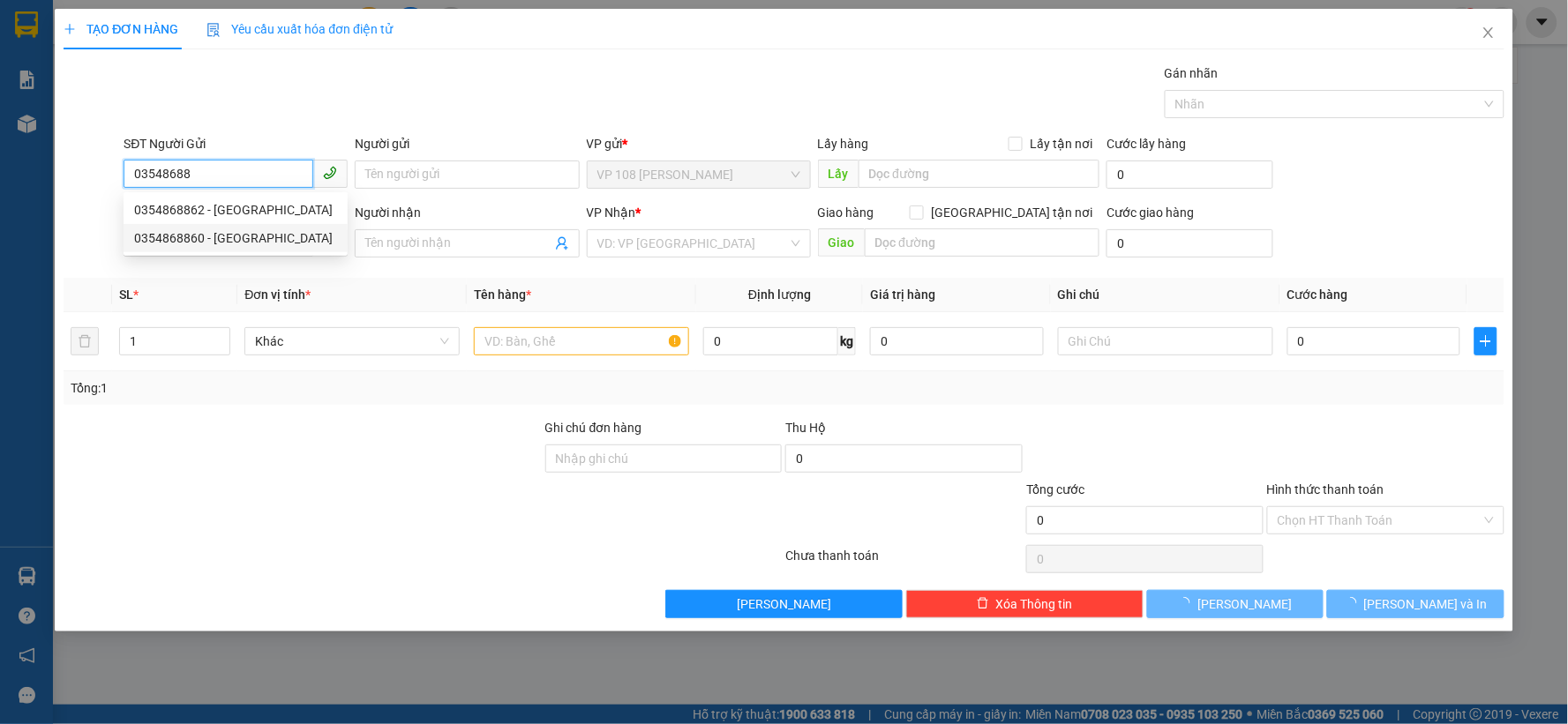
click at [181, 240] on div "0354868860 - [GEOGRAPHIC_DATA]" at bounding box center [236, 238] width 203 height 19
type input "0354868860"
type input "CẨM TÚ"
type input "0906807048"
type input "A PHÚC"
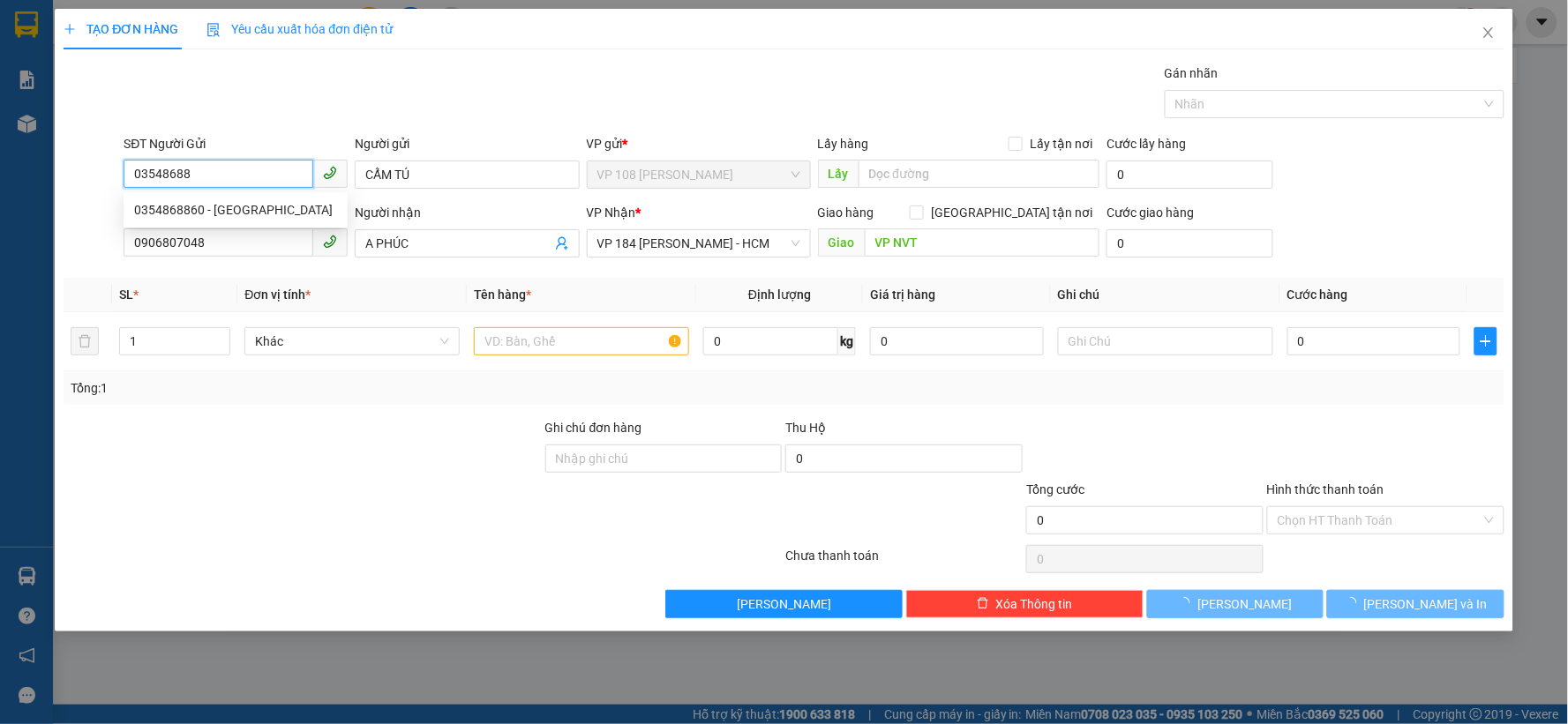
type input "VP NVT"
type input "30.000"
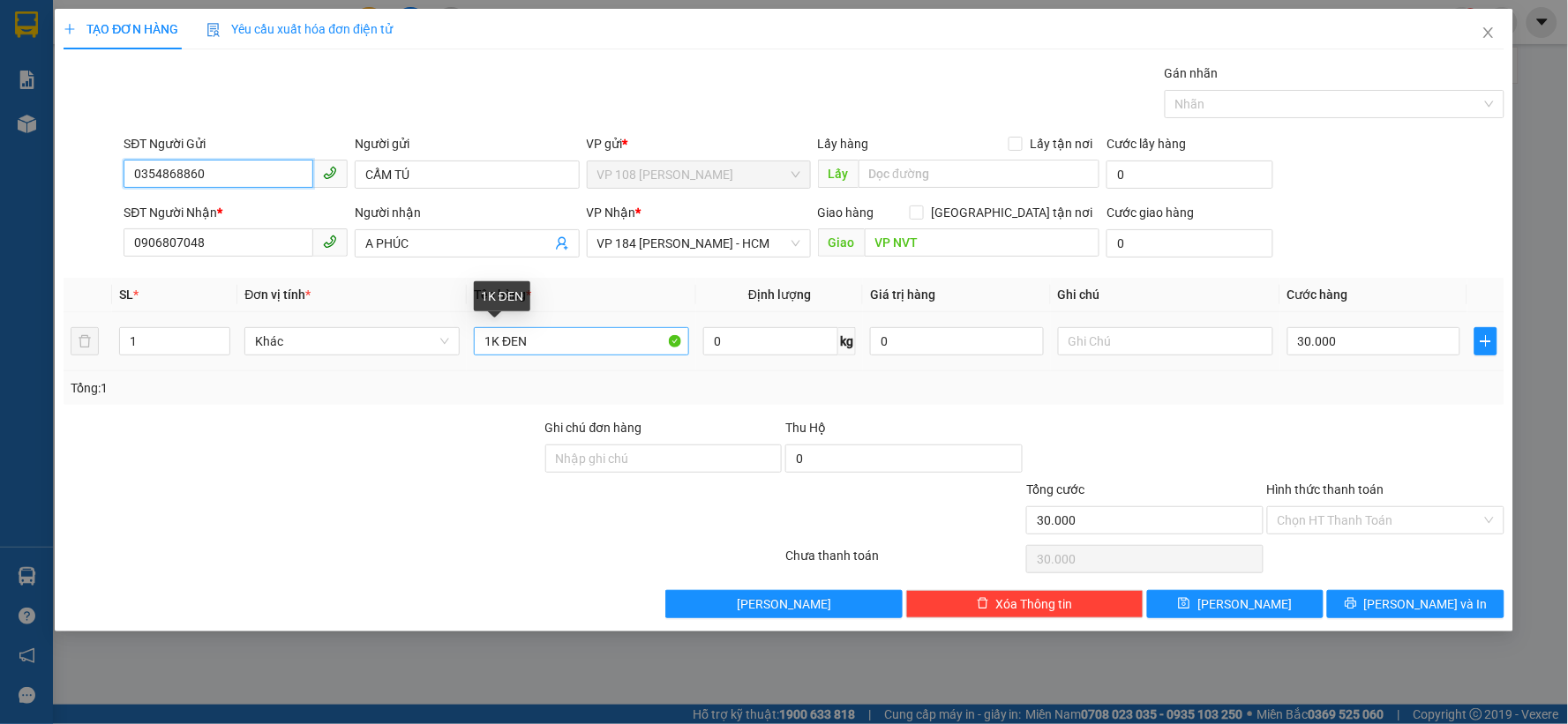
type input "0354868860"
click at [568, 345] on input "1K ĐEN" at bounding box center [581, 341] width 215 height 28
type input "1B ZIP TRONG"
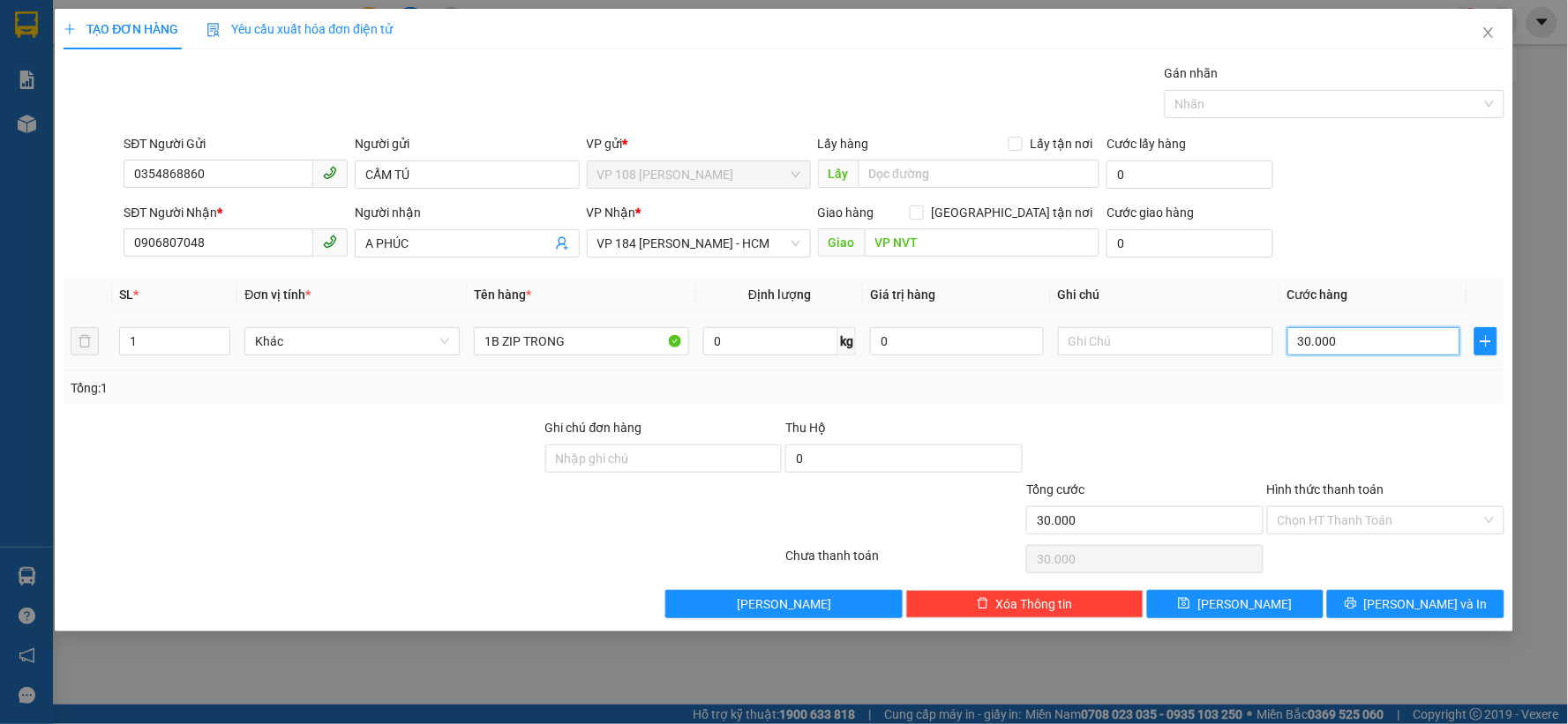
click at [1356, 342] on input "30.000" at bounding box center [1374, 341] width 174 height 28
type input "2"
type input "20"
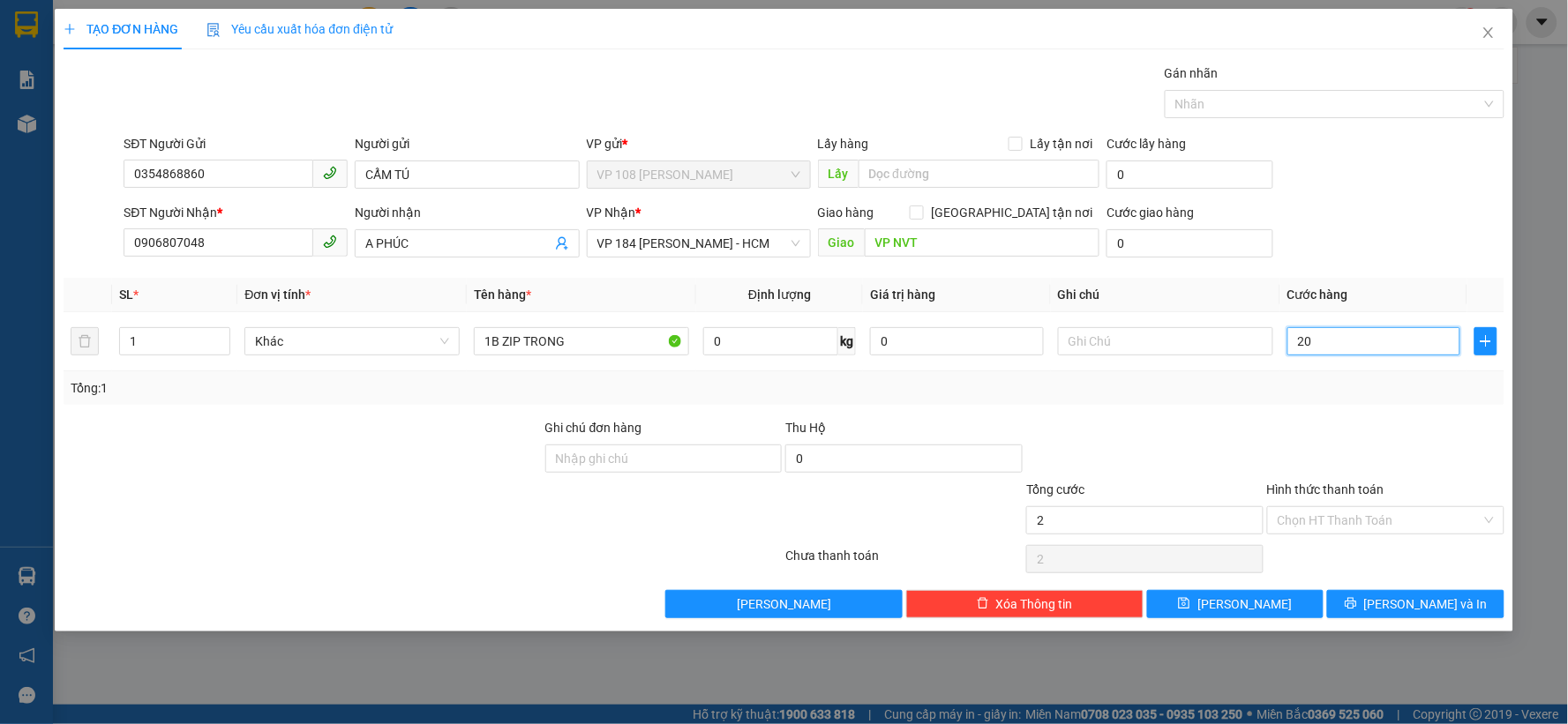
type input "20"
type input "200"
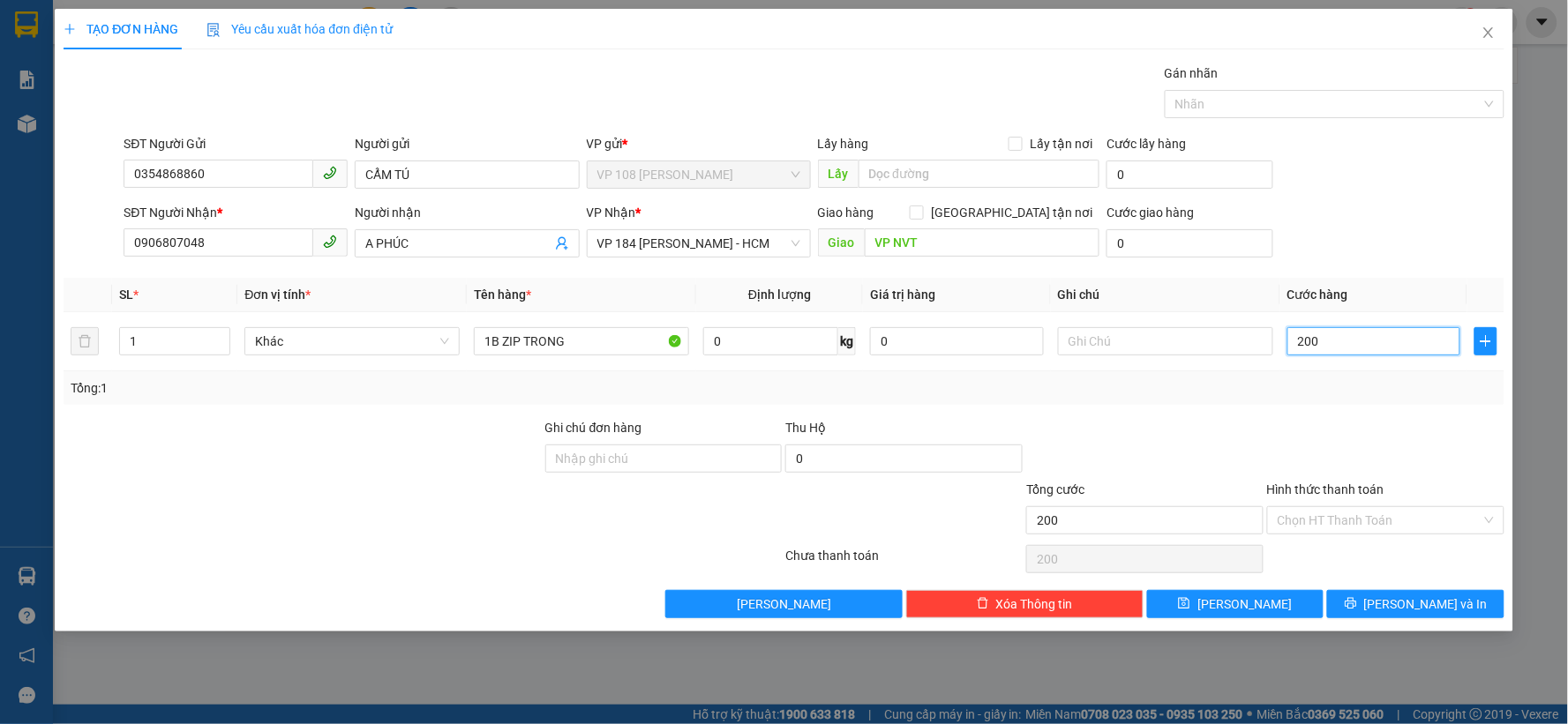
type input "2.000"
type input "20.000"
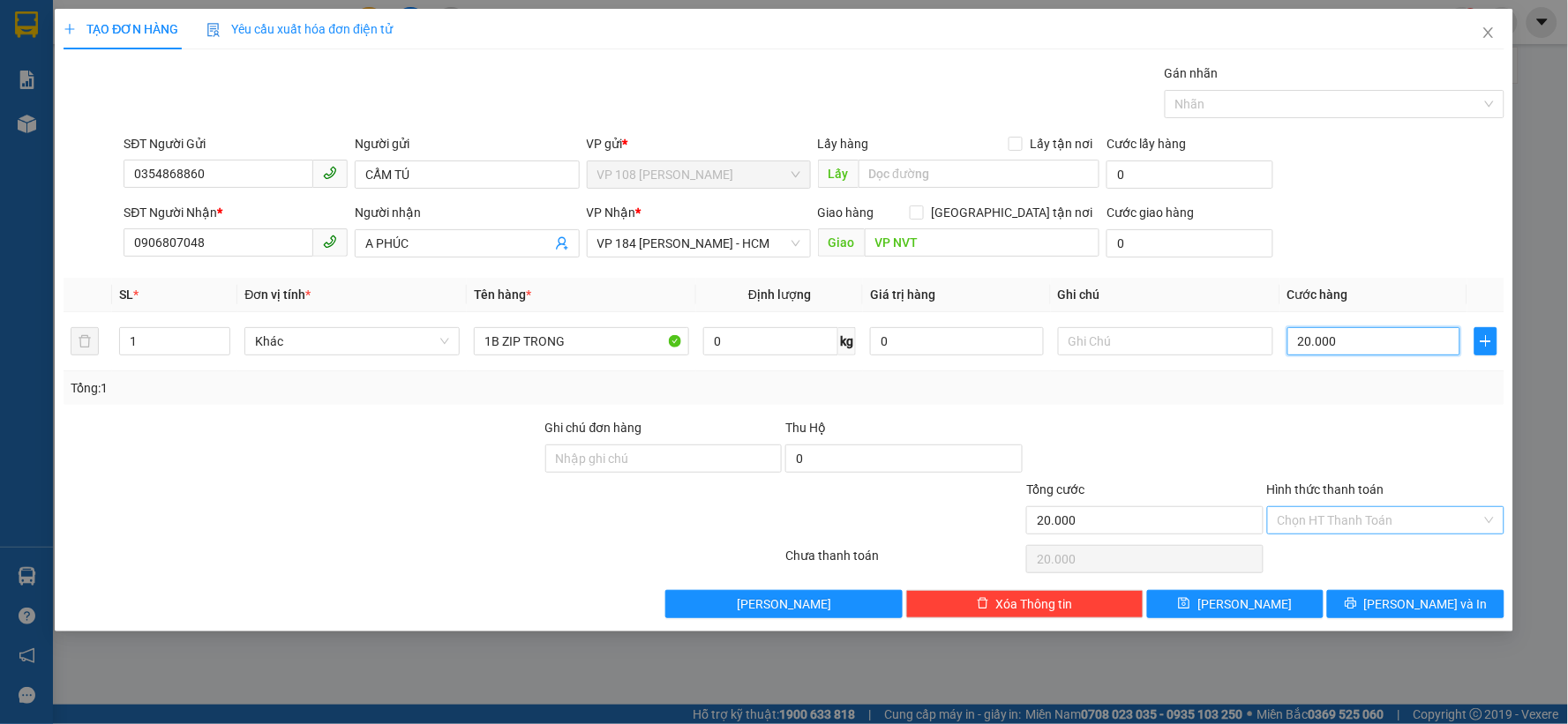
type input "20.000"
click at [1327, 524] on input "Hình thức thanh toán" at bounding box center [1379, 520] width 204 height 26
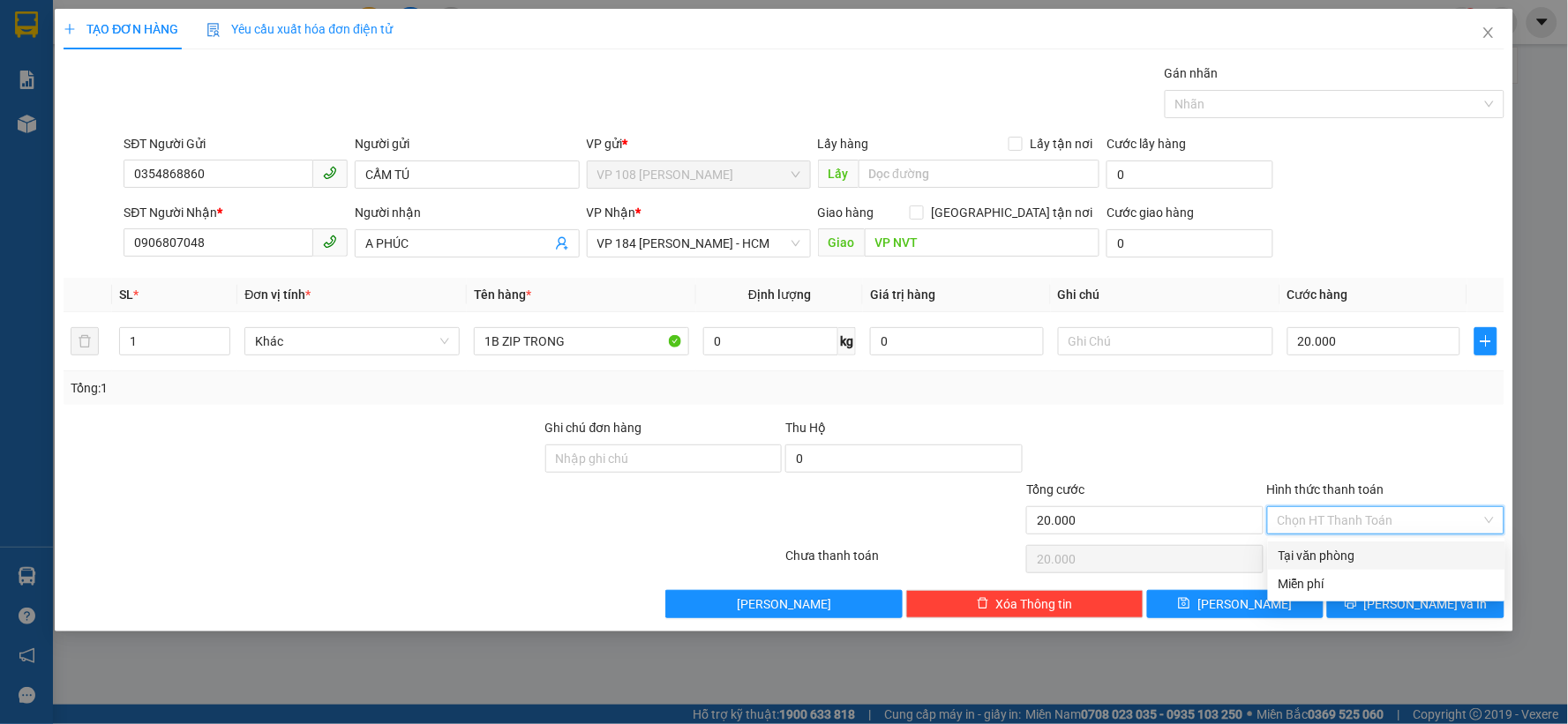
click at [1332, 551] on div "Tại văn phòng" at bounding box center [1387, 555] width 216 height 19
type input "0"
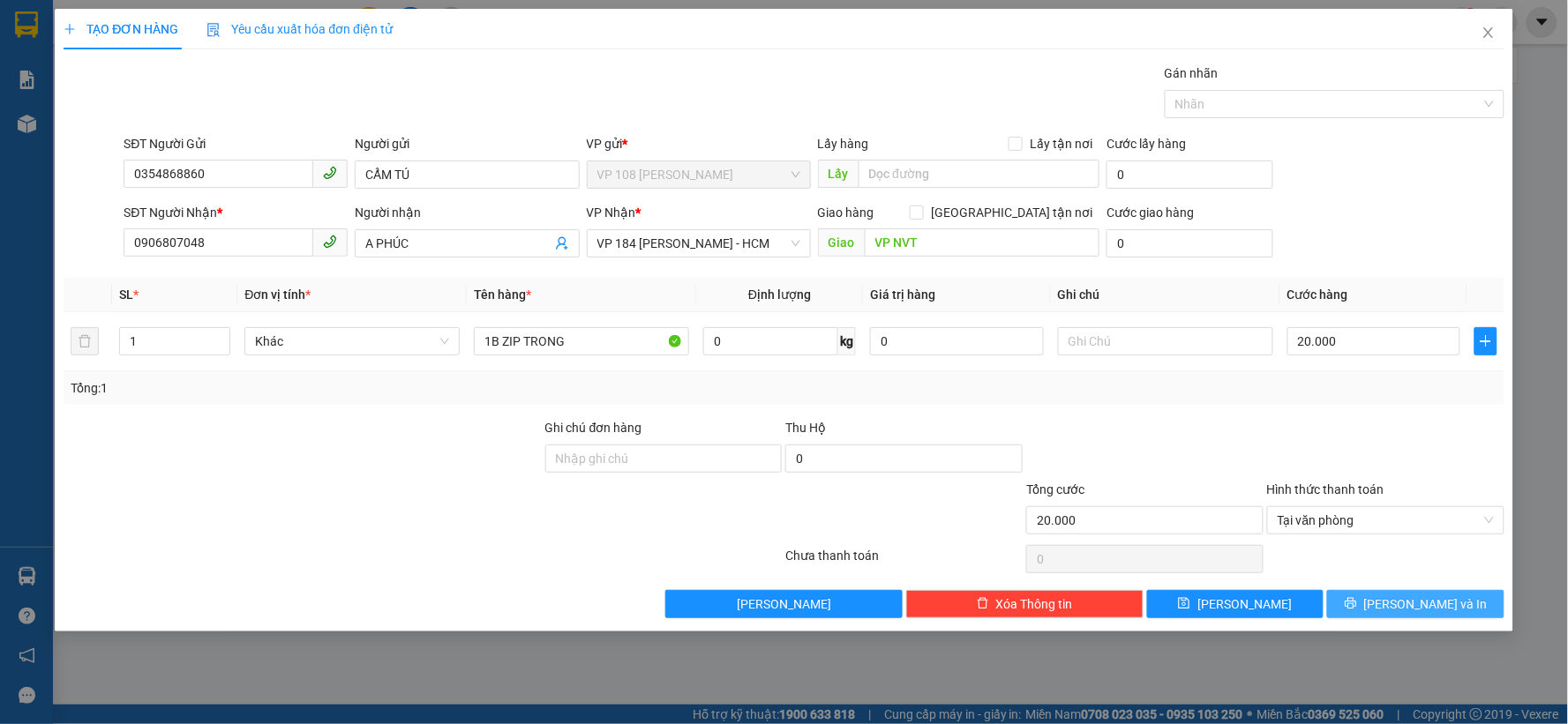
click at [1407, 598] on span "[PERSON_NAME] và In" at bounding box center [1426, 603] width 123 height 19
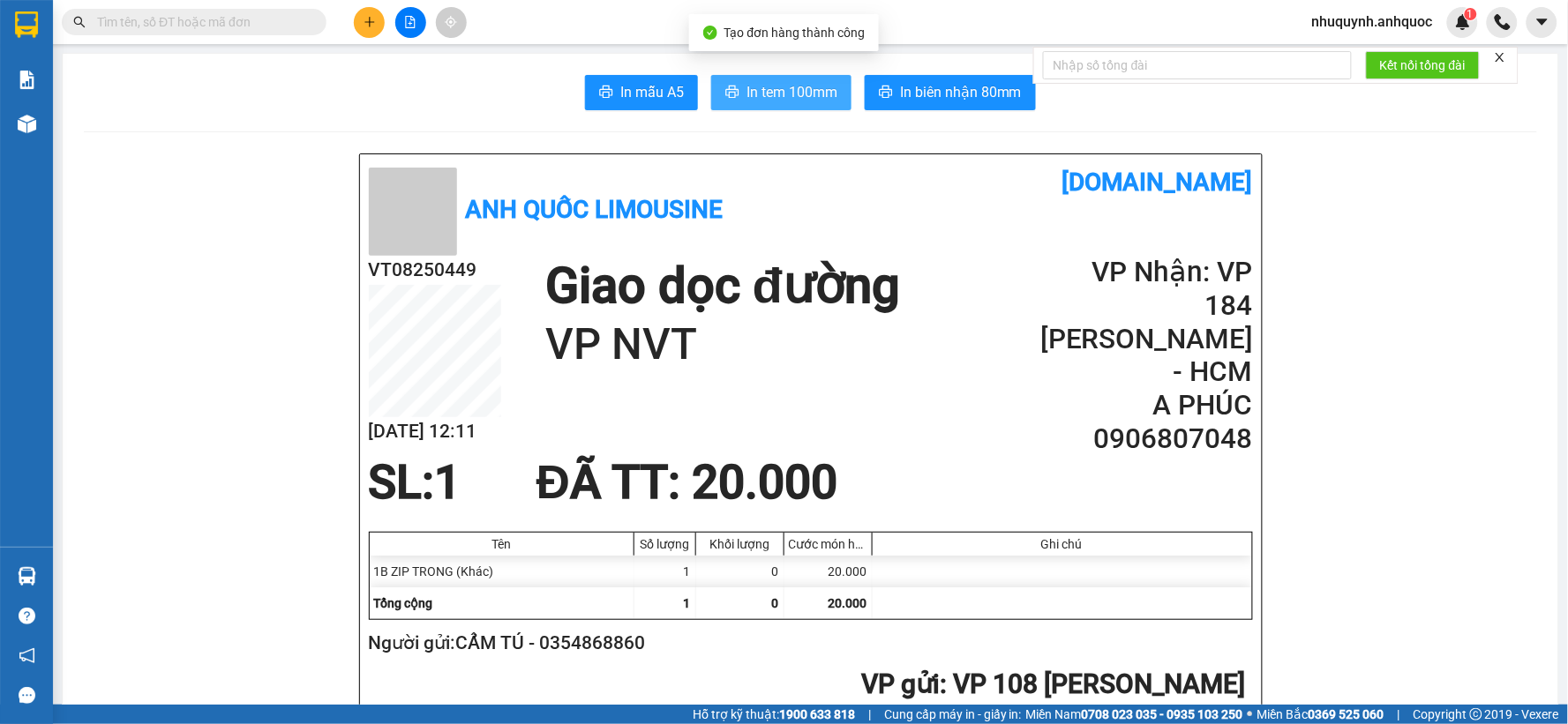
click at [779, 81] on span "In tem 100mm" at bounding box center [791, 92] width 91 height 22
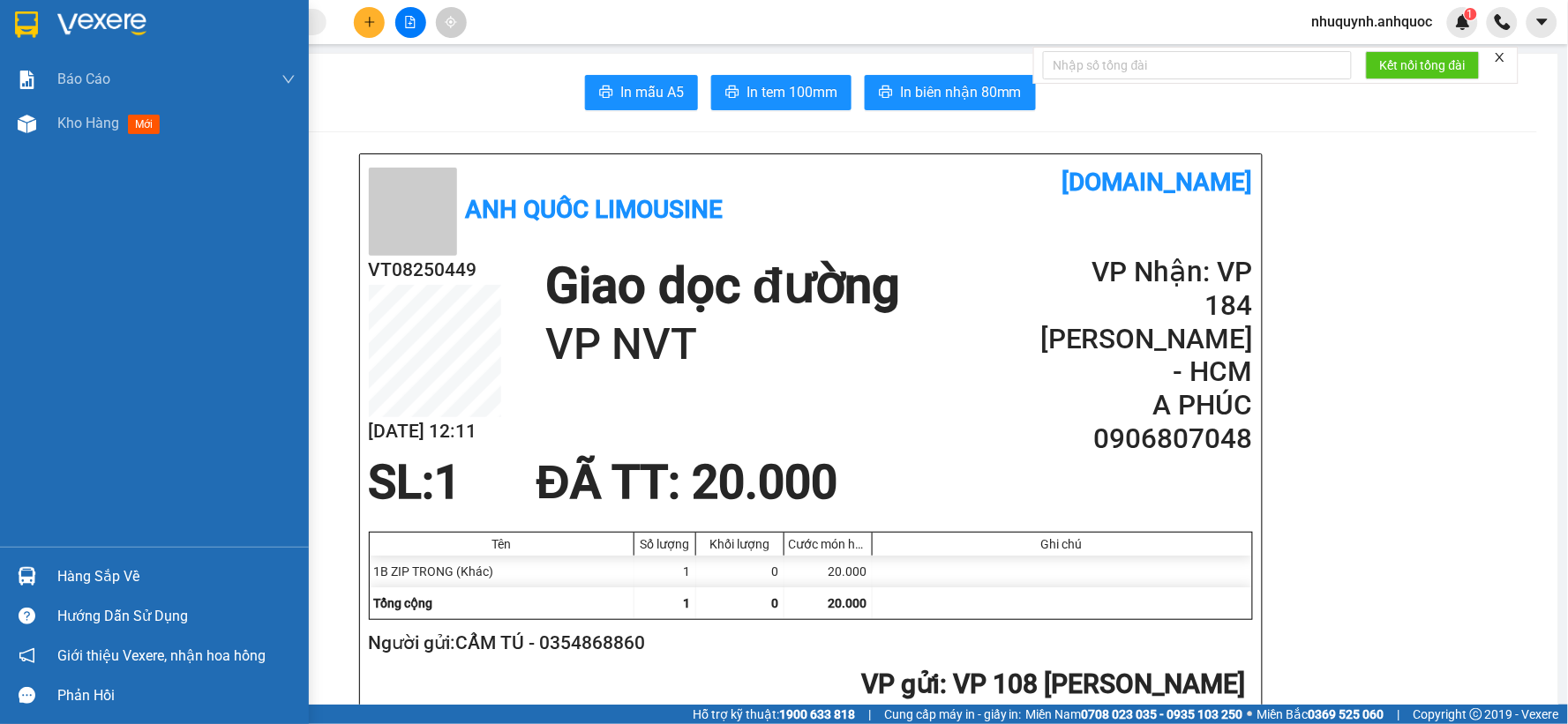
click at [120, 28] on img at bounding box center [102, 24] width 89 height 26
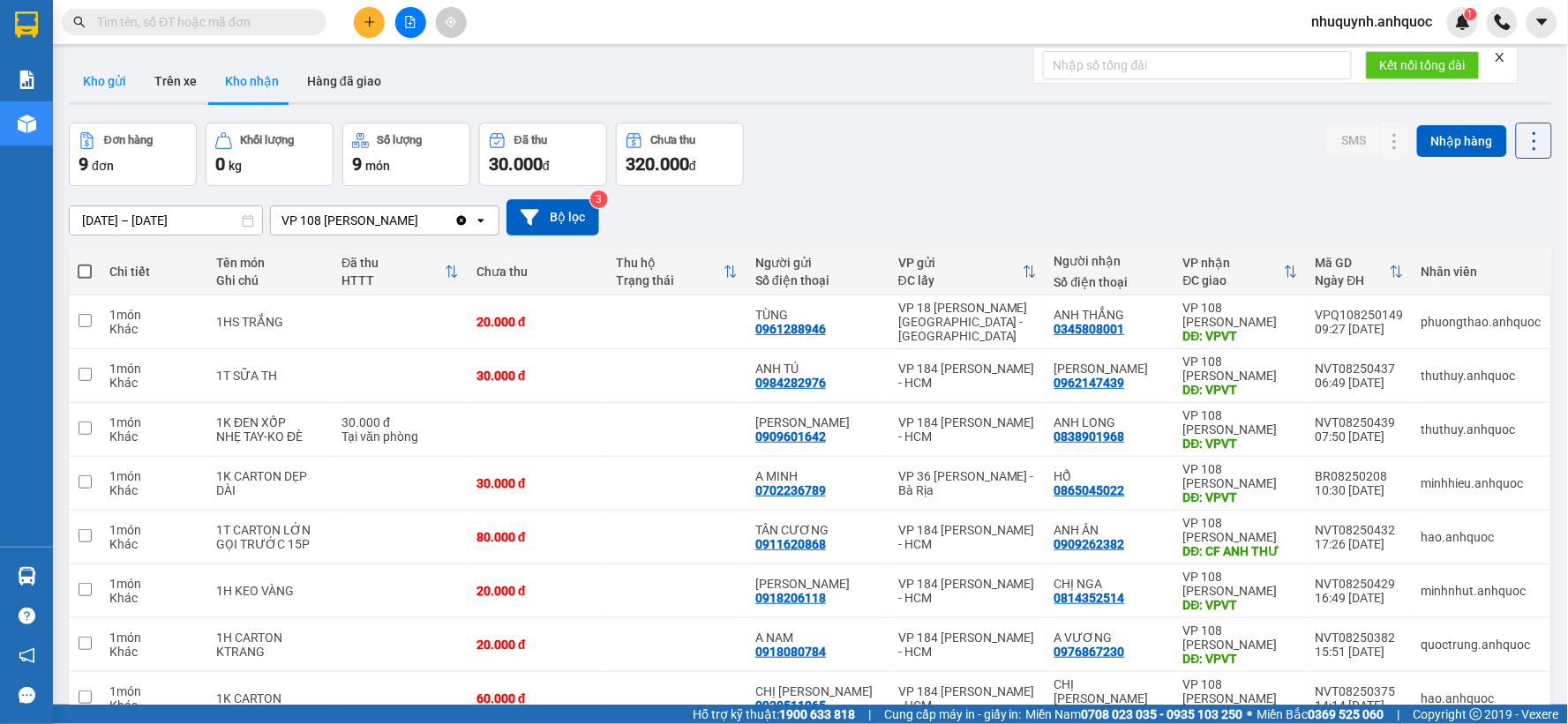
click at [102, 88] on button "Kho gửi" at bounding box center [104, 81] width 72 height 43
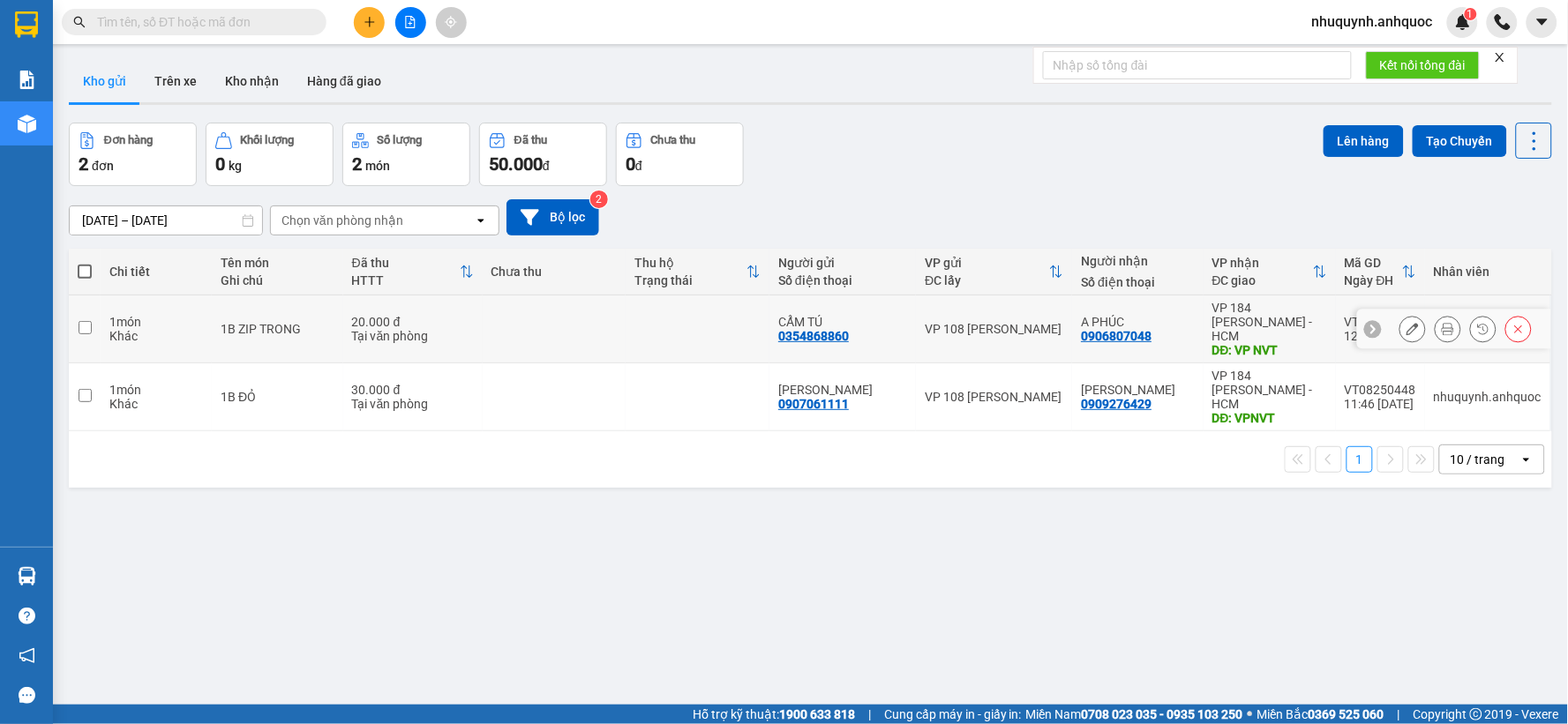
click at [593, 329] on td at bounding box center [554, 329] width 143 height 68
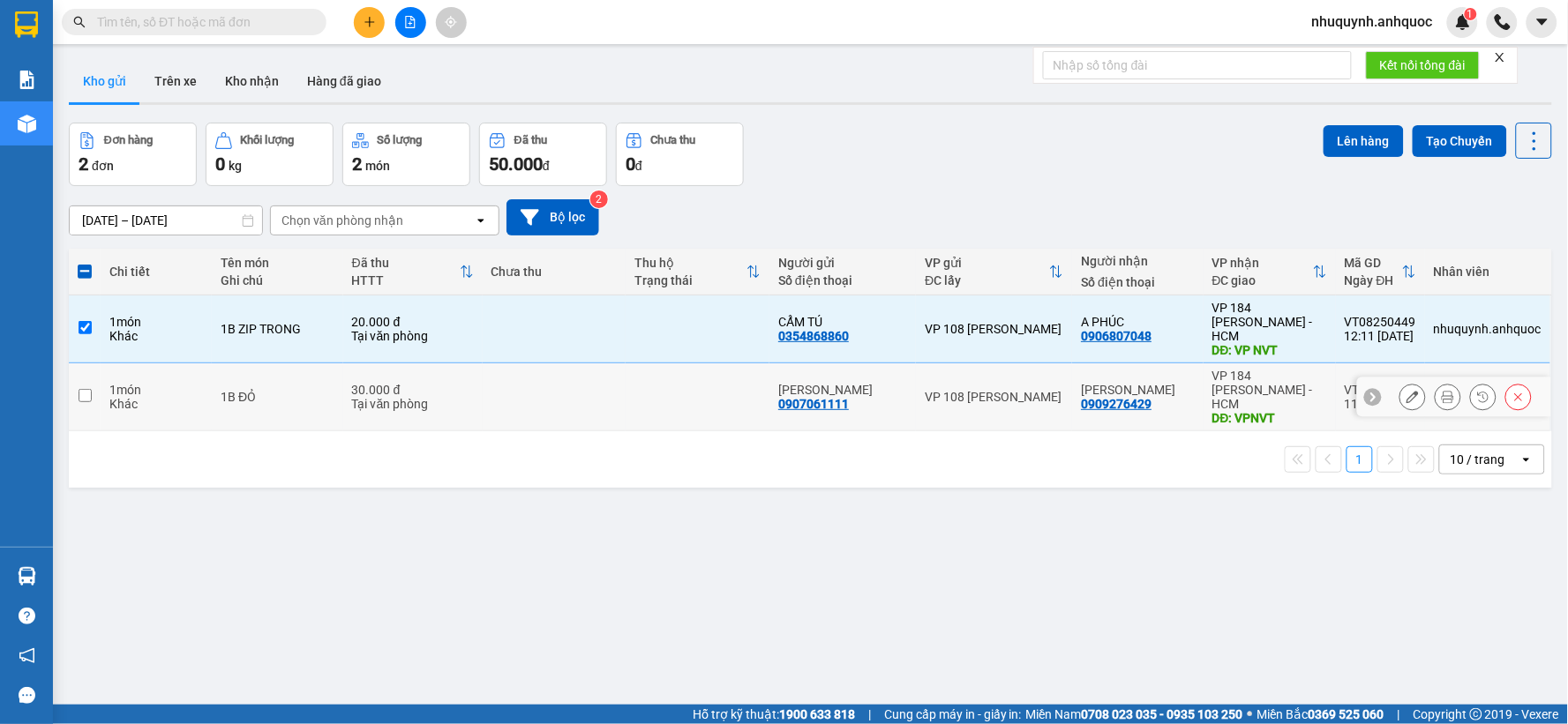
click at [571, 385] on td at bounding box center [554, 397] width 143 height 68
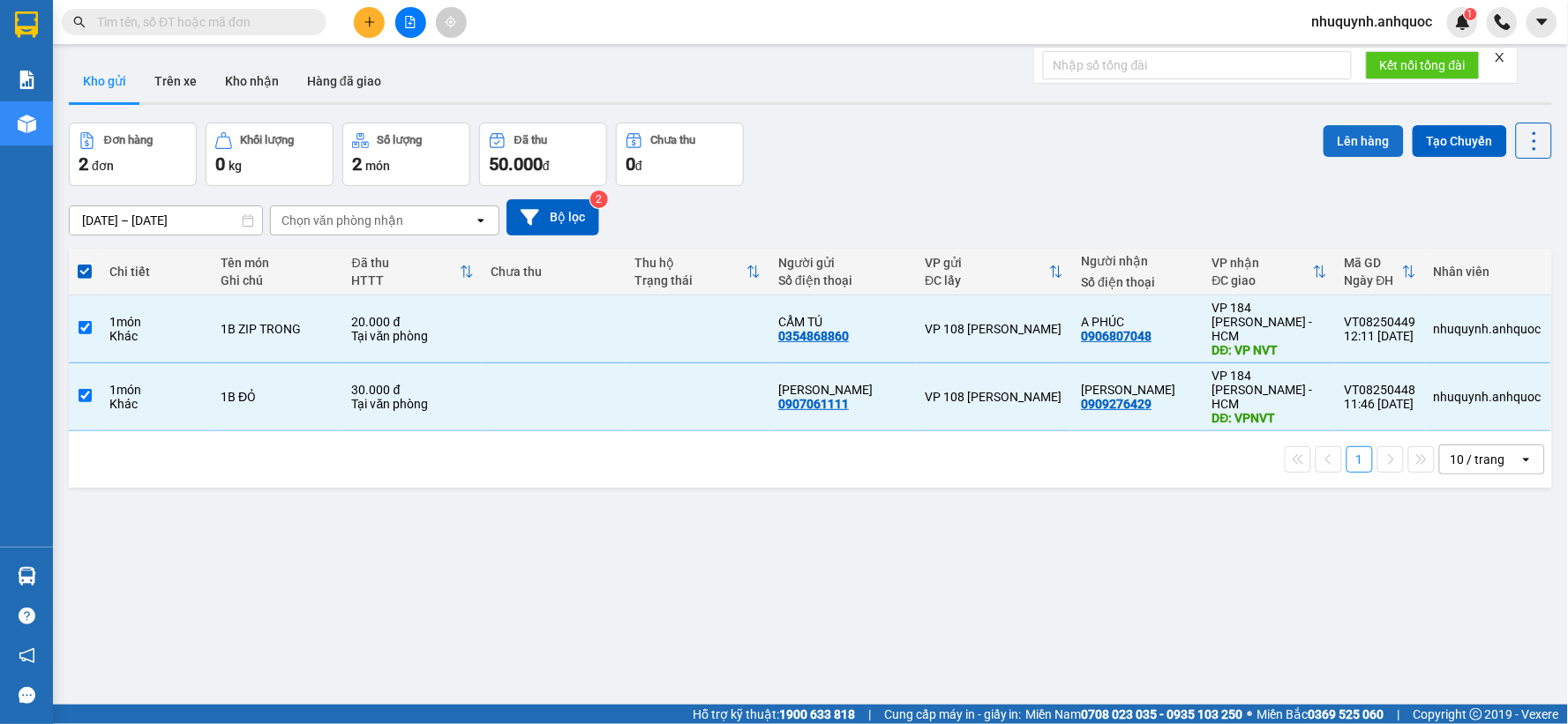
click at [1332, 147] on button "Lên hàng" at bounding box center [1363, 141] width 80 height 32
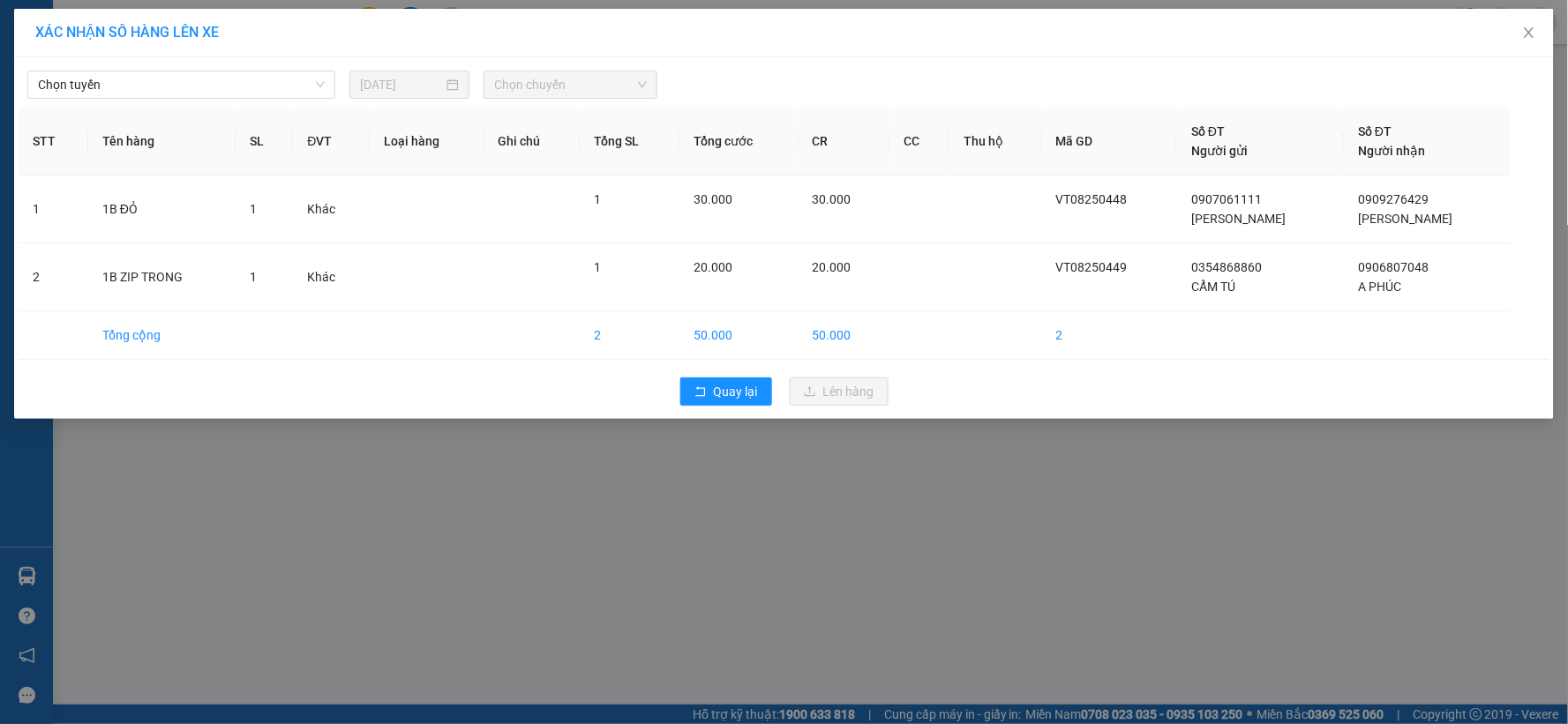
click at [253, 107] on div "Chọn tuyến [DATE] Chọn chuyến STT Tên hàng SL ĐVT Loại hàng Ghi chú Tổng SL Tổn…" at bounding box center [784, 238] width 1540 height 362
click at [270, 83] on span "Chọn tuyến" at bounding box center [181, 84] width 287 height 26
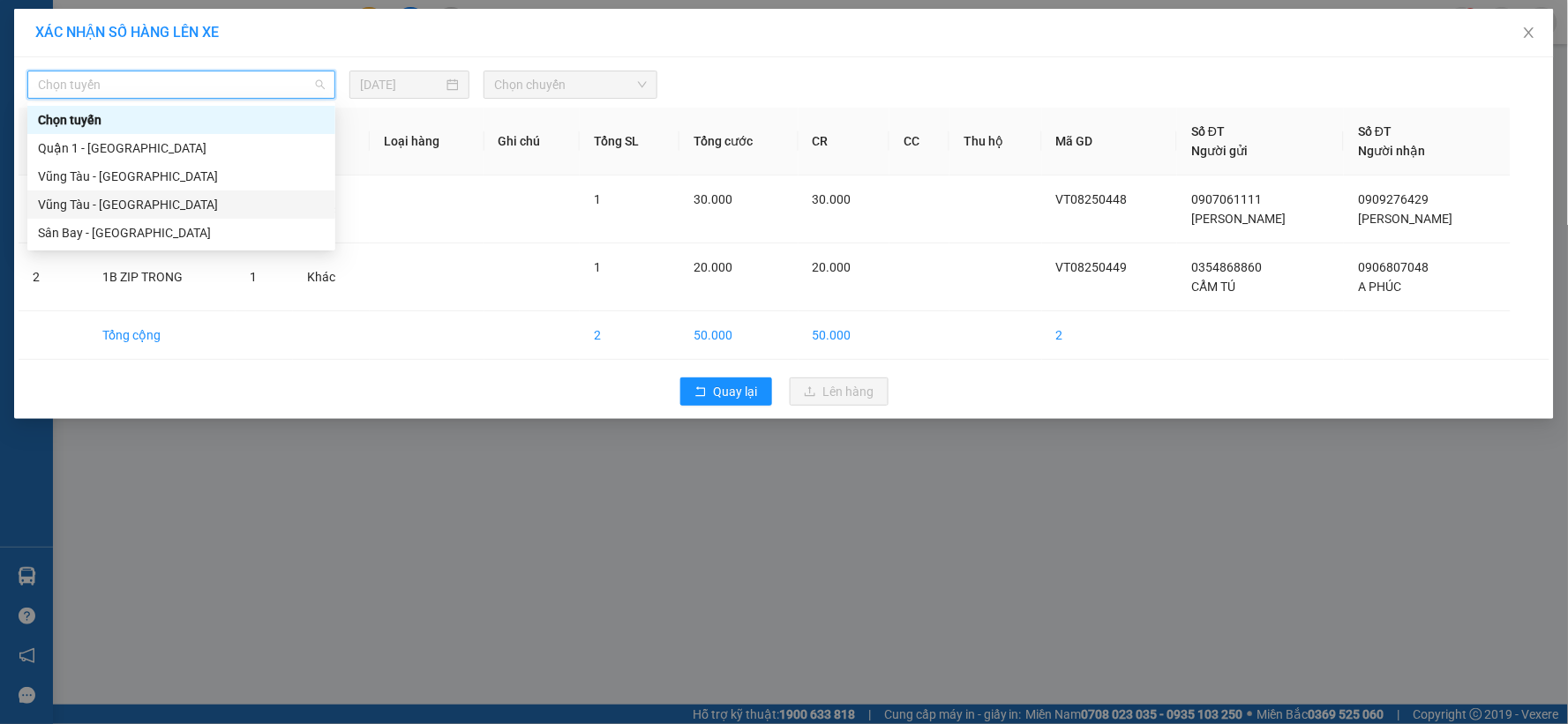
click at [140, 206] on div "Vũng Tàu - [GEOGRAPHIC_DATA]" at bounding box center [181, 204] width 287 height 19
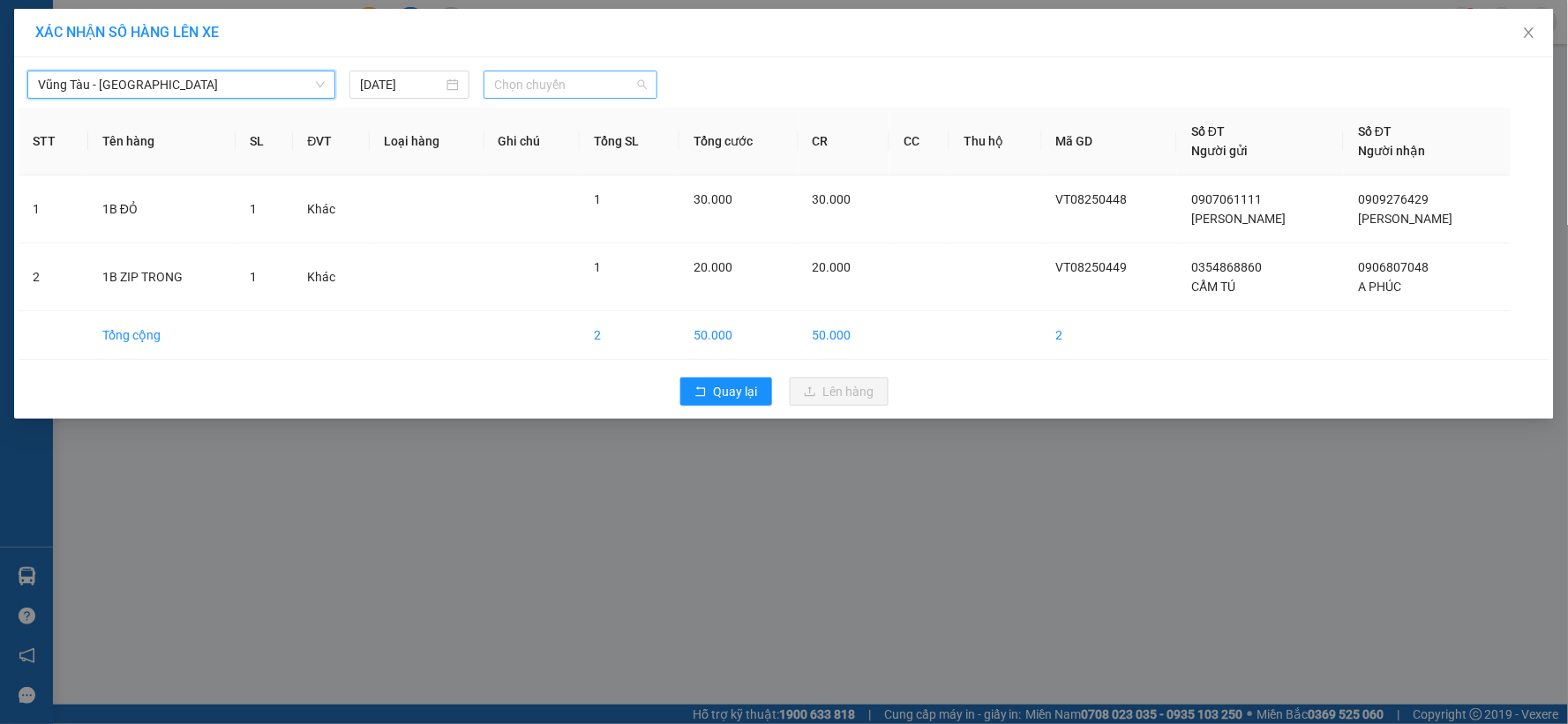
click at [576, 77] on span "Chọn chuyến" at bounding box center [570, 84] width 152 height 26
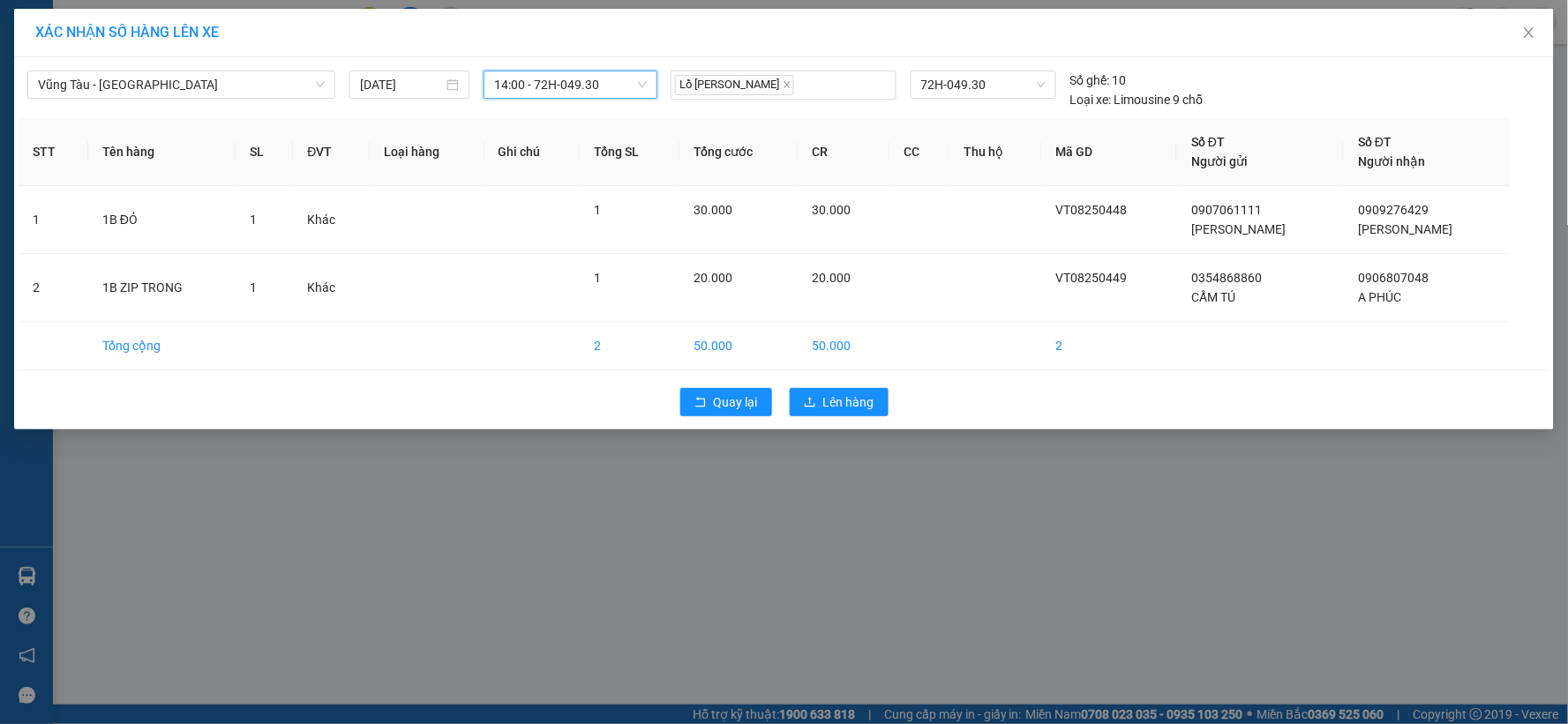
click at [611, 77] on span "14:00 - 72H-049.30" at bounding box center [570, 84] width 152 height 26
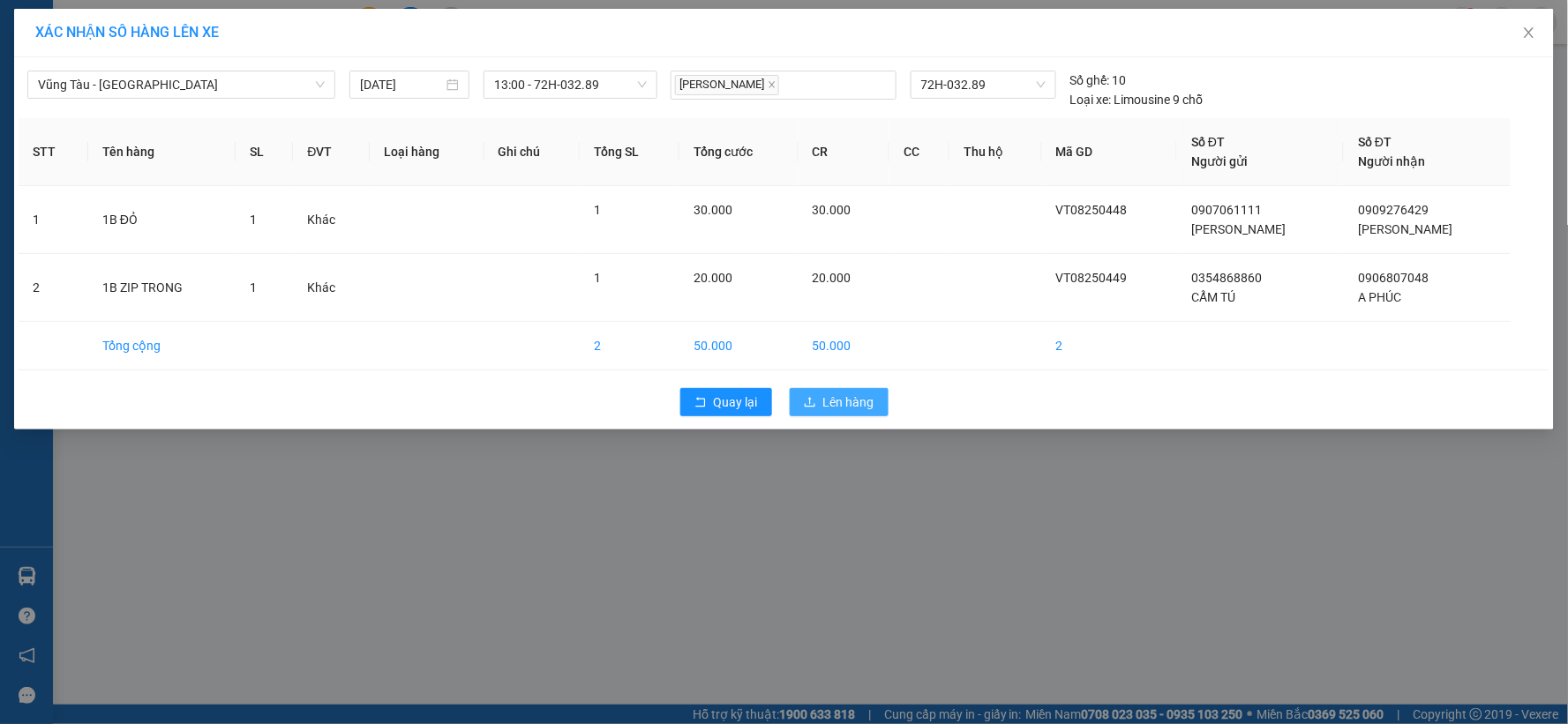
click at [839, 393] on span "Lên hàng" at bounding box center [848, 402] width 51 height 19
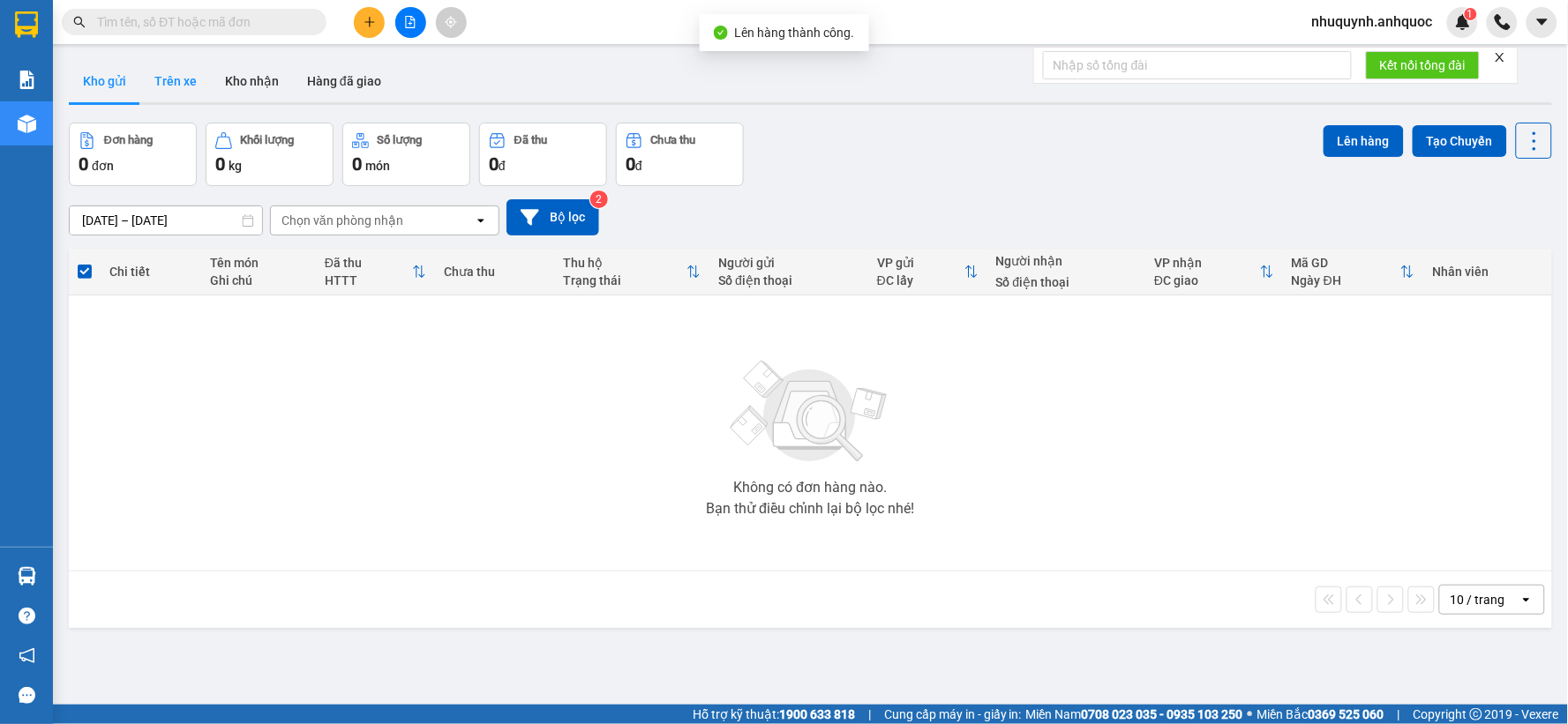
click at [181, 79] on button "Trên xe" at bounding box center [176, 81] width 71 height 43
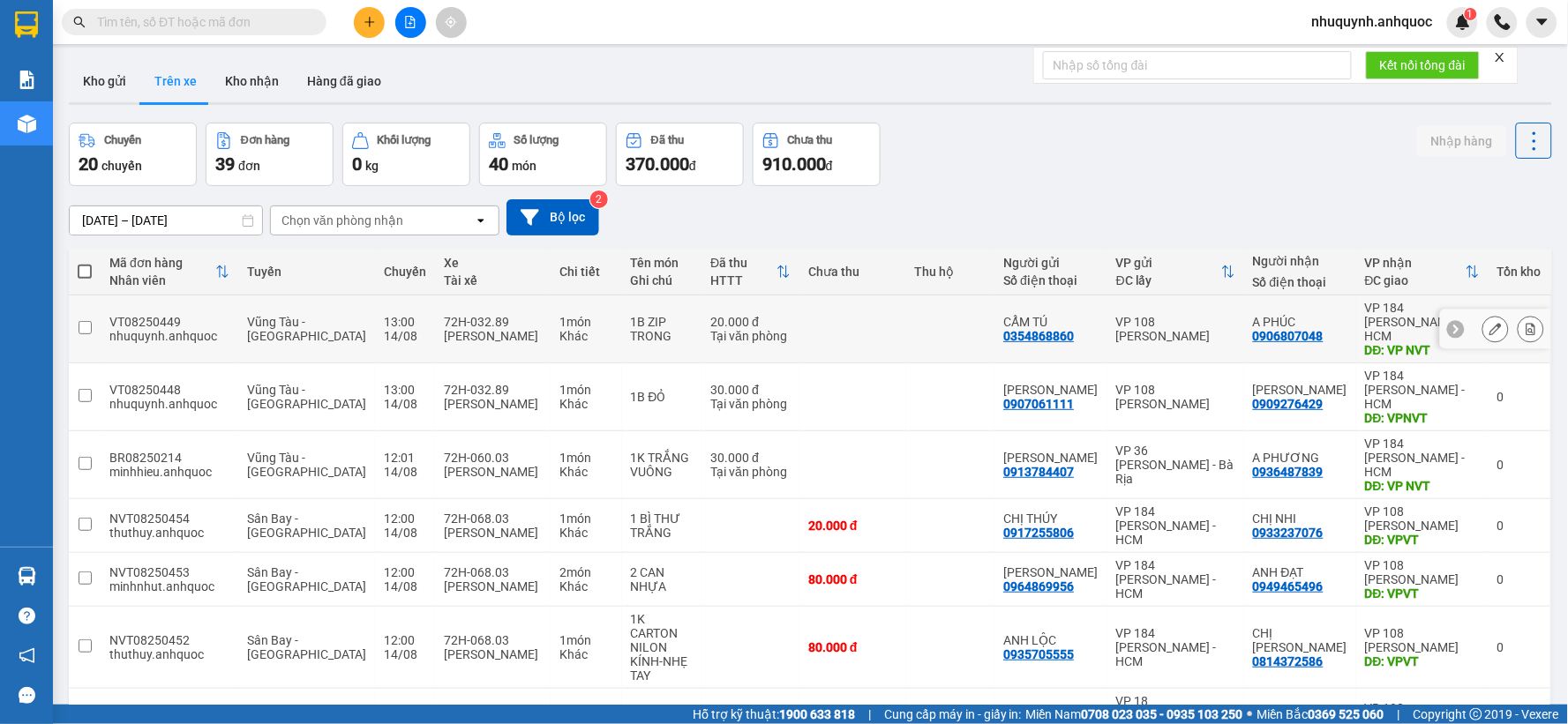
click at [1524, 323] on icon at bounding box center [1531, 329] width 13 height 13
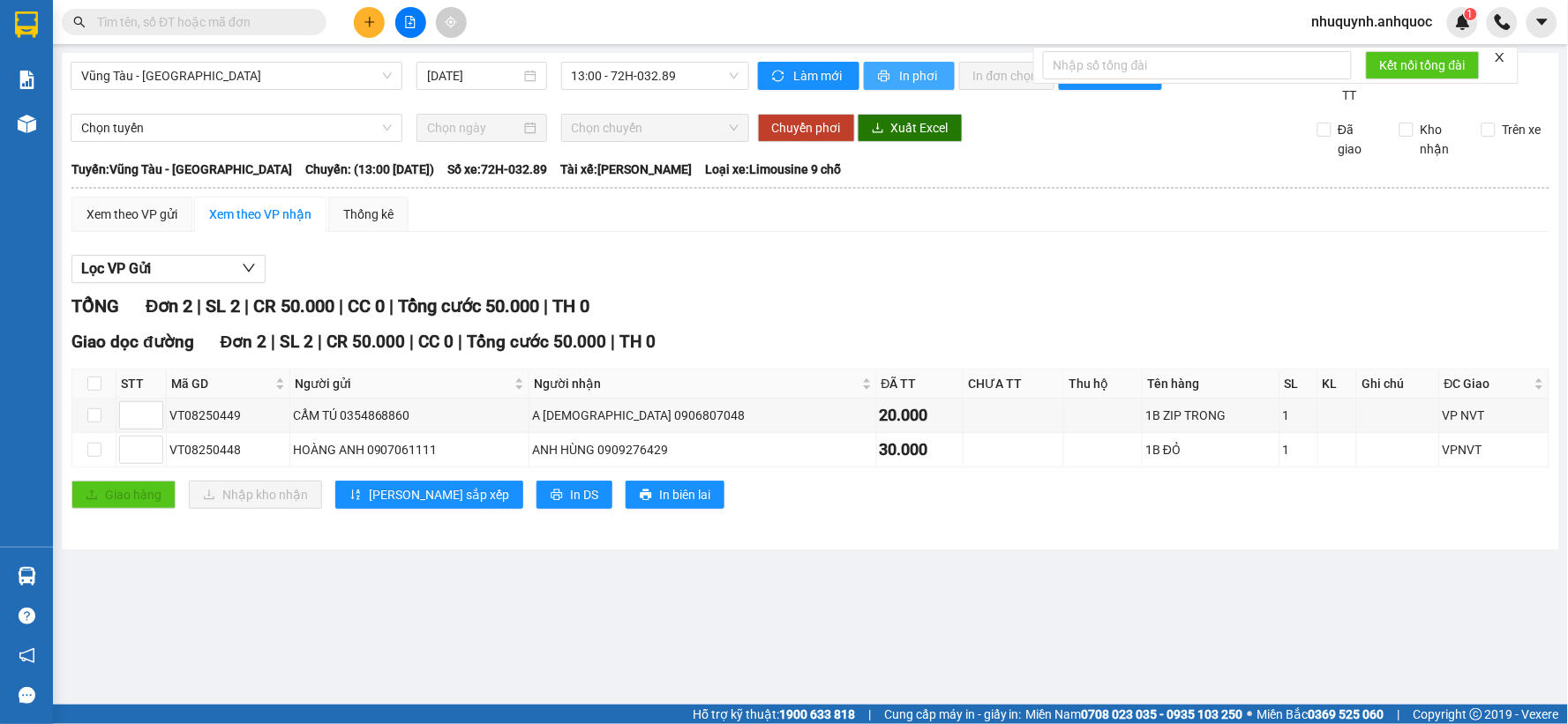
click at [921, 80] on span "In phơi" at bounding box center [920, 75] width 41 height 19
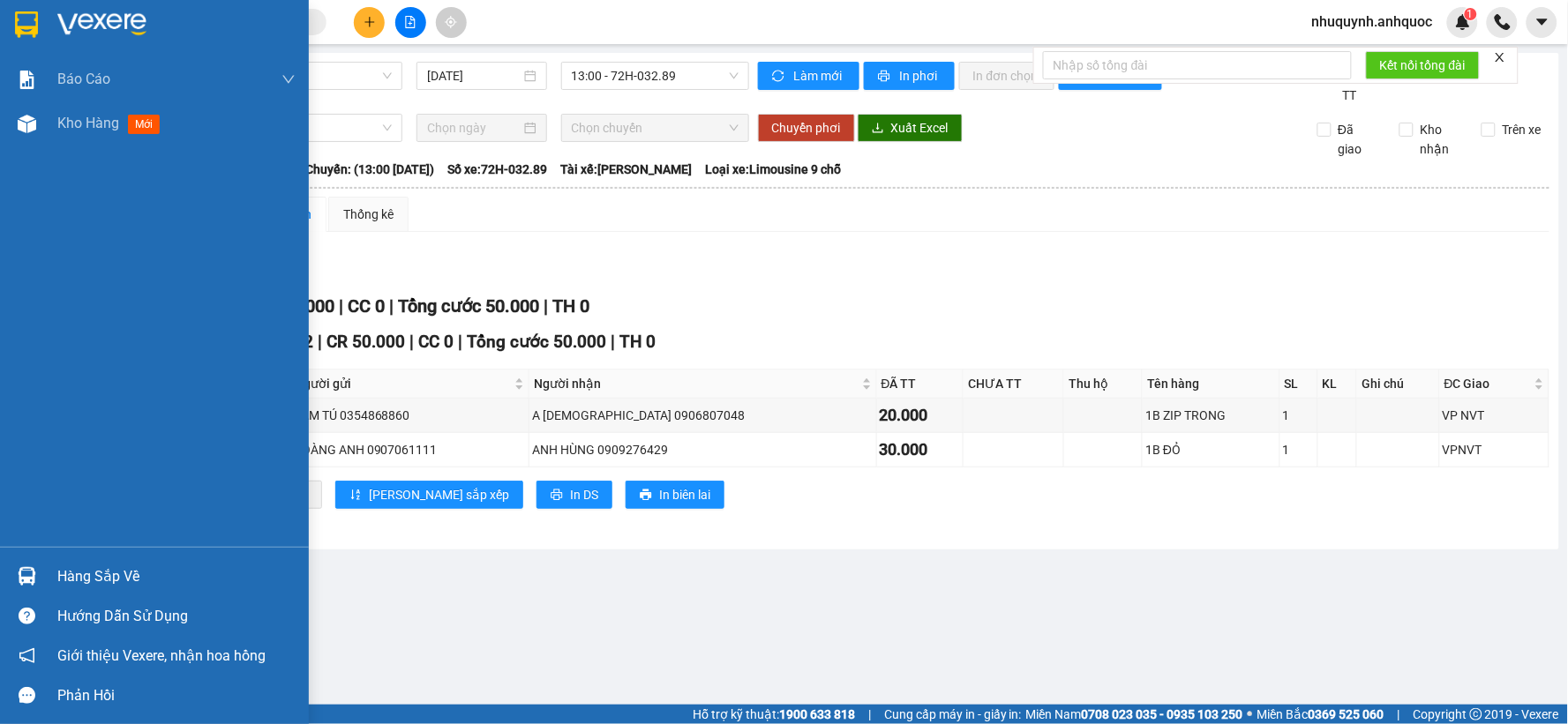
click at [117, 19] on img at bounding box center [102, 24] width 89 height 26
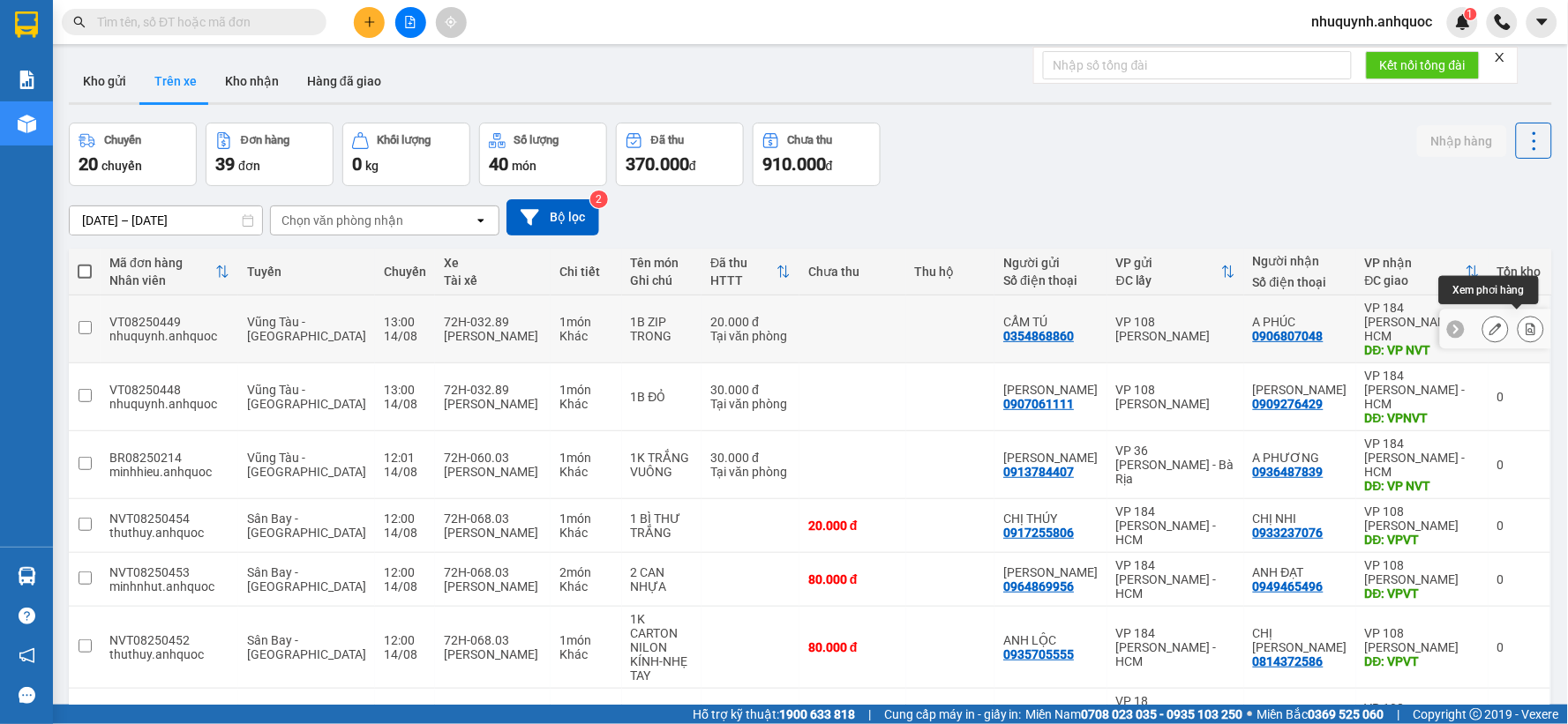
click at [1526, 322] on button at bounding box center [1530, 329] width 24 height 31
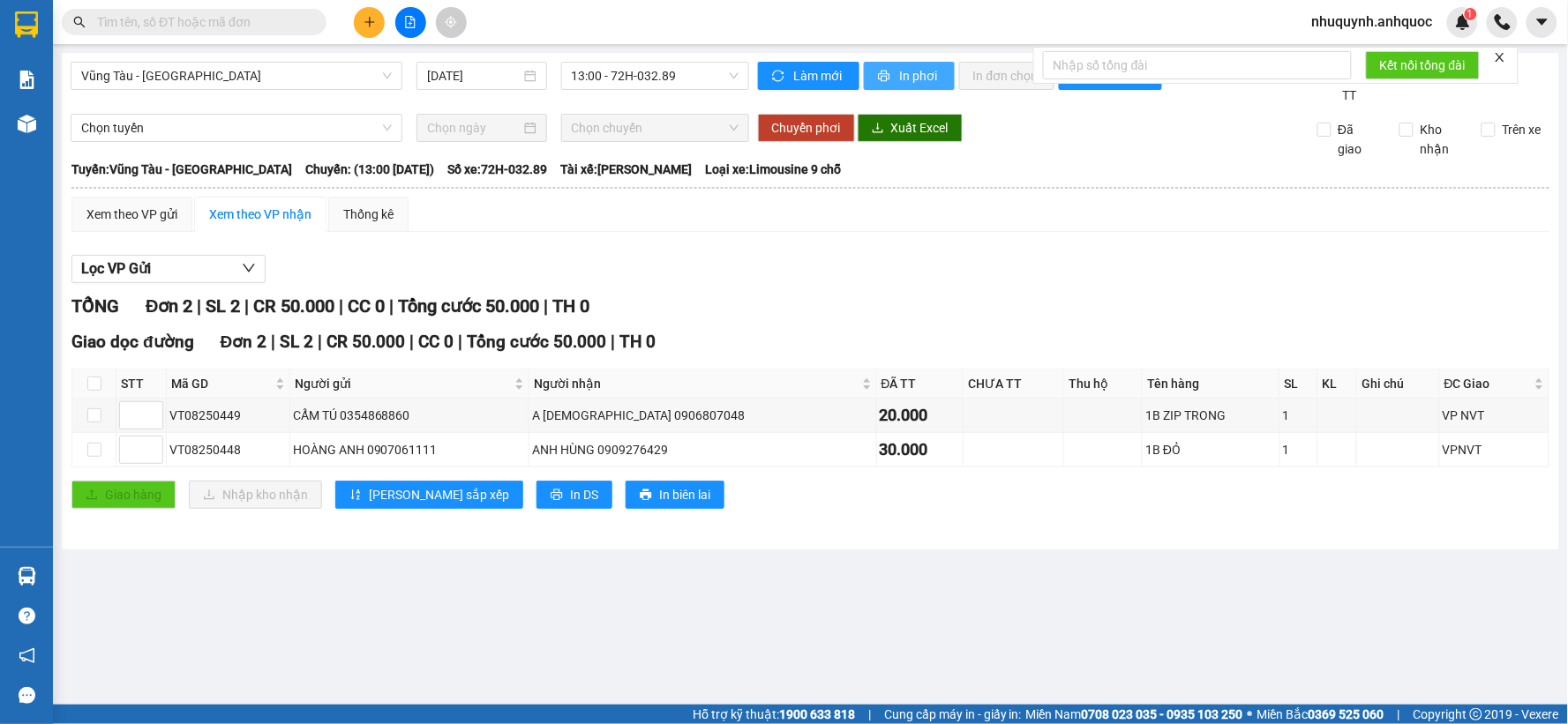
click at [914, 73] on span "In phơi" at bounding box center [920, 75] width 41 height 19
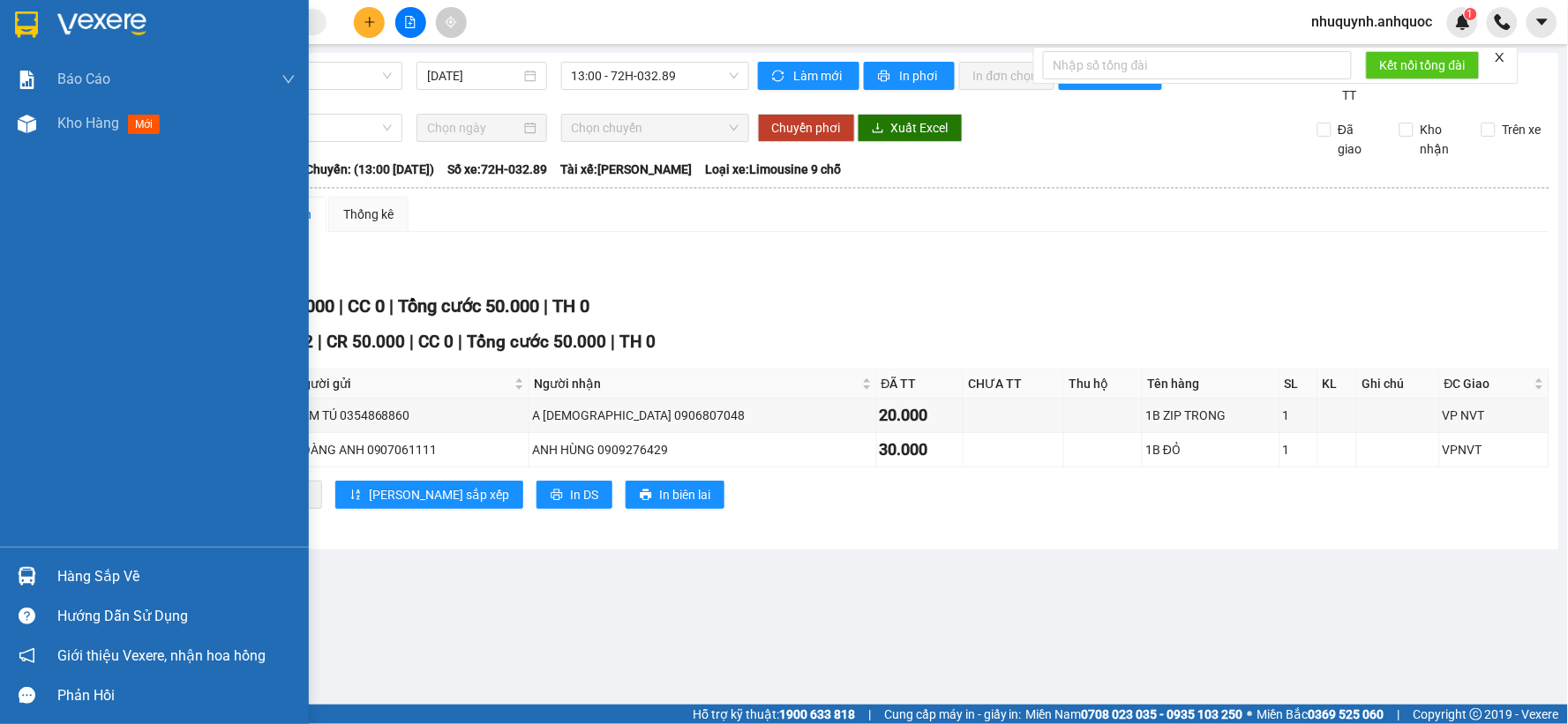
click at [133, 28] on img at bounding box center [102, 24] width 89 height 26
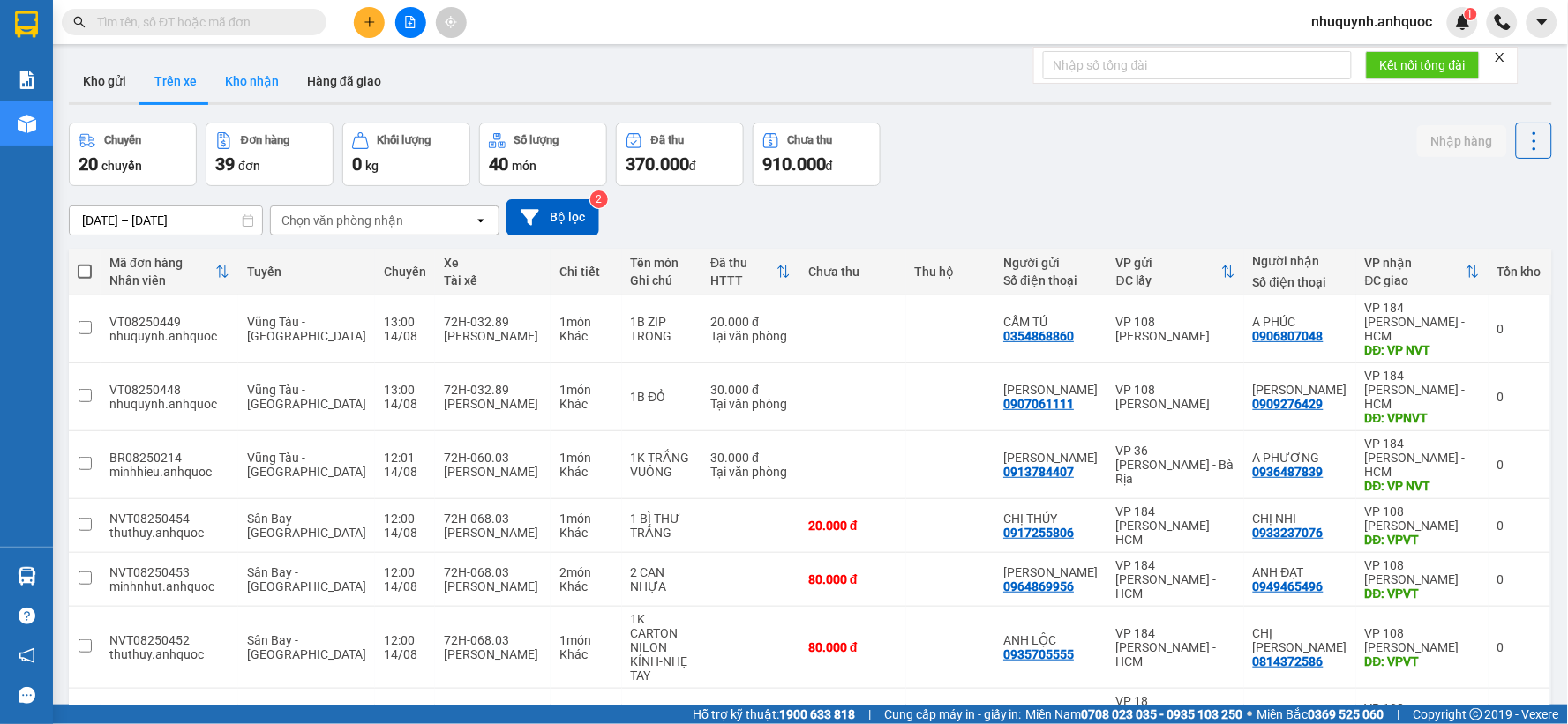
click at [258, 82] on button "Kho nhận" at bounding box center [251, 81] width 82 height 43
type input "[DATE] – [DATE]"
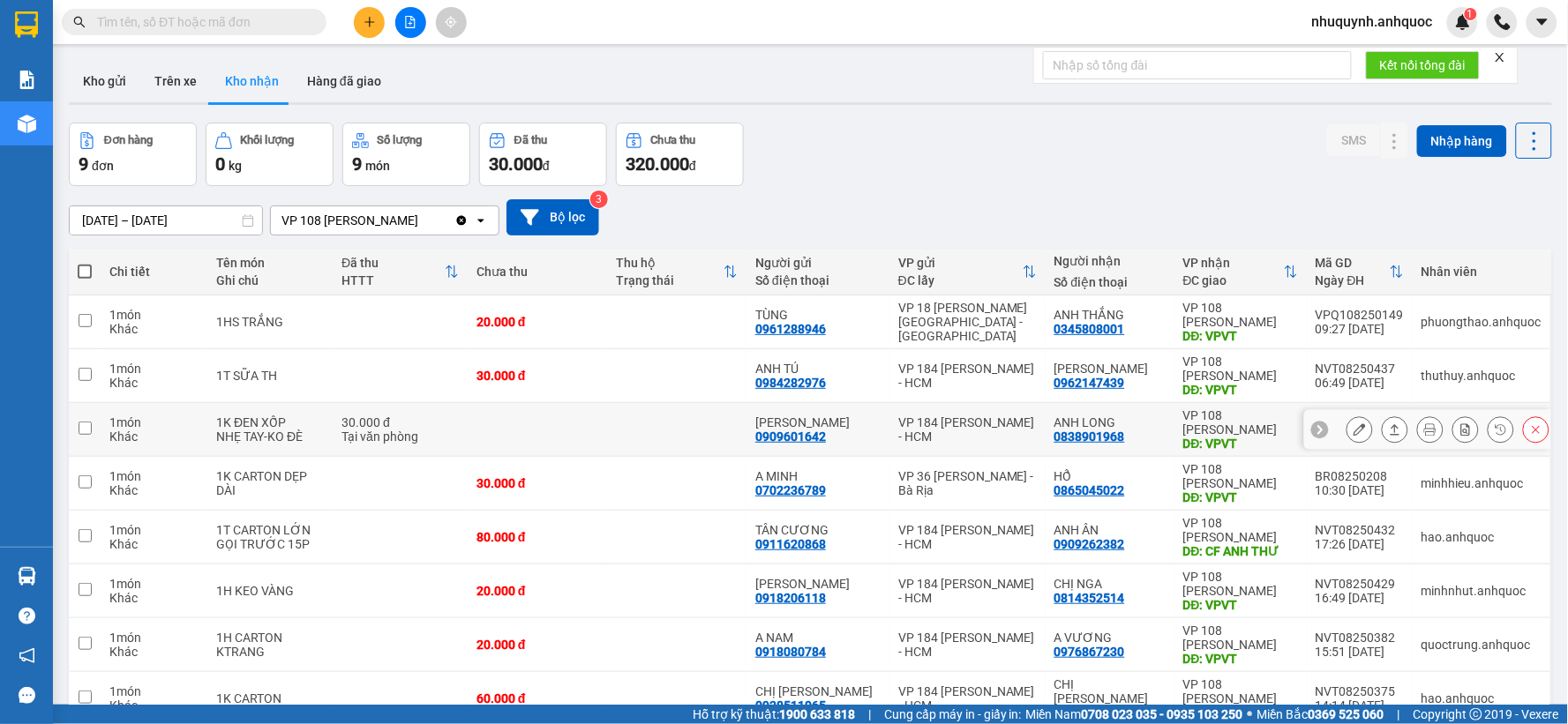
click at [603, 403] on td at bounding box center [537, 429] width 140 height 54
checkbox input "true"
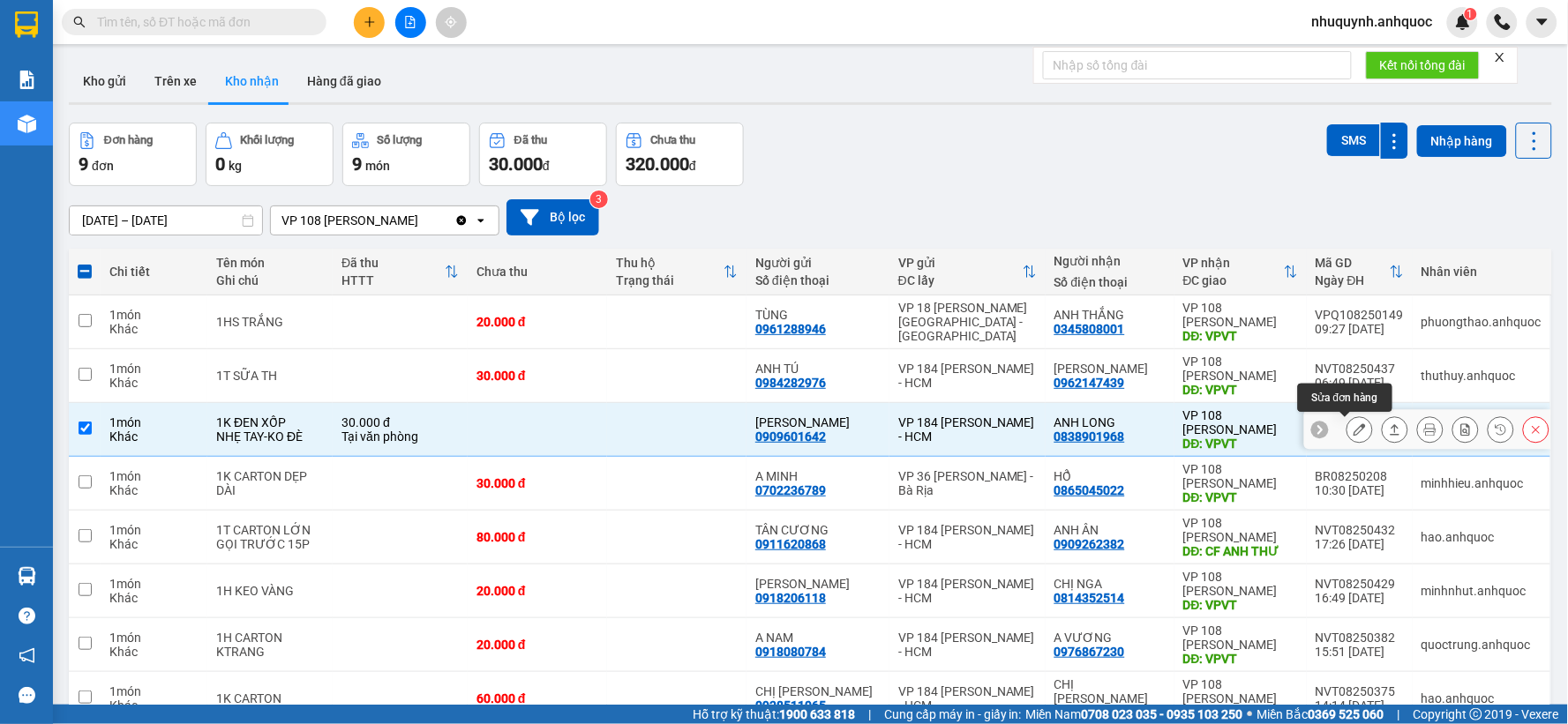
click at [1353, 424] on icon at bounding box center [1359, 430] width 13 height 13
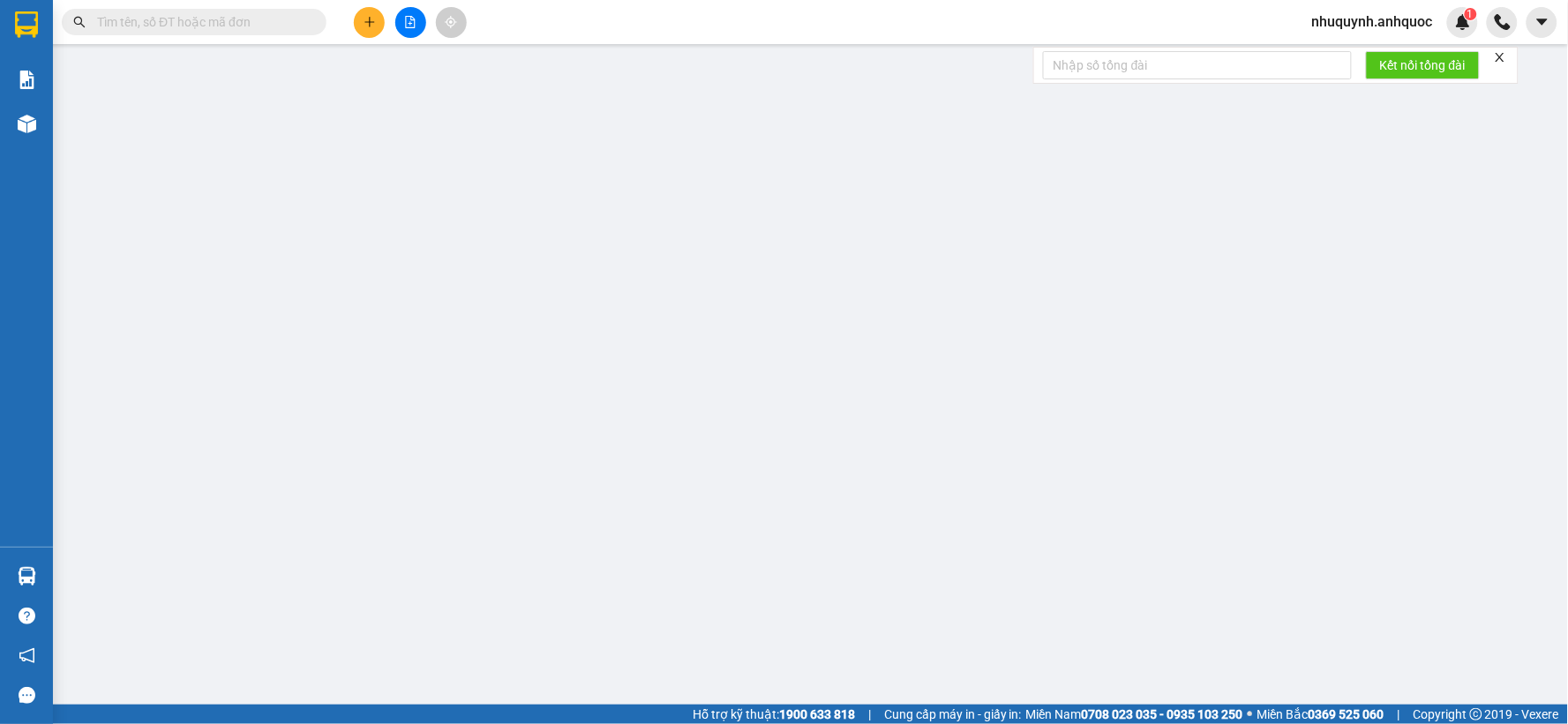
type input "0909601642"
type input "[PERSON_NAME]"
type input "0838901968"
type input "ANH LONG"
type input "VPVT"
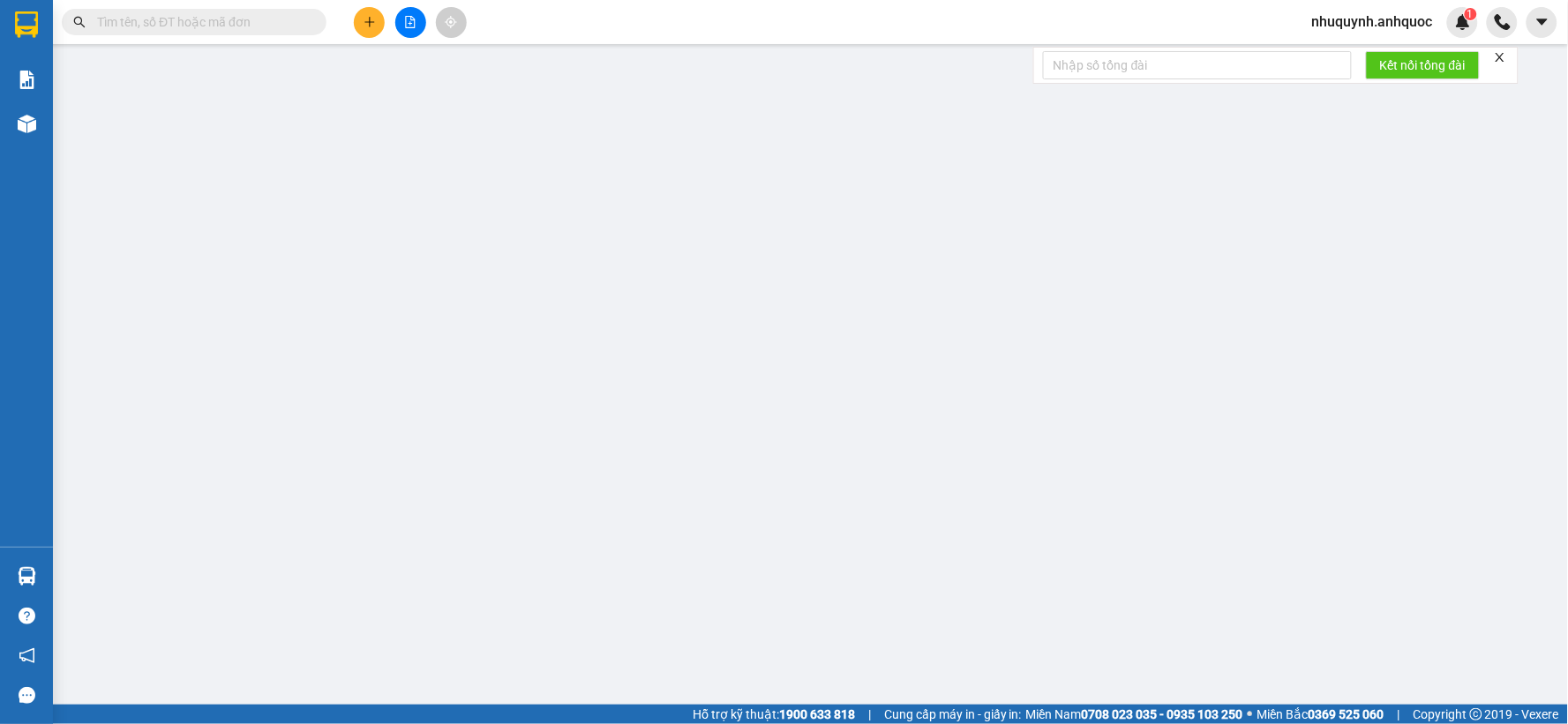
type input "TM 14/8 THỦY"
type input "30.000"
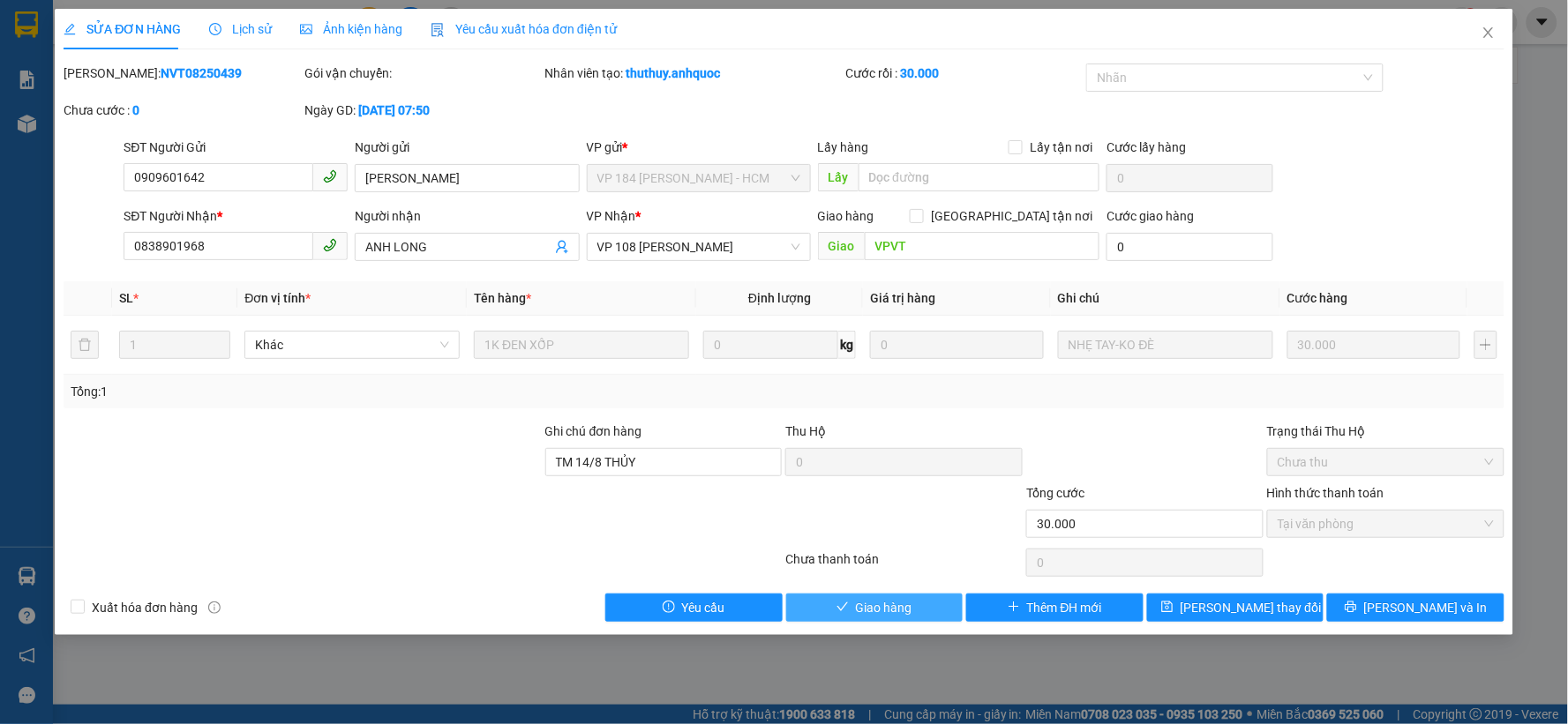
click at [867, 602] on span "Giao hàng" at bounding box center [884, 607] width 56 height 19
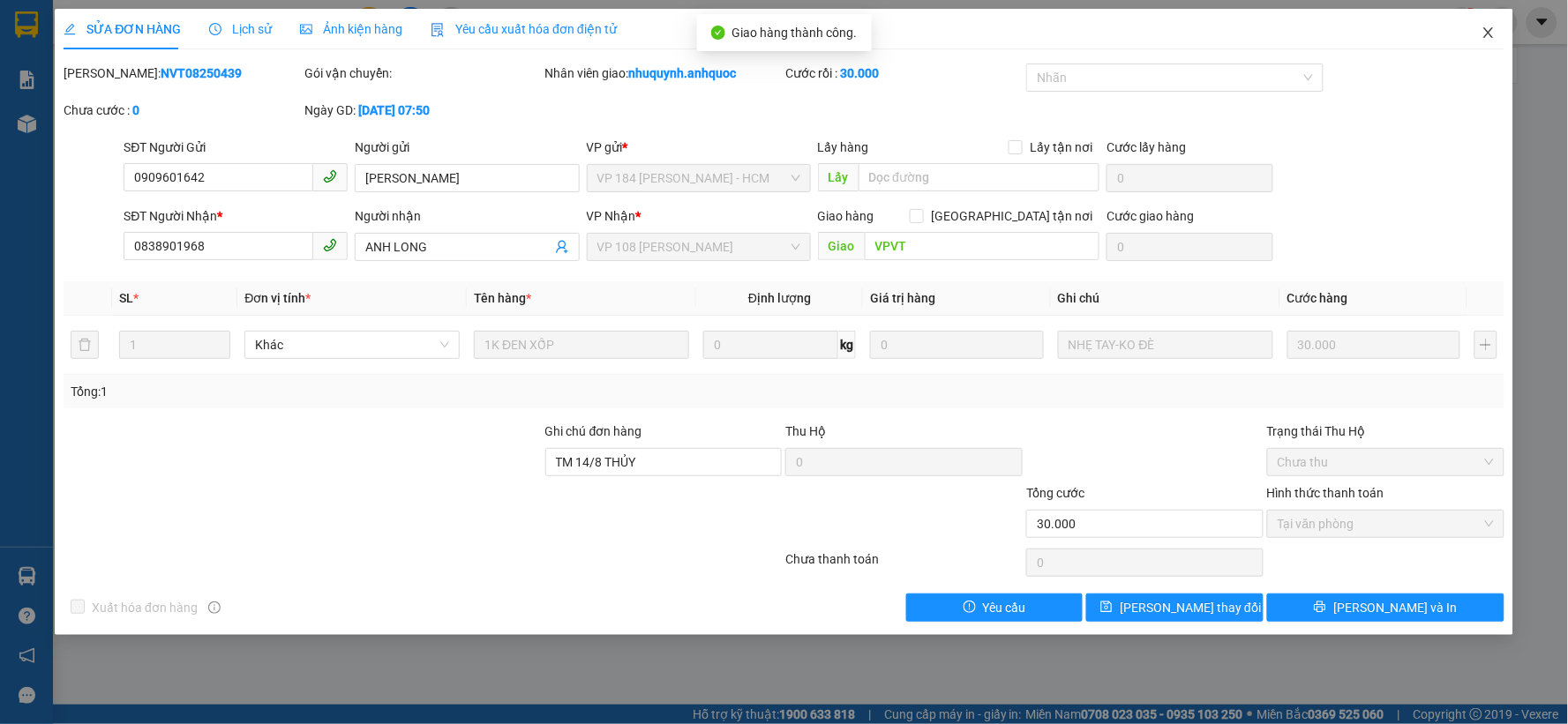
click at [1489, 31] on icon "close" at bounding box center [1488, 33] width 15 height 15
